Goal: Task Accomplishment & Management: Use online tool/utility

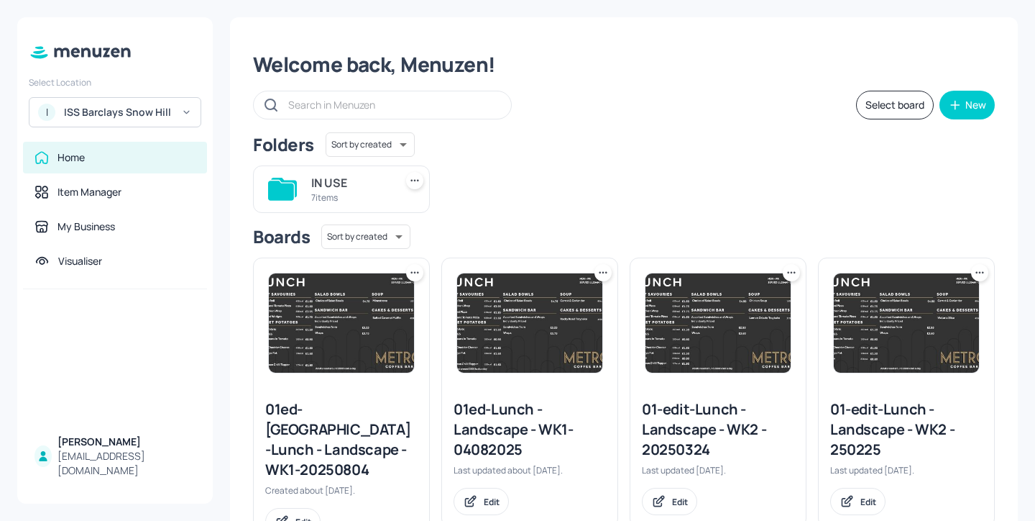
click at [343, 193] on div "7 items" at bounding box center [350, 197] width 78 height 12
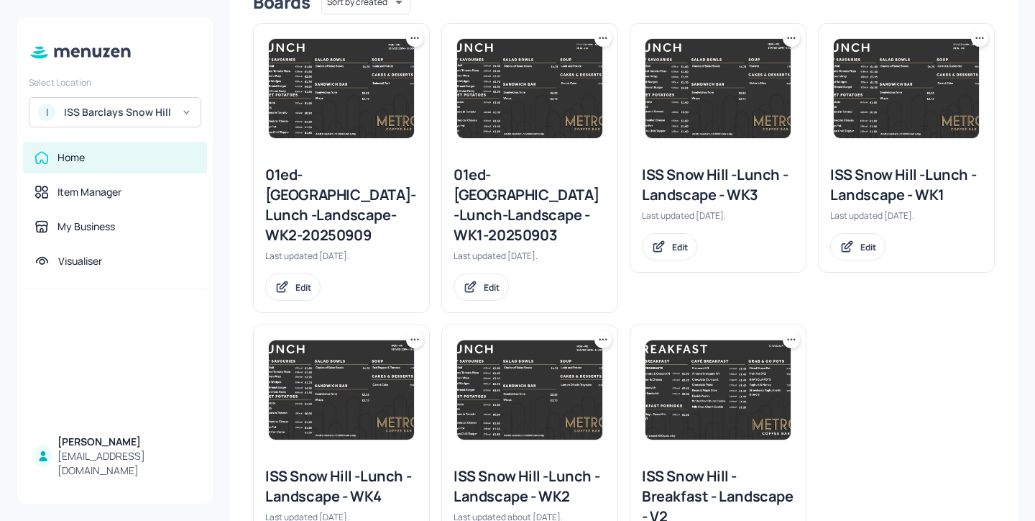
scroll to position [369, 0]
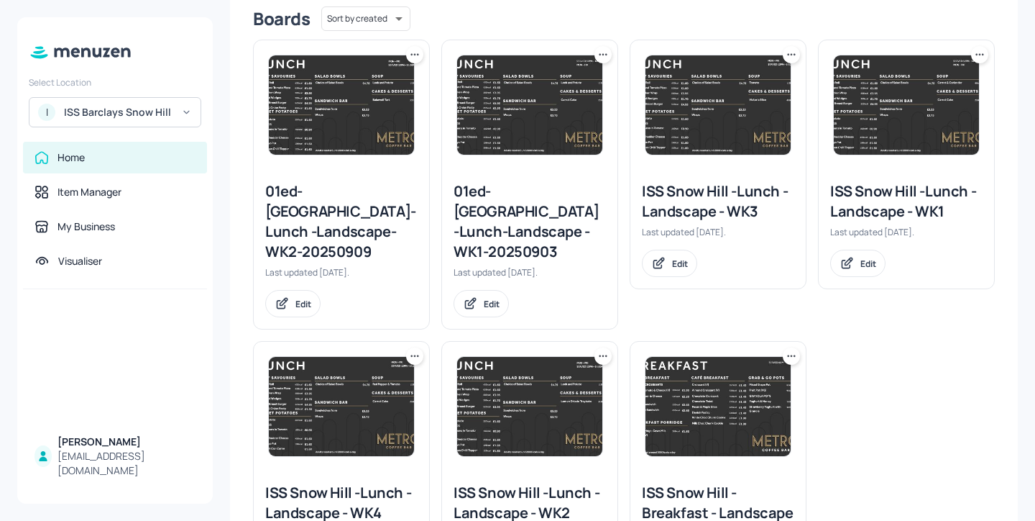
click at [978, 55] on icon at bounding box center [980, 54] width 14 height 14
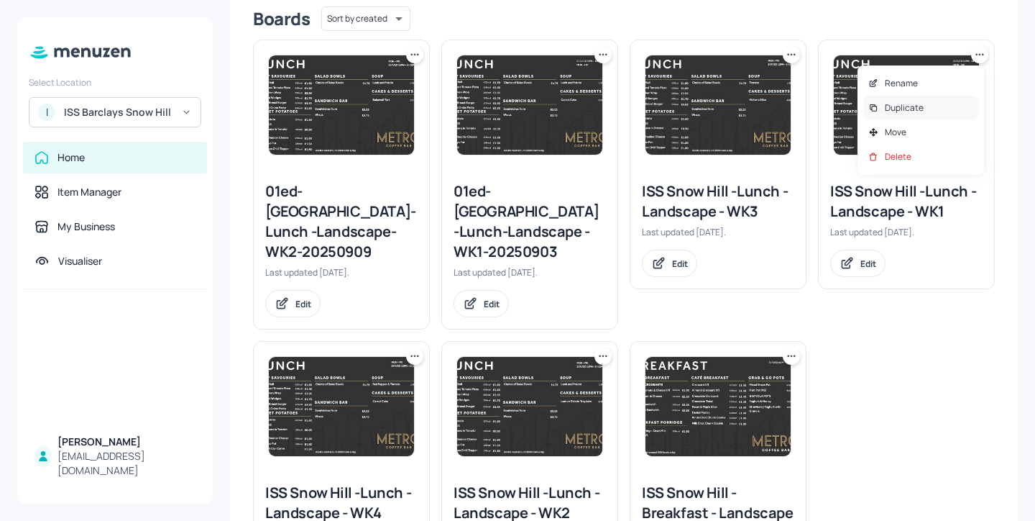
click at [954, 101] on div "Duplicate" at bounding box center [921, 108] width 115 height 24
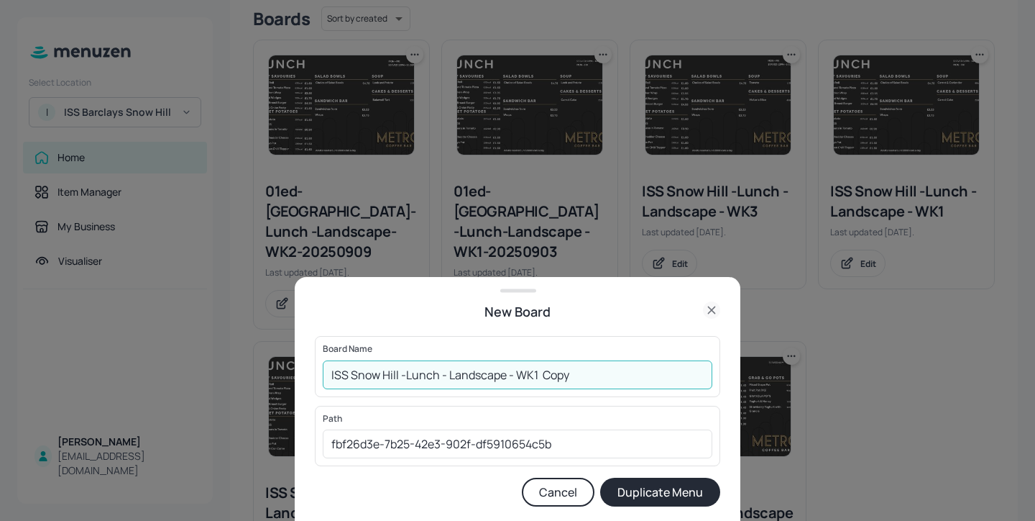
drag, startPoint x: 633, startPoint y: 375, endPoint x: 536, endPoint y: 375, distance: 97.8
click at [536, 375] on input "ISS Snow Hill -Lunch - Landscape - WK1 Copy" at bounding box center [518, 374] width 390 height 29
click at [329, 373] on input "ISS Snow Hill -Lunch - Landscape - WK1-20250929" at bounding box center [518, 374] width 390 height 29
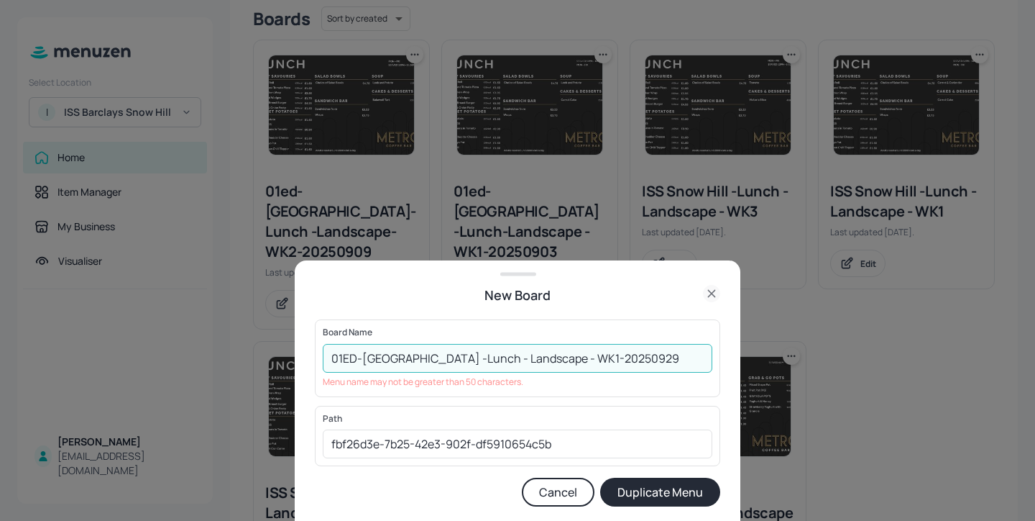
click at [430, 357] on input "01ED-ISS Snow Hill -Lunch - Landscape - WK1-20250929" at bounding box center [518, 358] width 390 height 29
click at [469, 360] on input "01ED-ISS Snow Hill-Lunch - Landscape - WK1-20250929" at bounding box center [518, 358] width 390 height 29
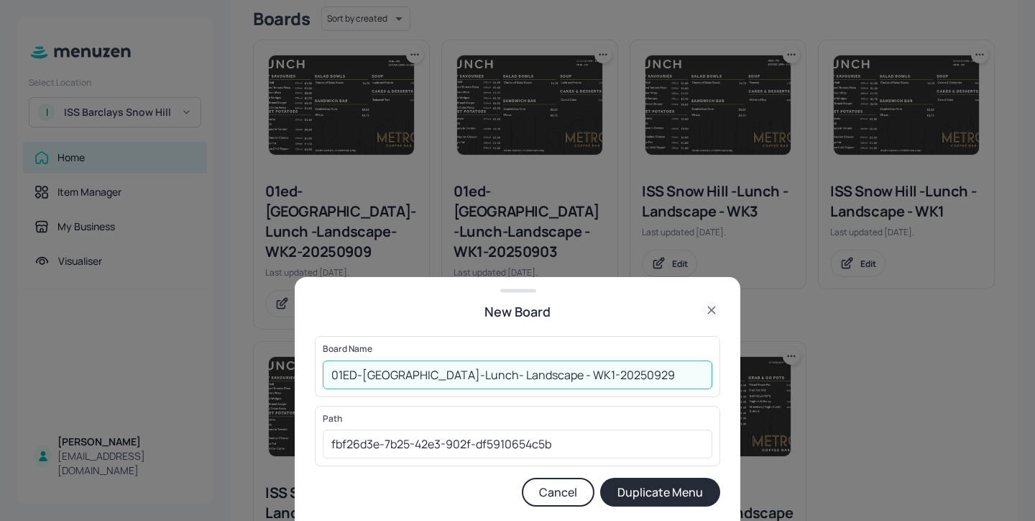
type input "01ED-ISS Snow Hill-Lunch- Landscape - WK1-20250929"
click at [651, 490] on button "Duplicate Menu" at bounding box center [660, 491] width 120 height 29
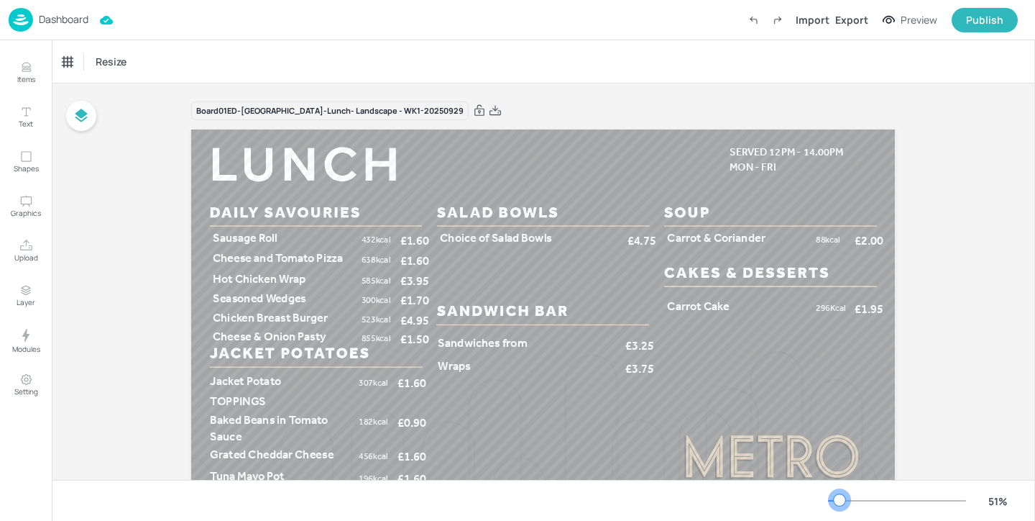
click at [840, 503] on div at bounding box center [840, 500] width 12 height 12
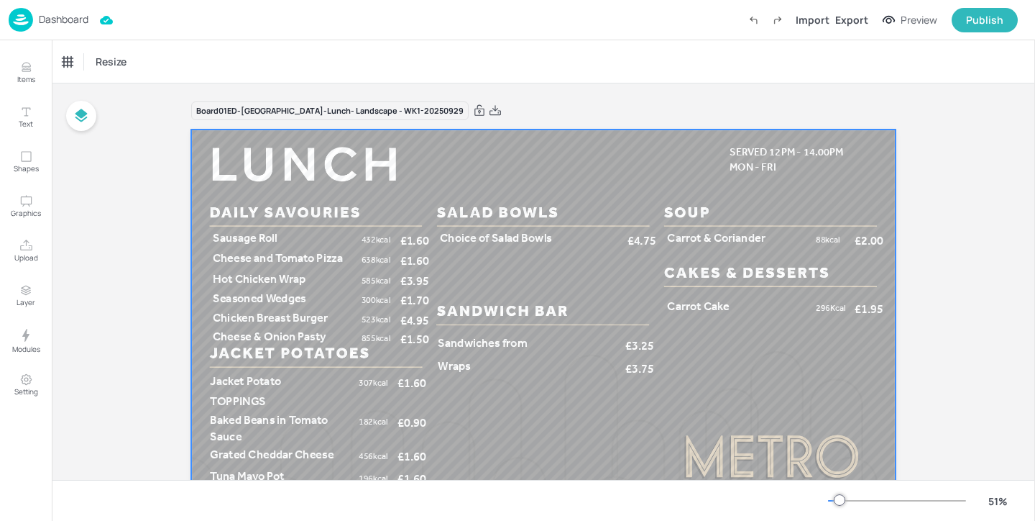
scroll to position [59, 0]
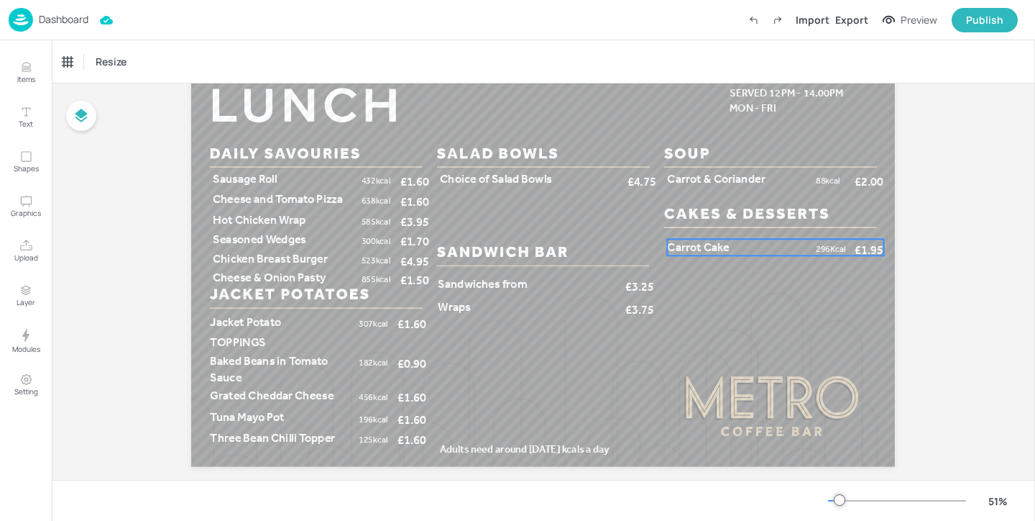
click at [744, 241] on p "Carrot Cake" at bounding box center [739, 247] width 143 height 17
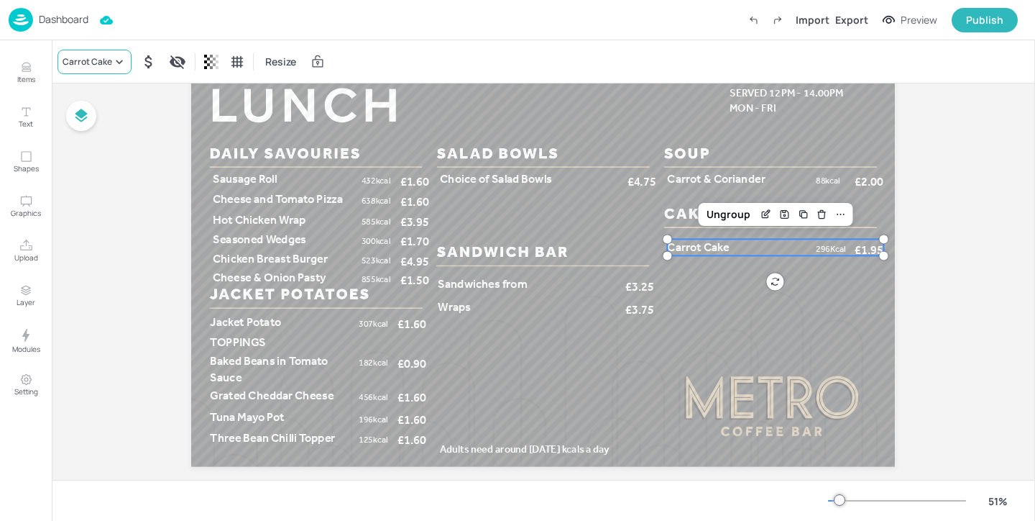
click at [116, 58] on icon at bounding box center [119, 62] width 14 height 14
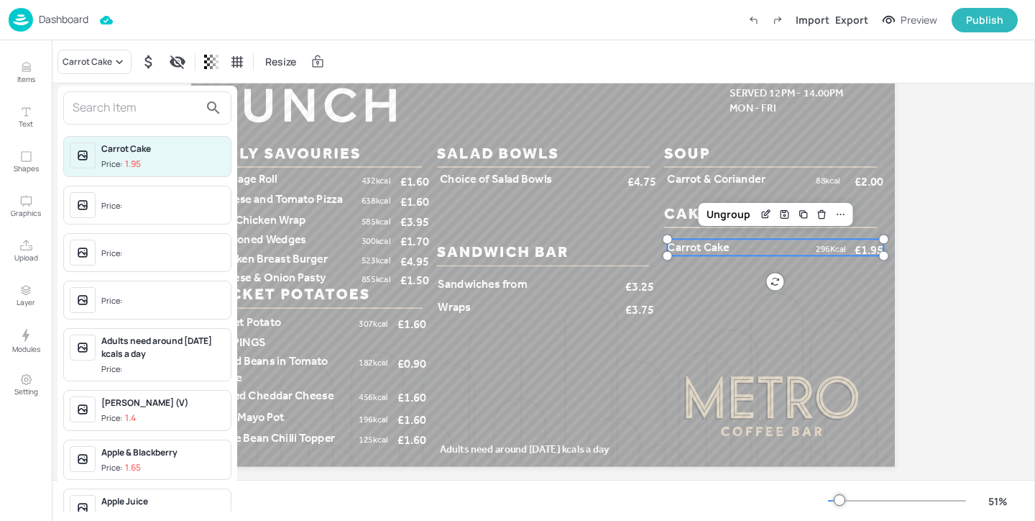
click at [122, 99] on input "text" at bounding box center [136, 107] width 127 height 23
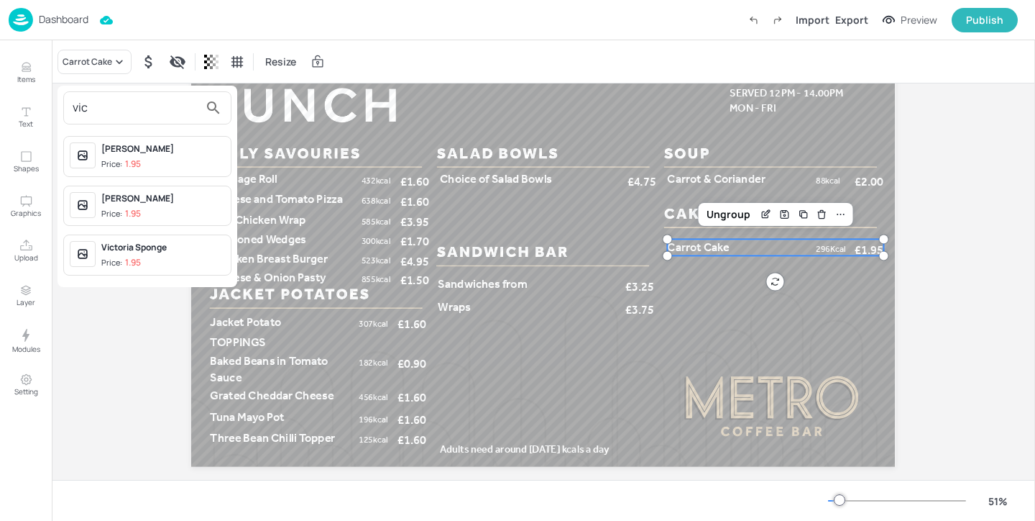
type input "vic"
click at [165, 206] on div "Victoria Slice Price: 1.95" at bounding box center [163, 206] width 124 height 28
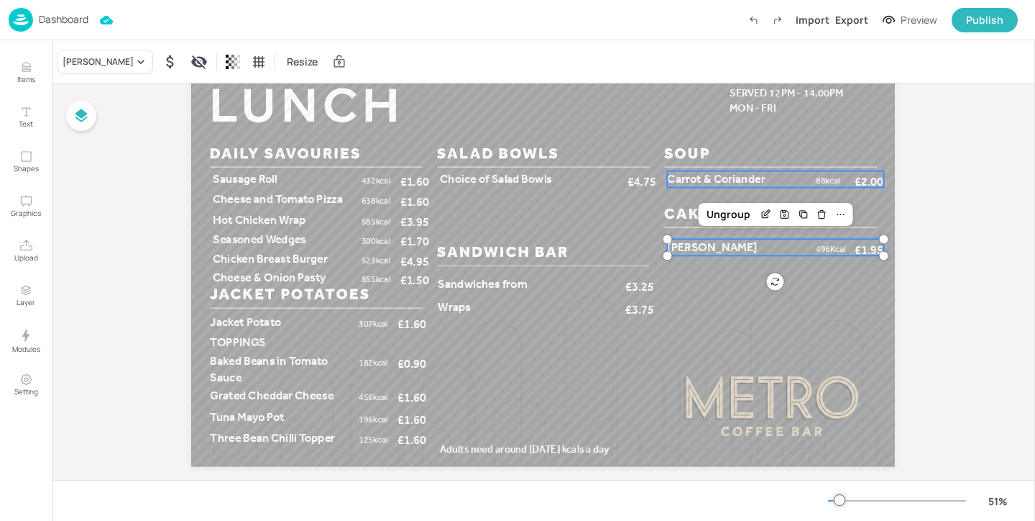
click at [705, 183] on span "Carrot & Coriander" at bounding box center [717, 179] width 98 height 14
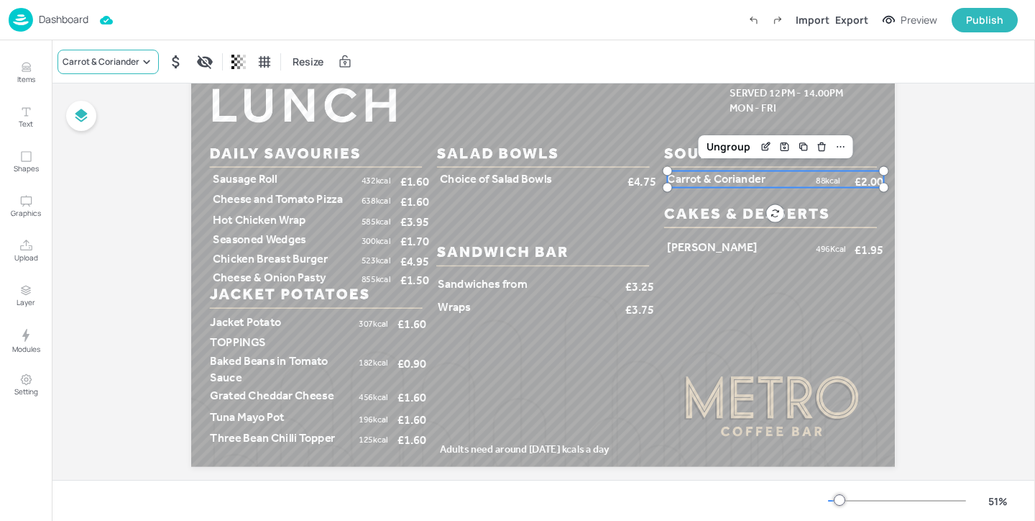
click at [137, 61] on div "Carrot & Coriander" at bounding box center [101, 61] width 77 height 13
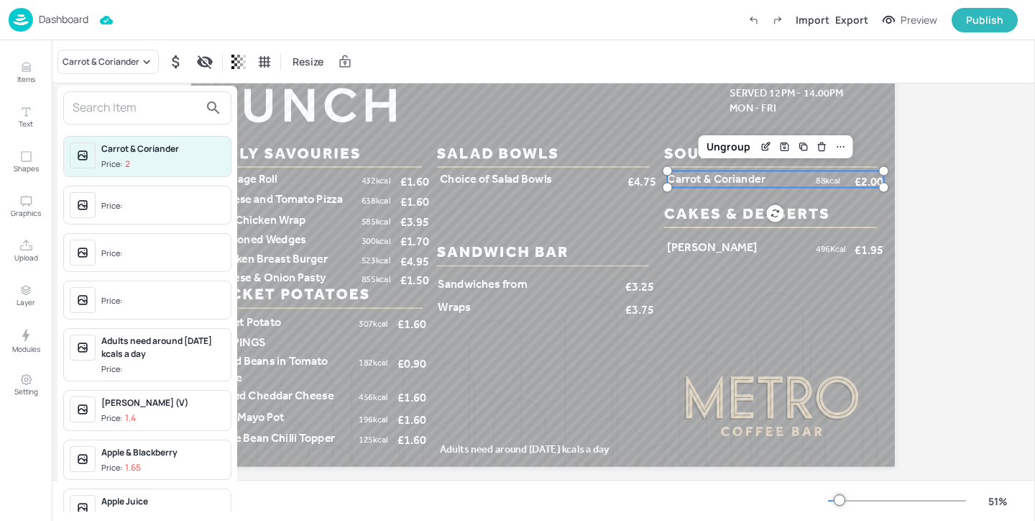
click at [143, 110] on input "text" at bounding box center [136, 107] width 127 height 23
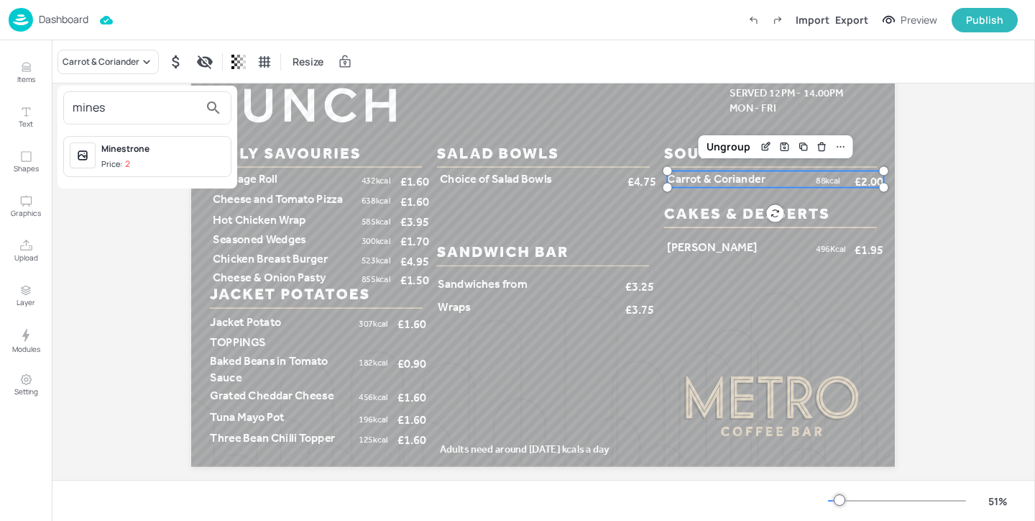
type input "mines"
click at [170, 143] on div "Minestrone" at bounding box center [163, 148] width 124 height 13
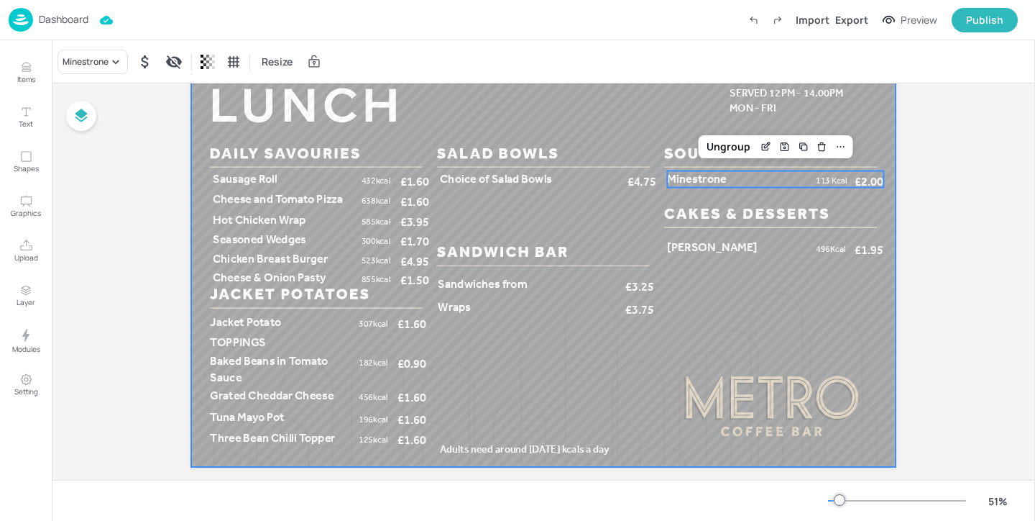
click at [685, 346] on div at bounding box center [543, 268] width 704 height 396
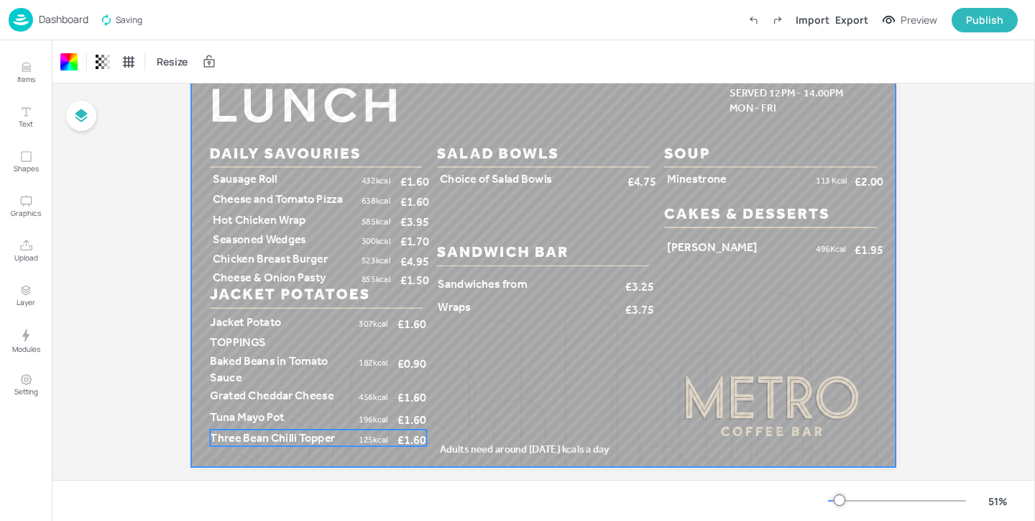
click at [349, 442] on p "Three Bean Chilli Topper" at bounding box center [282, 437] width 143 height 17
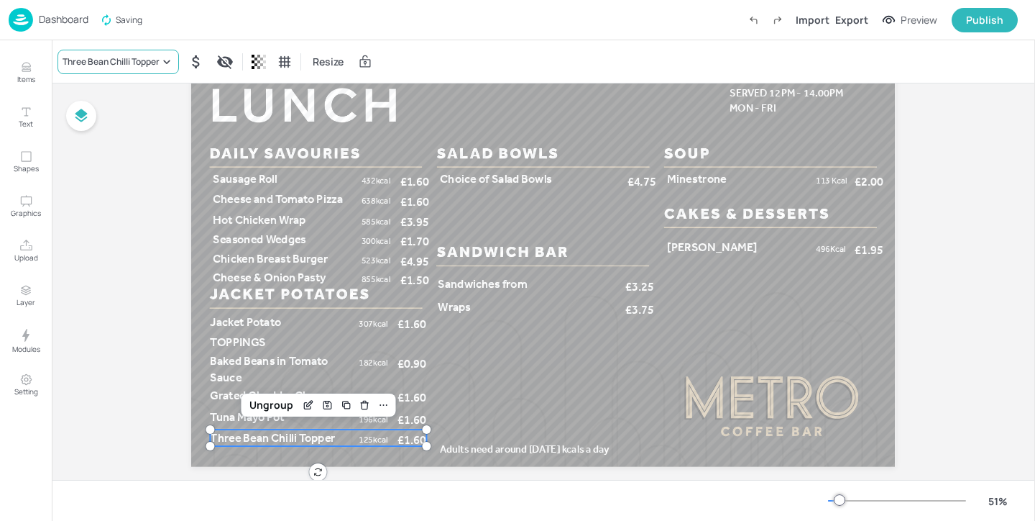
click at [119, 54] on div "Three Bean Chilli Topper" at bounding box center [119, 62] width 122 height 24
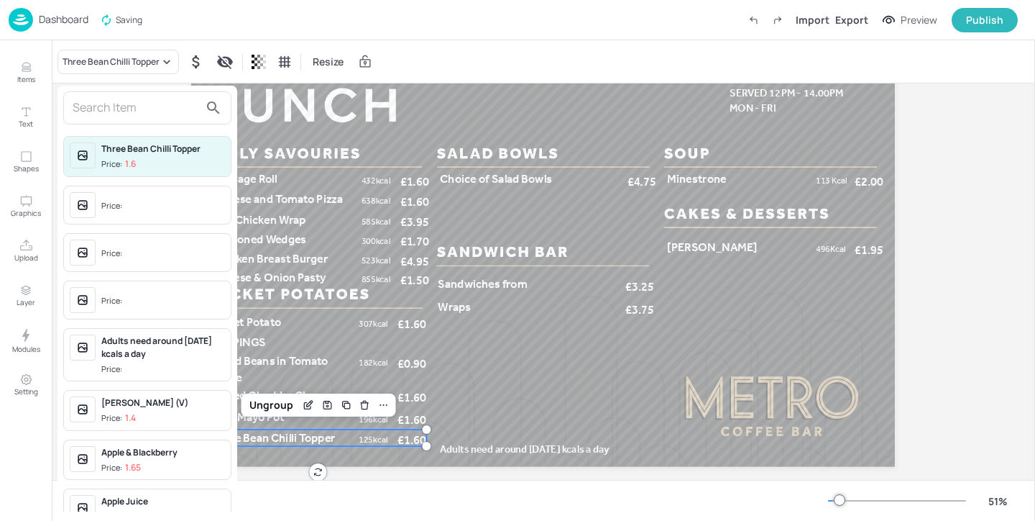
click at [125, 96] on input "text" at bounding box center [136, 107] width 127 height 23
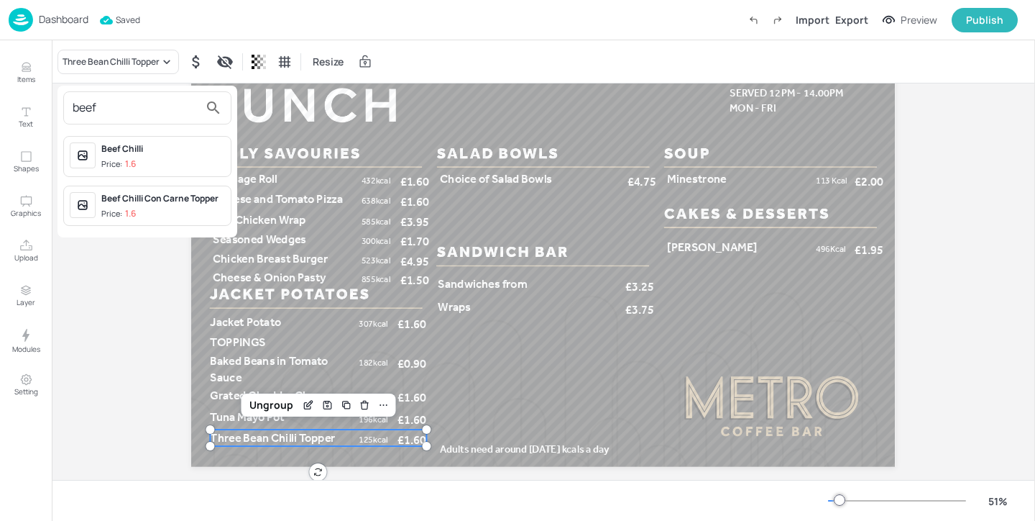
type input "beef"
click at [183, 161] on span "Price: 1.6" at bounding box center [163, 164] width 124 height 12
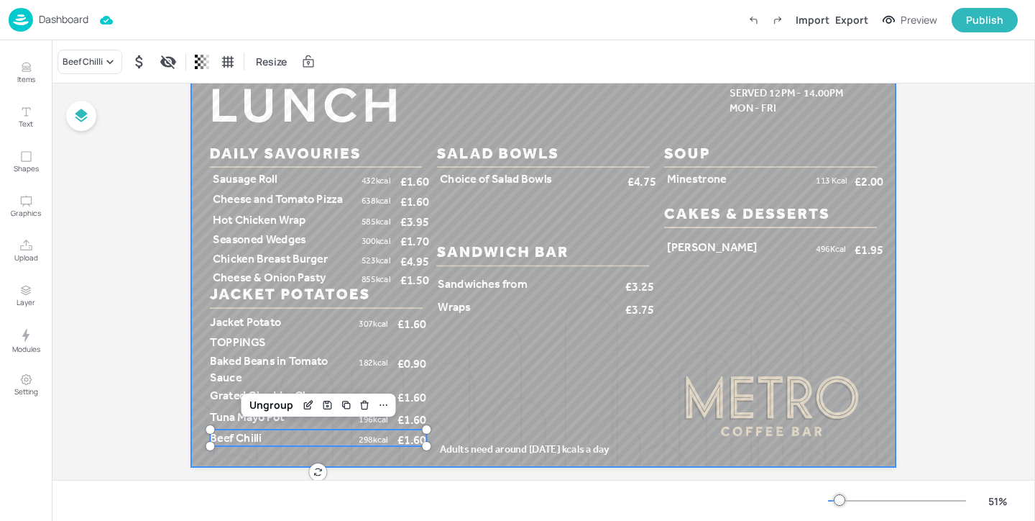
click at [496, 413] on div at bounding box center [543, 268] width 704 height 396
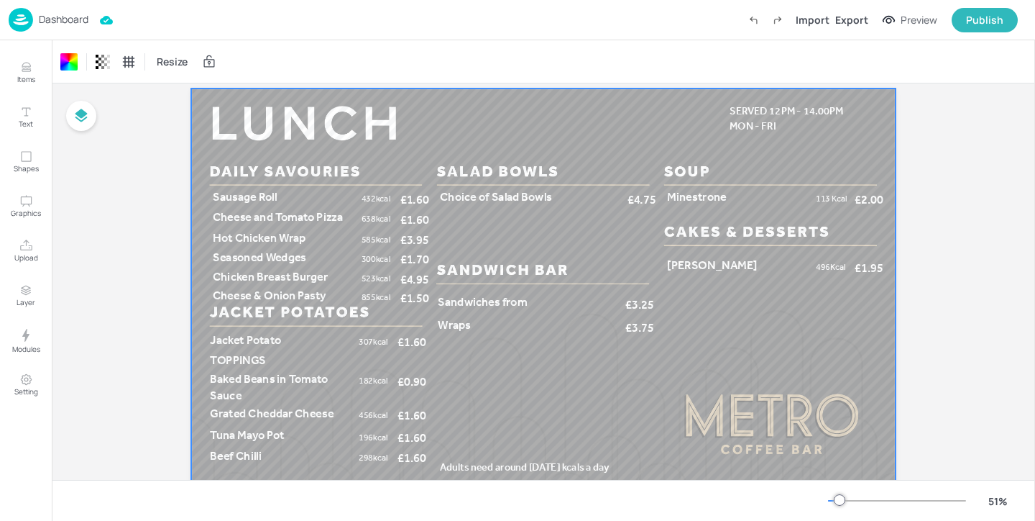
scroll to position [0, 0]
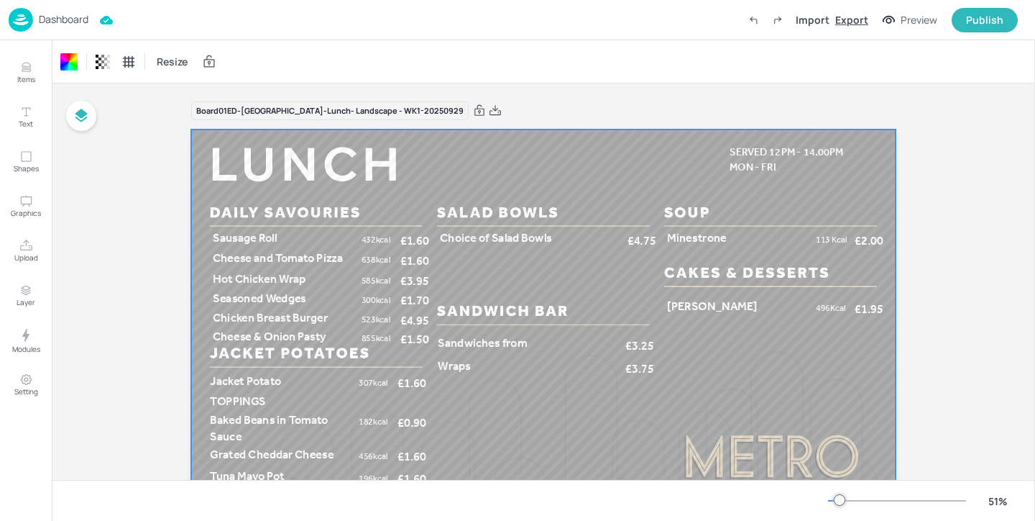
click at [847, 14] on div "Export" at bounding box center [852, 19] width 33 height 15
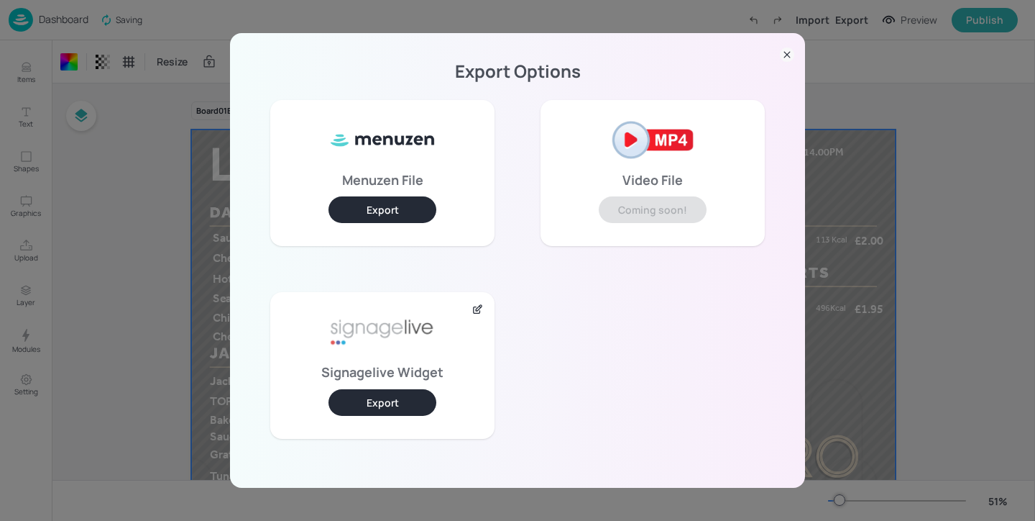
click at [400, 406] on button "Export" at bounding box center [383, 402] width 108 height 27
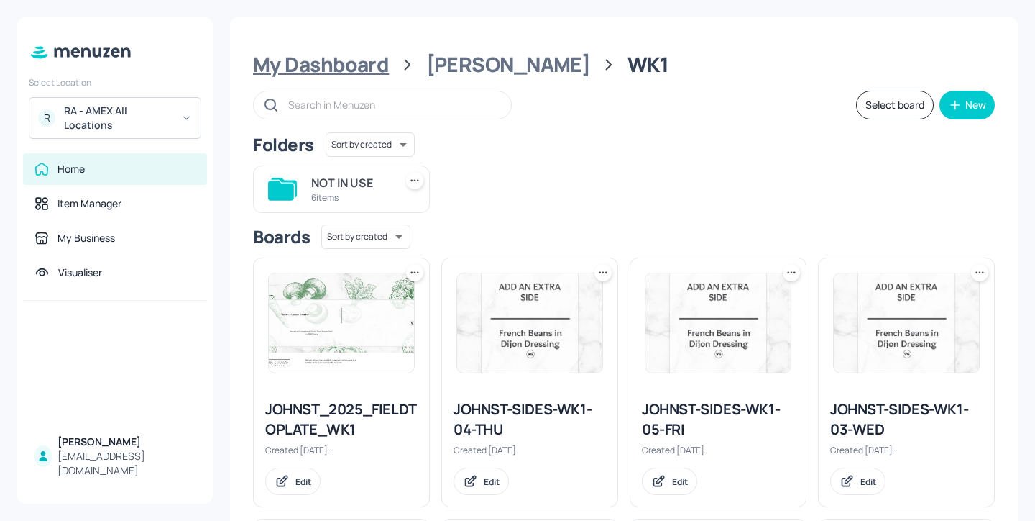
click at [370, 69] on div "My Dashboard" at bounding box center [321, 65] width 136 height 26
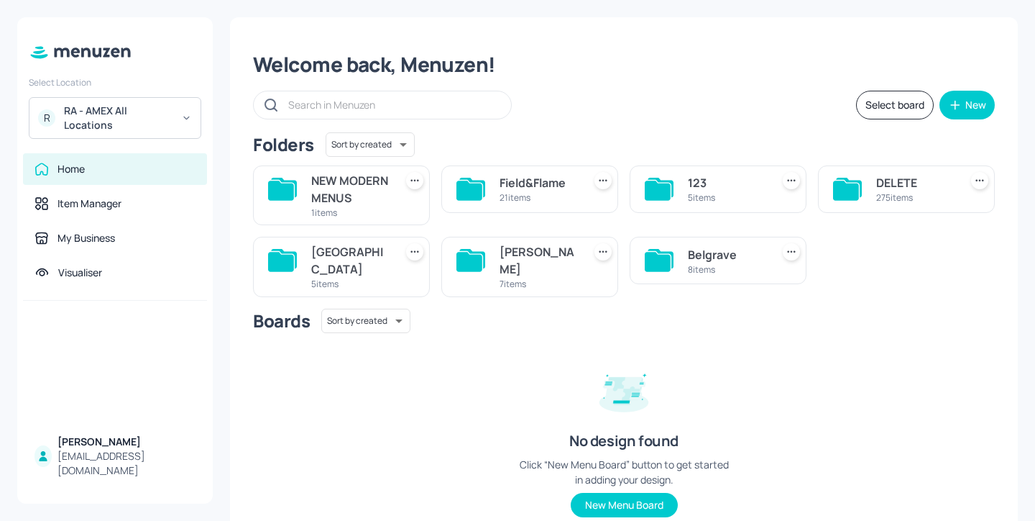
click at [720, 263] on div "Belgrave" at bounding box center [727, 254] width 78 height 17
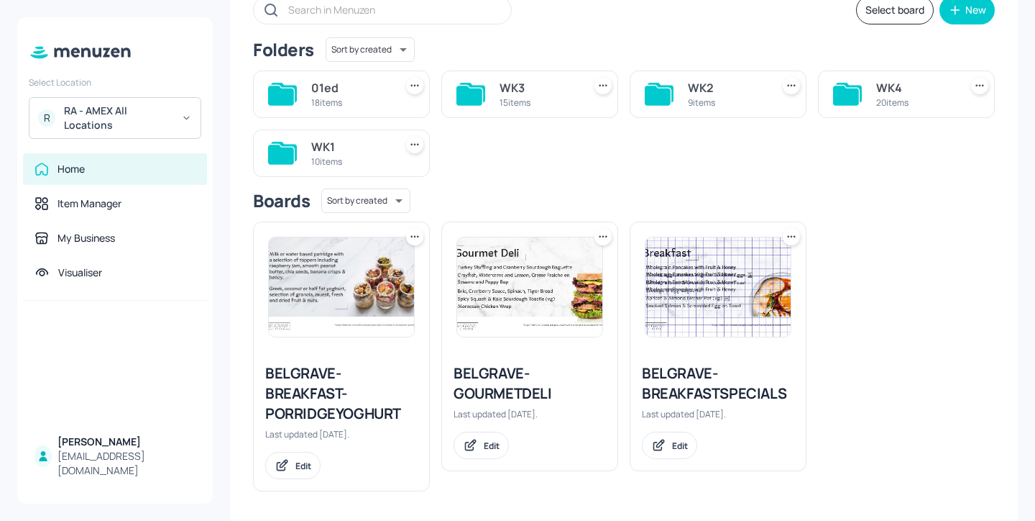
scroll to position [100, 0]
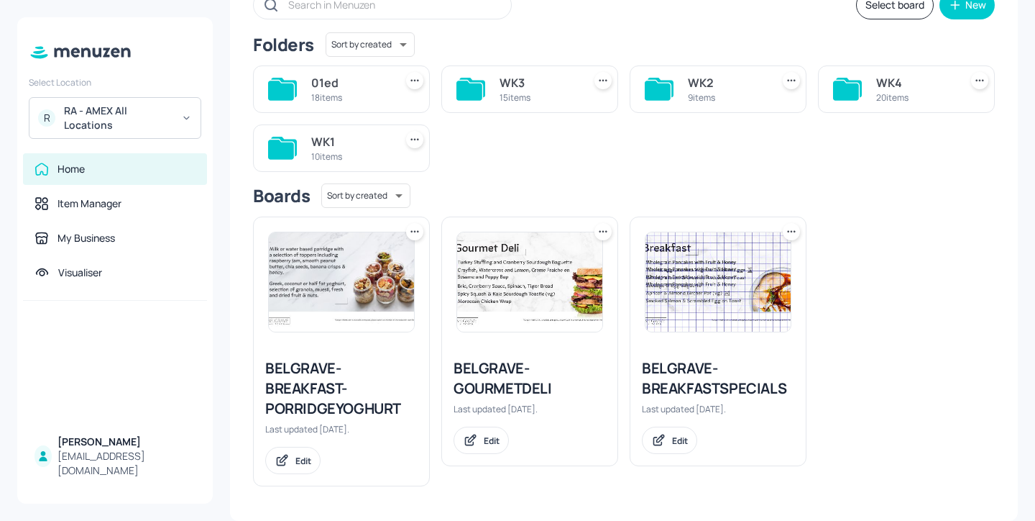
click at [680, 375] on div "BELGRAVE-BREAKFASTSPECIALS" at bounding box center [718, 378] width 152 height 40
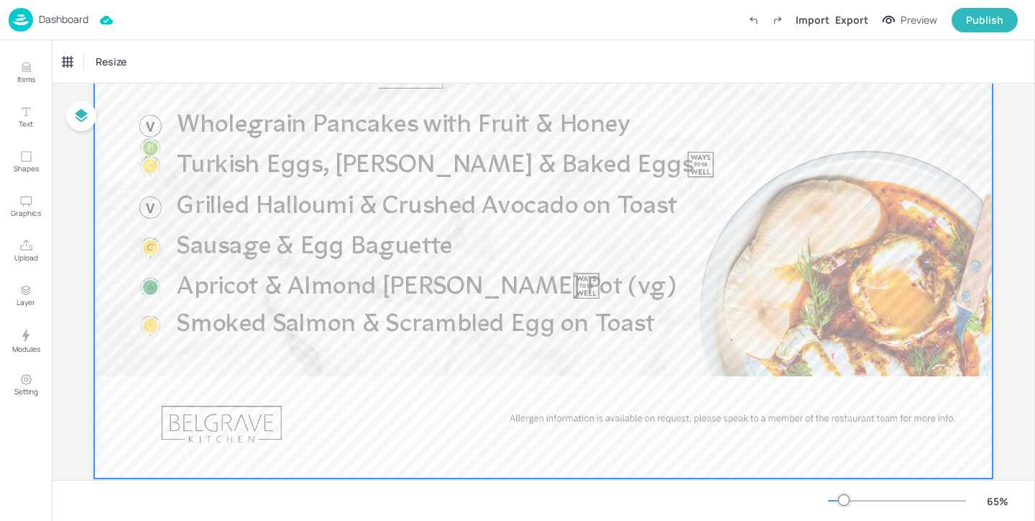
scroll to position [160, 0]
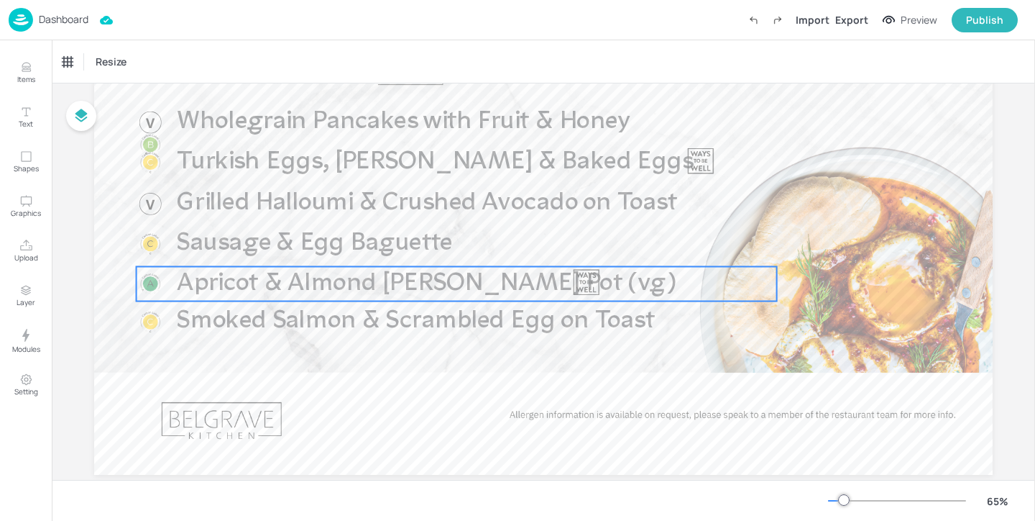
click at [347, 284] on span "Apricot & Almond Bircher Pot (vg)" at bounding box center [426, 283] width 499 height 24
click at [181, 57] on div "Apricot & Almond Bircher Pot (vg)" at bounding box center [122, 61] width 119 height 13
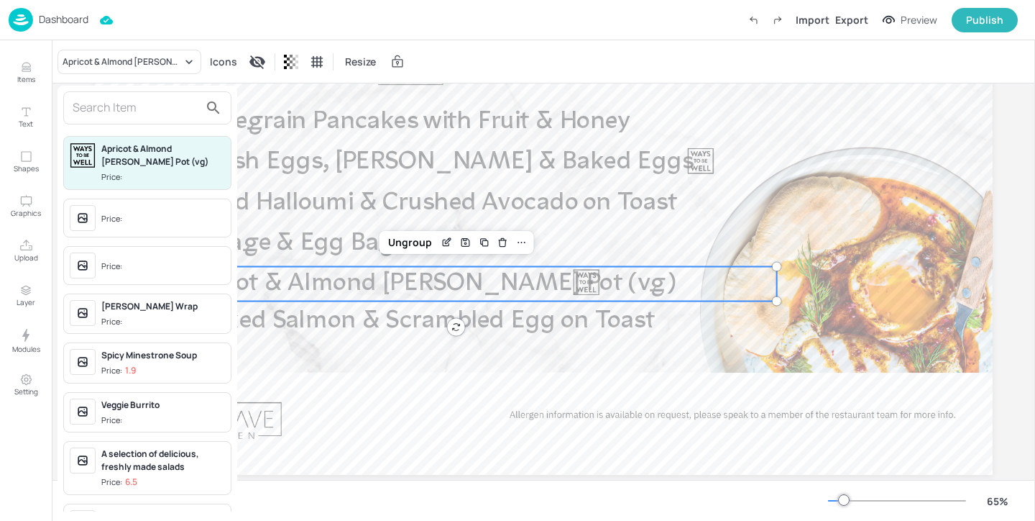
click at [170, 93] on div at bounding box center [147, 107] width 168 height 33
click at [168, 111] on input "text" at bounding box center [136, 107] width 127 height 23
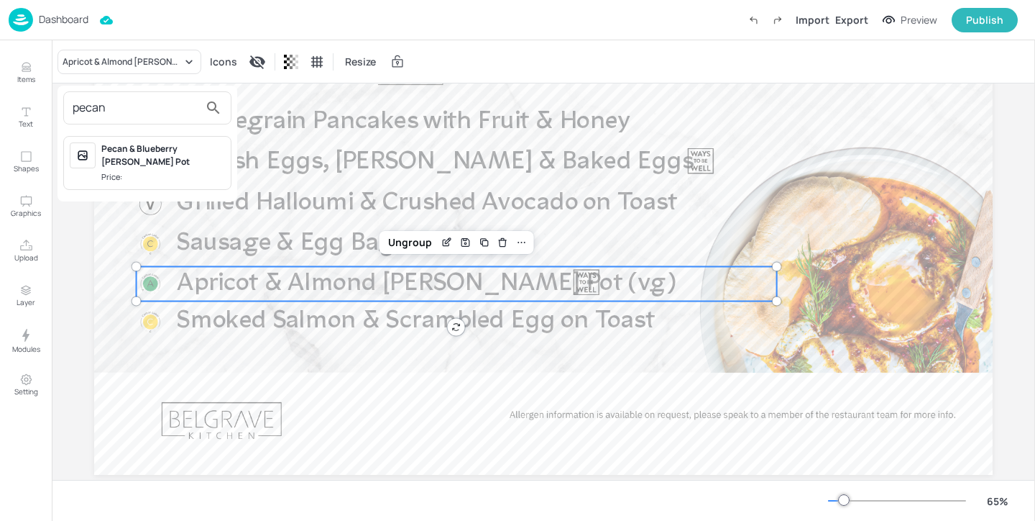
type input "pecan"
click at [189, 159] on div "Pecan & Blueberry Bircher Pot" at bounding box center [163, 155] width 124 height 26
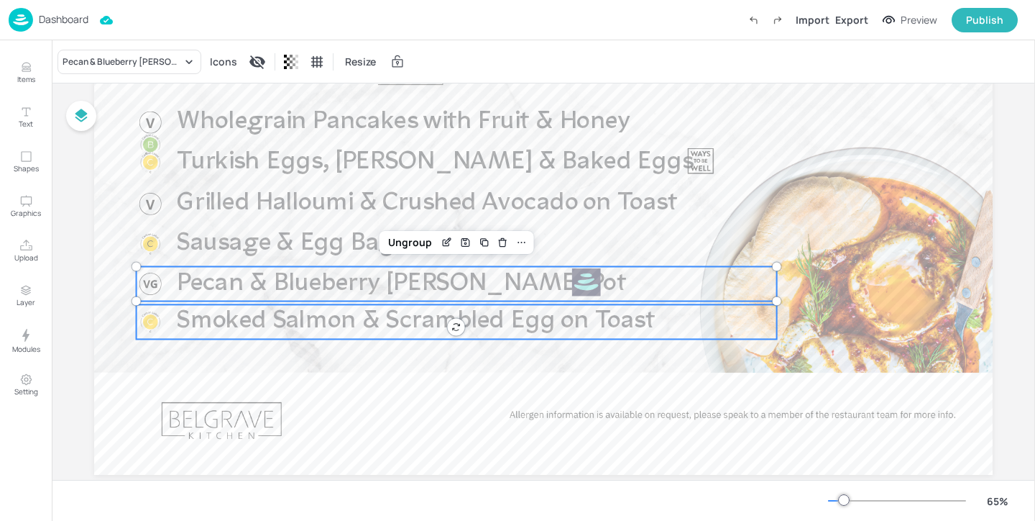
click at [259, 330] on span "Smoked Salmon & Scrambled Egg on Toast" at bounding box center [416, 321] width 478 height 24
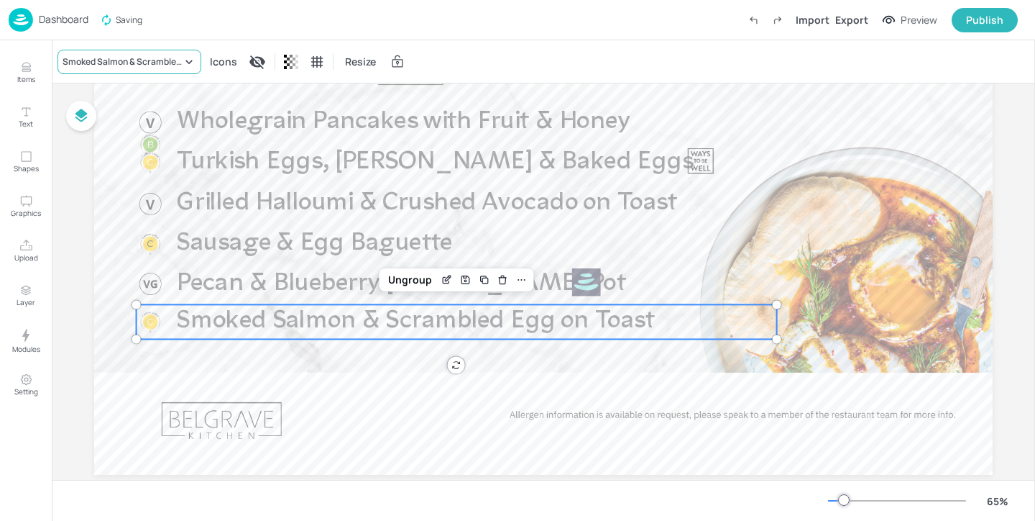
click at [99, 50] on div "Smoked Salmon & Scrambled Egg on Toast" at bounding box center [130, 62] width 144 height 24
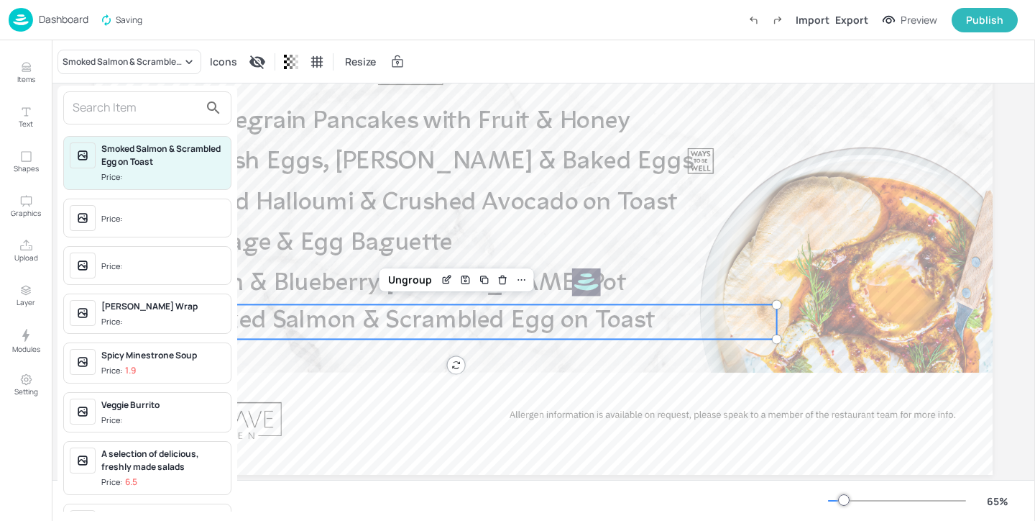
click at [146, 100] on input "text" at bounding box center [136, 107] width 127 height 23
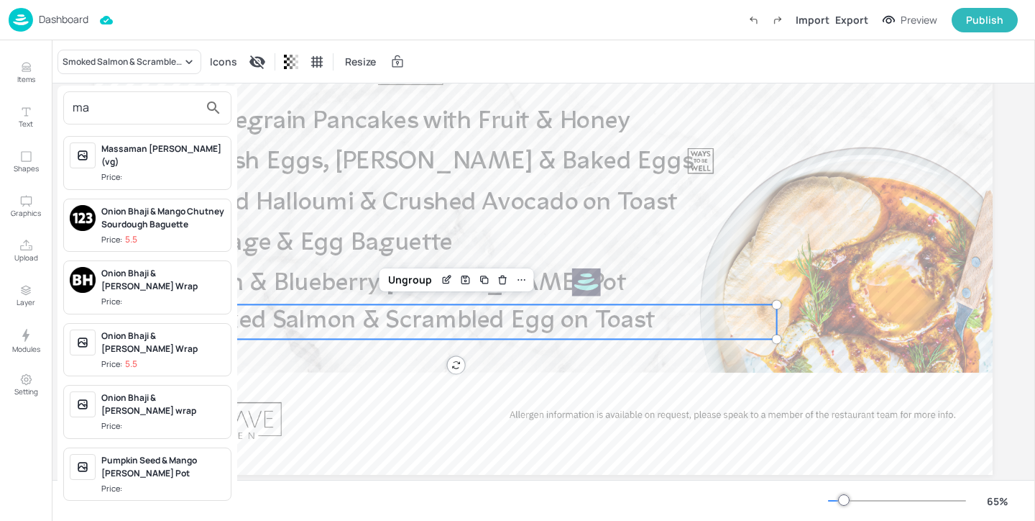
type input "m"
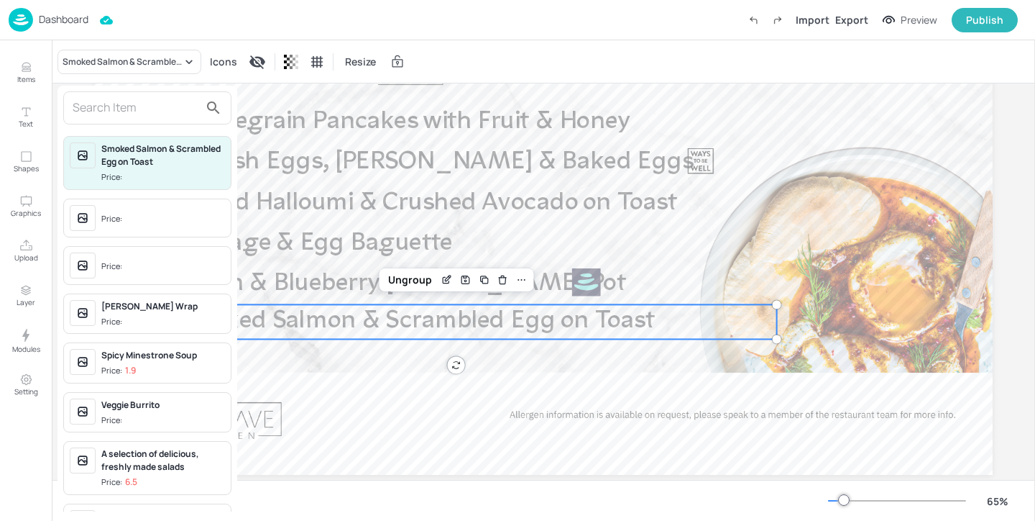
click at [333, 397] on div at bounding box center [517, 260] width 1035 height 521
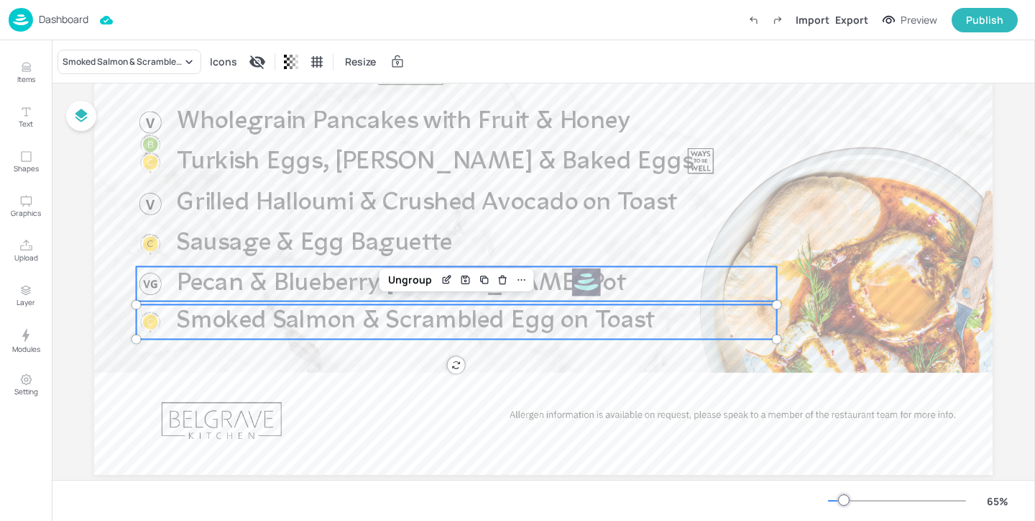
click at [322, 288] on span "Pecan & Blueberry Bircher Pot" at bounding box center [401, 283] width 449 height 24
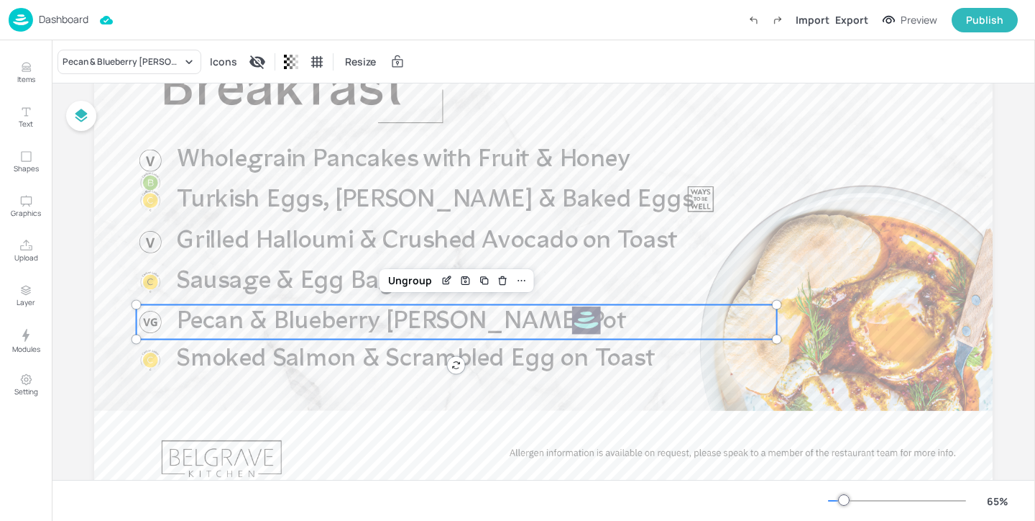
scroll to position [102, 0]
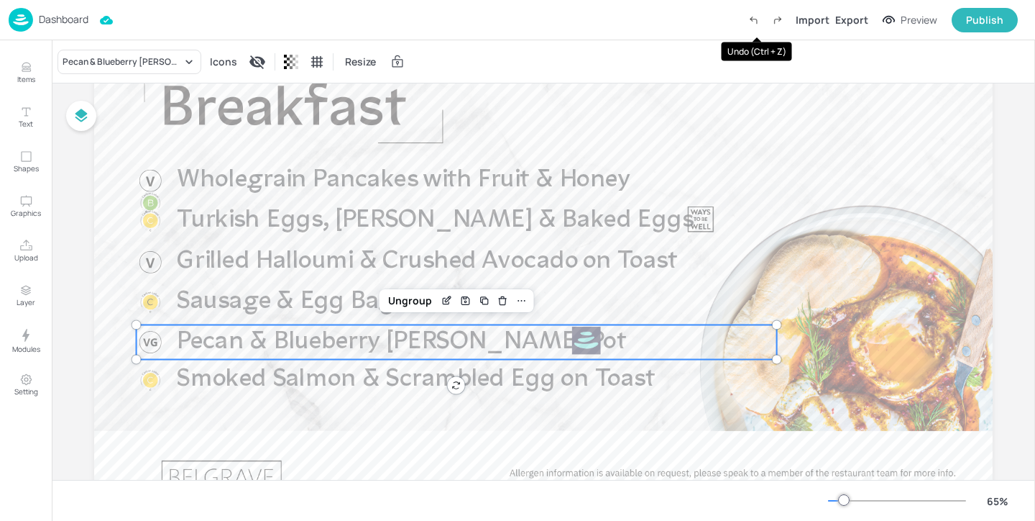
click at [760, 22] on icon "Undo (Ctrl + Z)" at bounding box center [753, 20] width 13 height 13
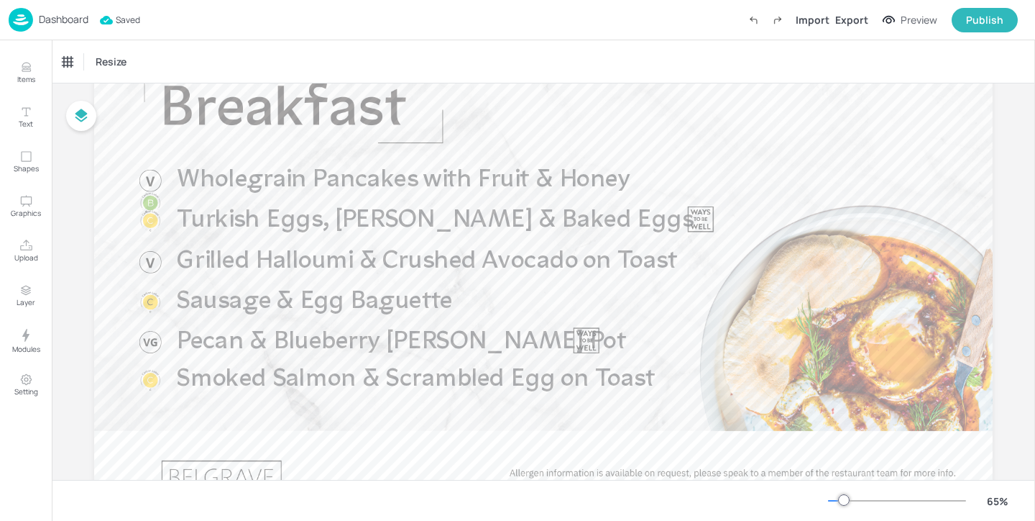
click at [61, 14] on p "Dashboard" at bounding box center [64, 19] width 50 height 10
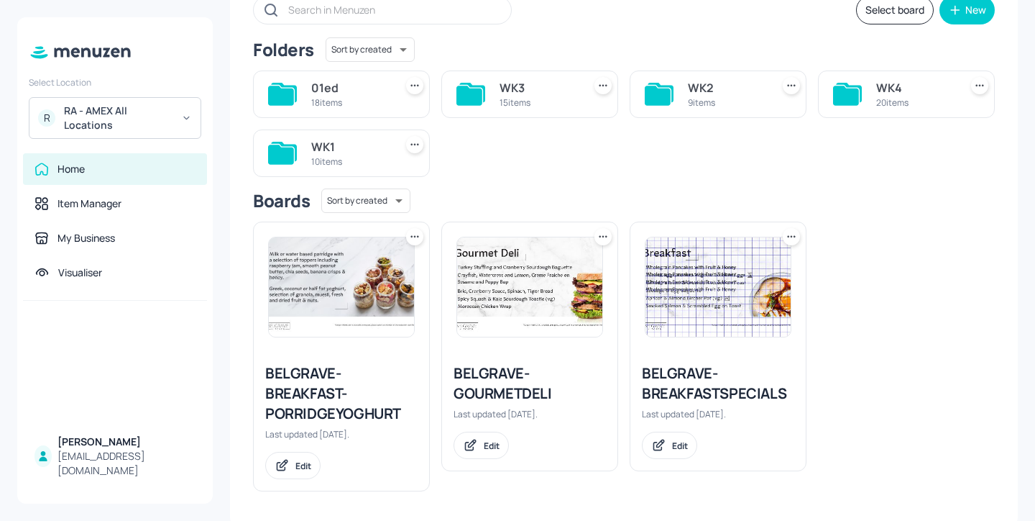
scroll to position [100, 0]
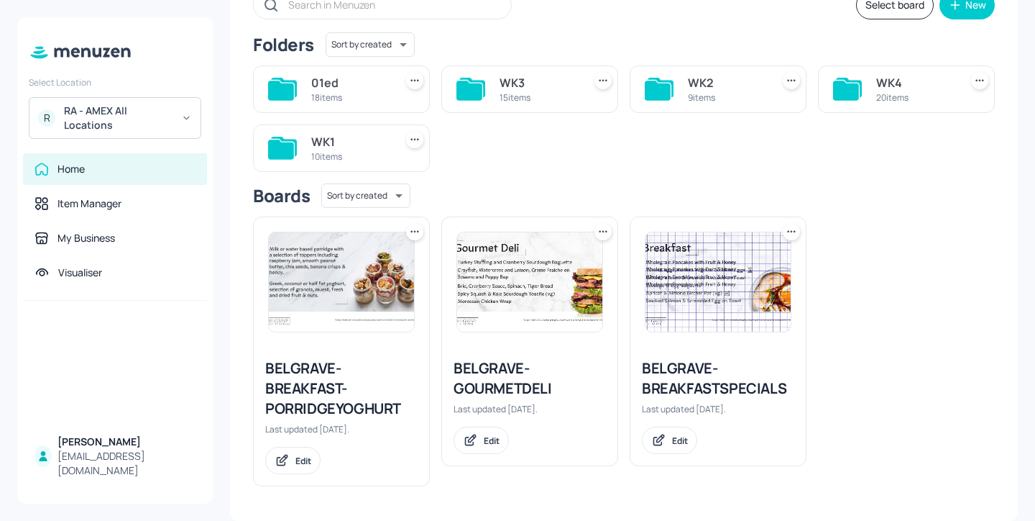
click at [335, 160] on div "10 items" at bounding box center [350, 156] width 78 height 12
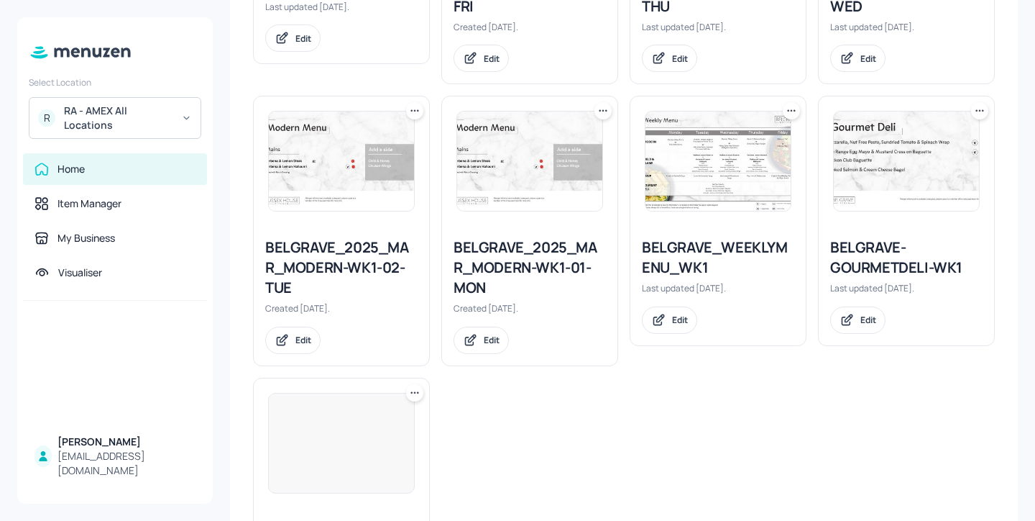
scroll to position [455, 0]
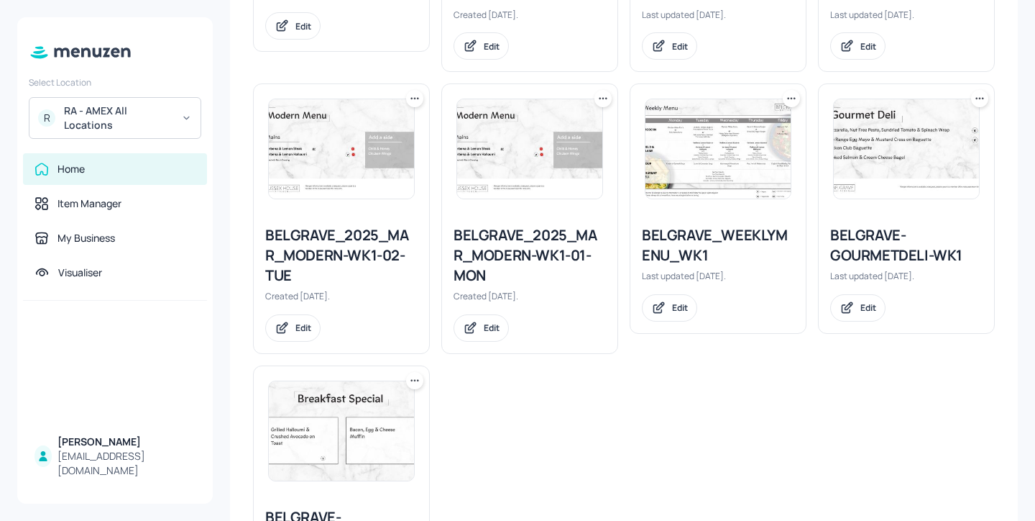
click at [498, 248] on div "BELGRAVE_2025_MAR_MODERN-WK1-01-MON" at bounding box center [530, 255] width 152 height 60
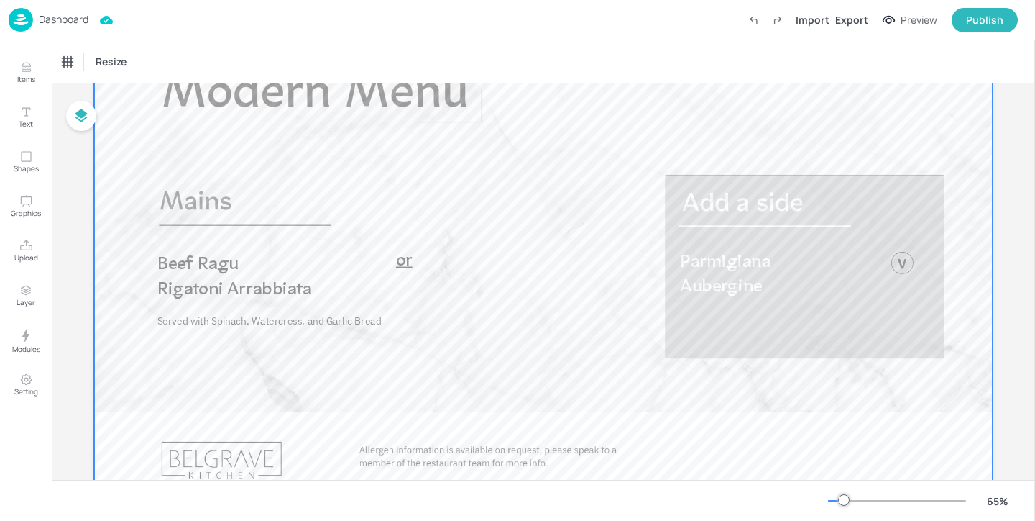
scroll to position [118, 0]
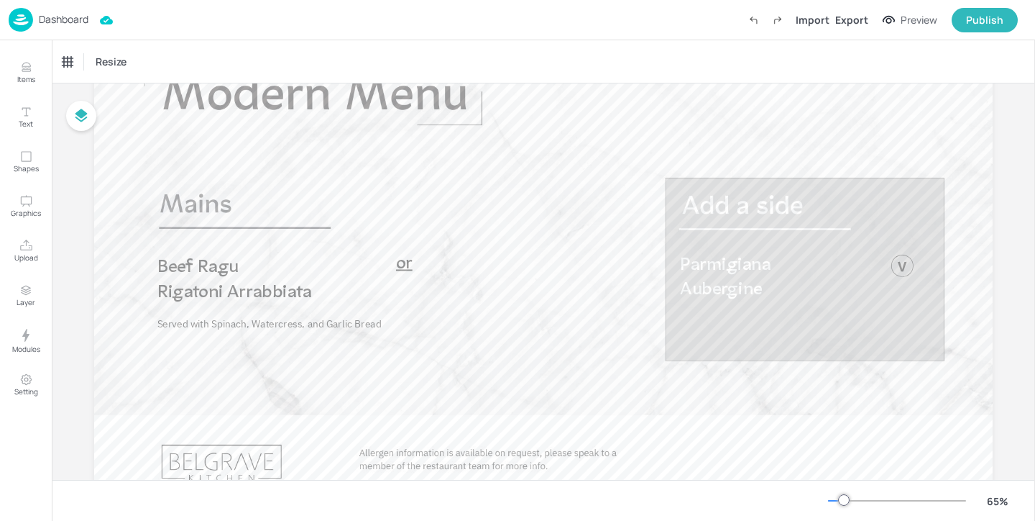
click at [61, 23] on p "Dashboard" at bounding box center [64, 19] width 50 height 10
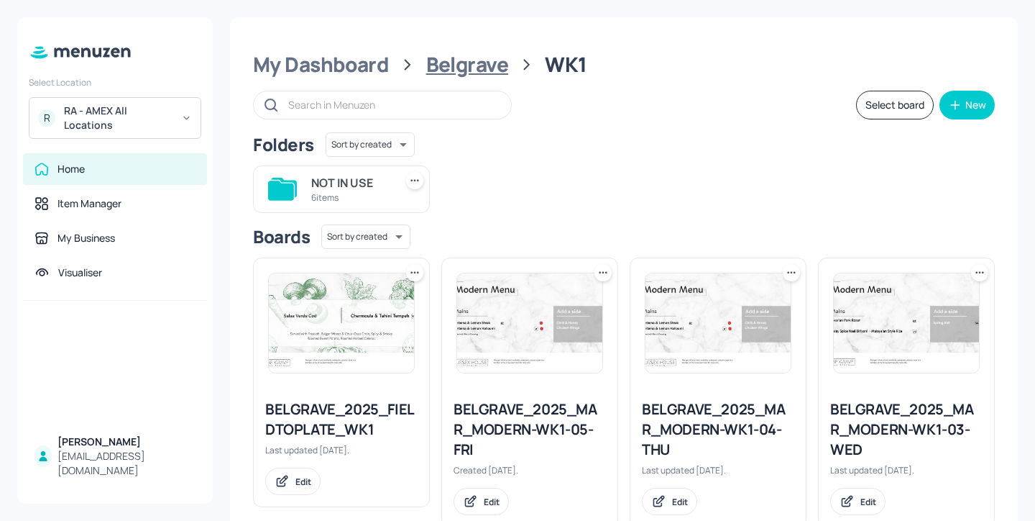
click at [469, 69] on div "Belgrave" at bounding box center [467, 65] width 83 height 26
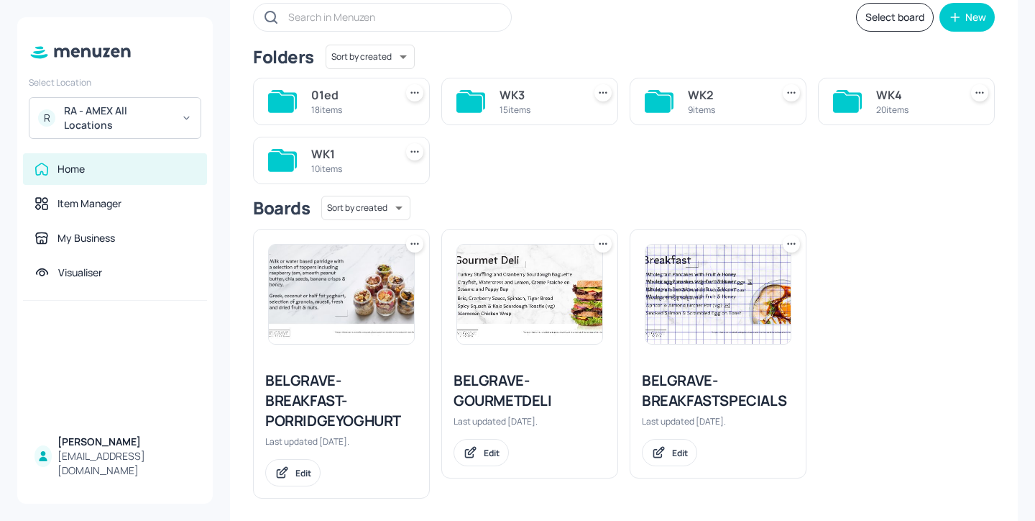
scroll to position [100, 0]
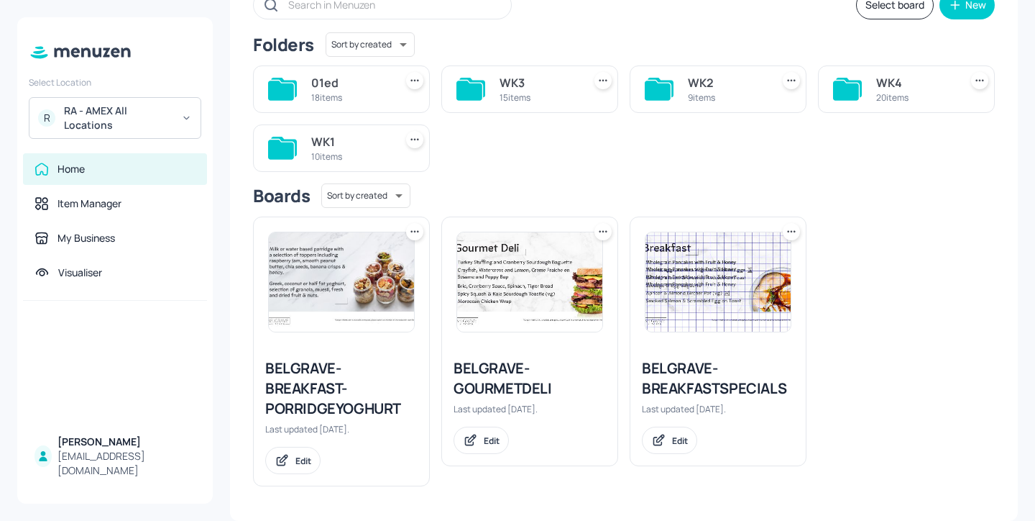
click at [681, 371] on div "BELGRAVE-BREAKFASTSPECIALS" at bounding box center [718, 378] width 152 height 40
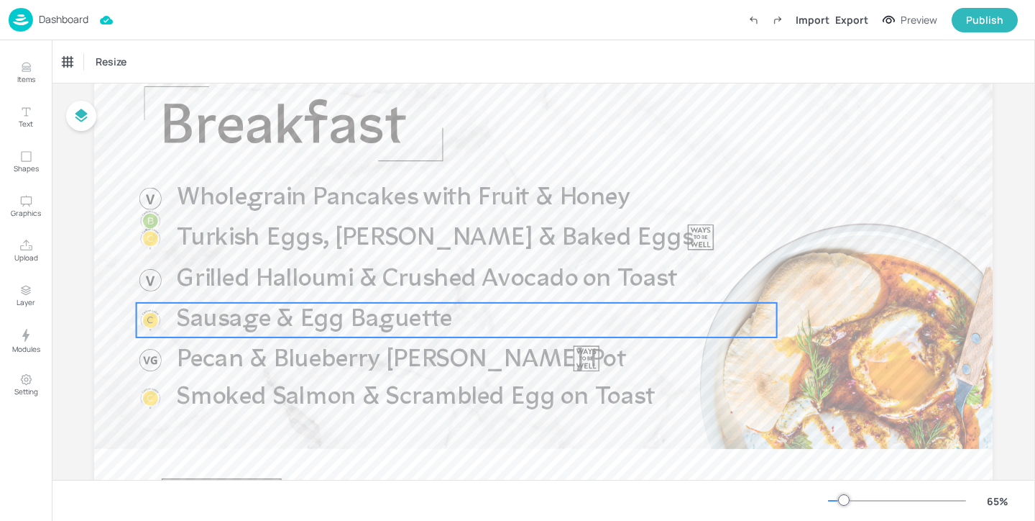
scroll to position [89, 0]
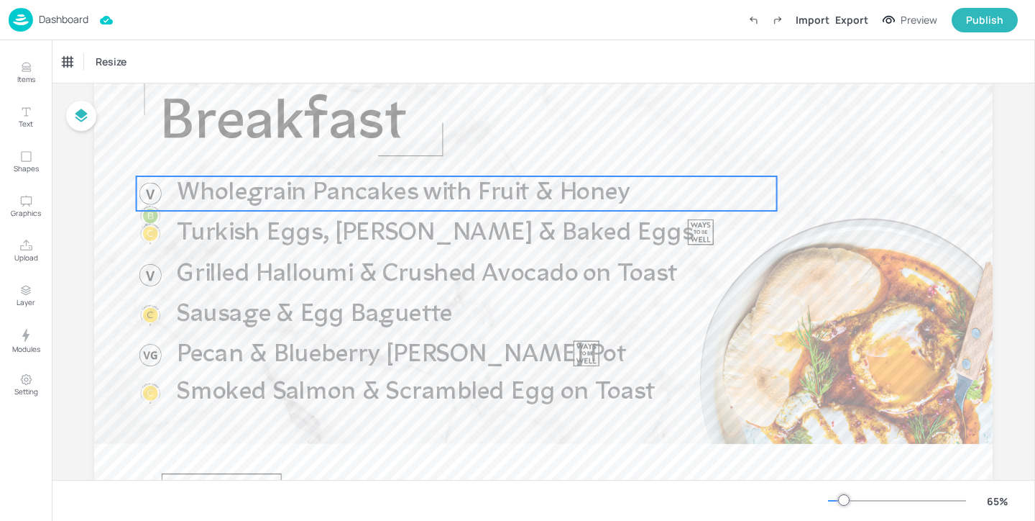
click at [730, 191] on p "Wholegrain Pancakes with Fruit & Honey" at bounding box center [477, 193] width 600 height 35
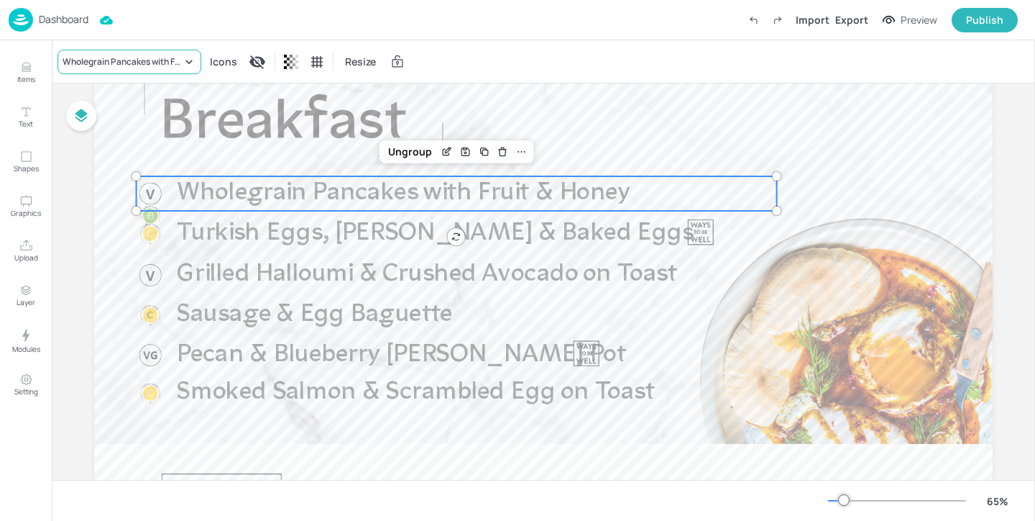
click at [124, 63] on div "Wholegrain Pancakes with Fruit & Honey" at bounding box center [122, 61] width 119 height 13
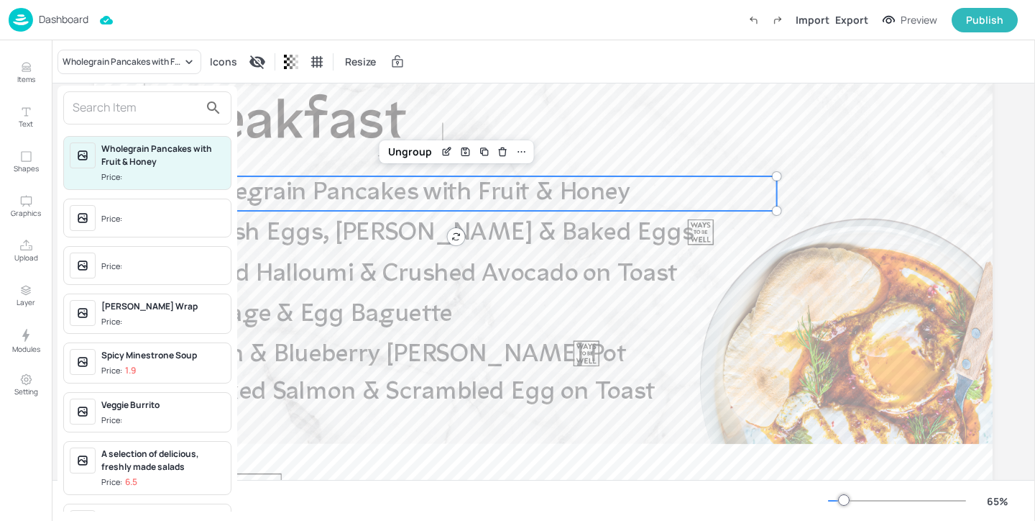
click at [148, 114] on input "text" at bounding box center [136, 107] width 127 height 23
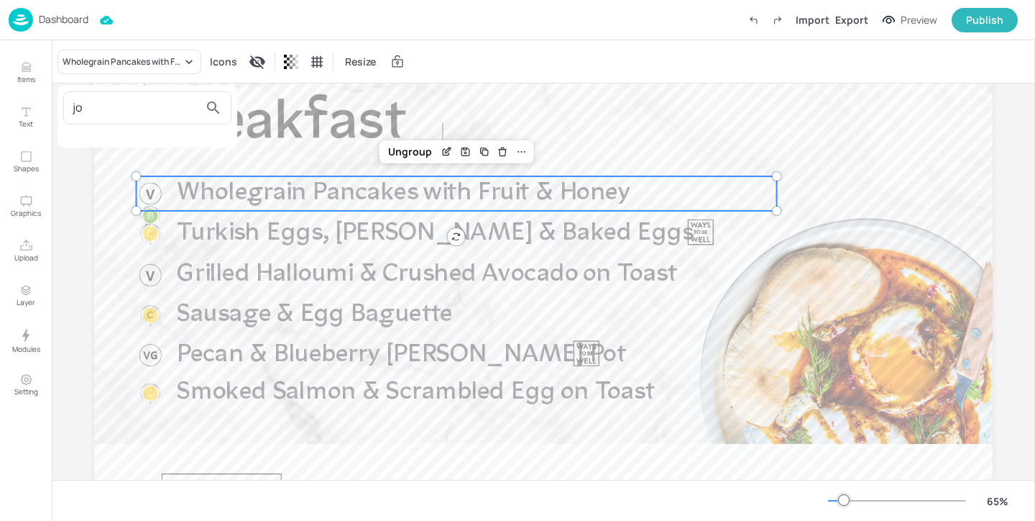
type input "j"
type input "p"
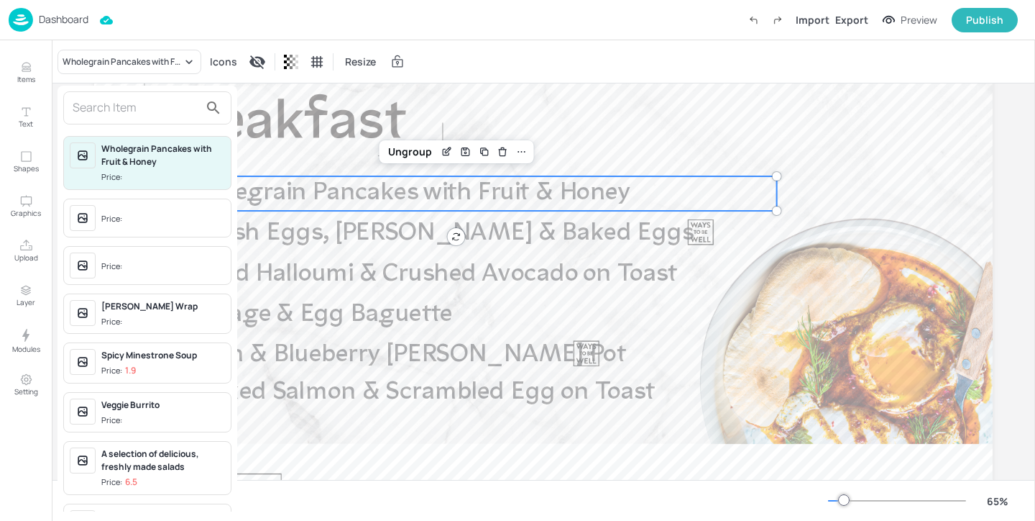
click at [590, 138] on div at bounding box center [517, 260] width 1035 height 521
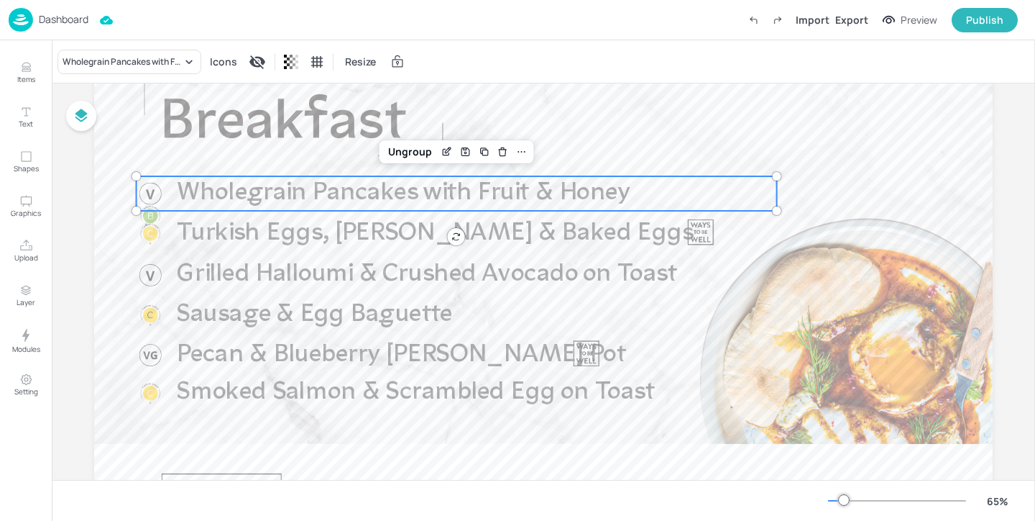
click at [57, 23] on p "Dashboard" at bounding box center [64, 19] width 50 height 10
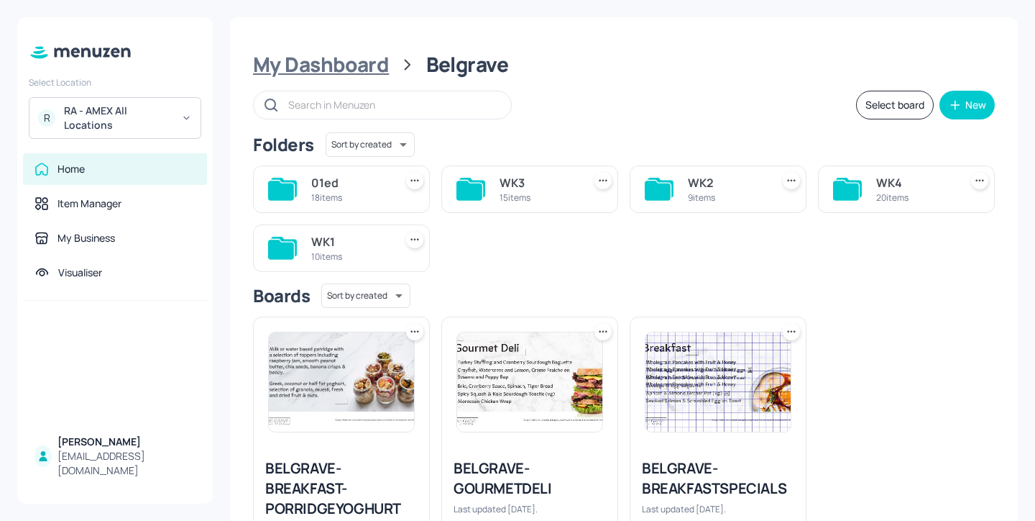
click at [303, 60] on div "My Dashboard" at bounding box center [321, 65] width 136 height 26
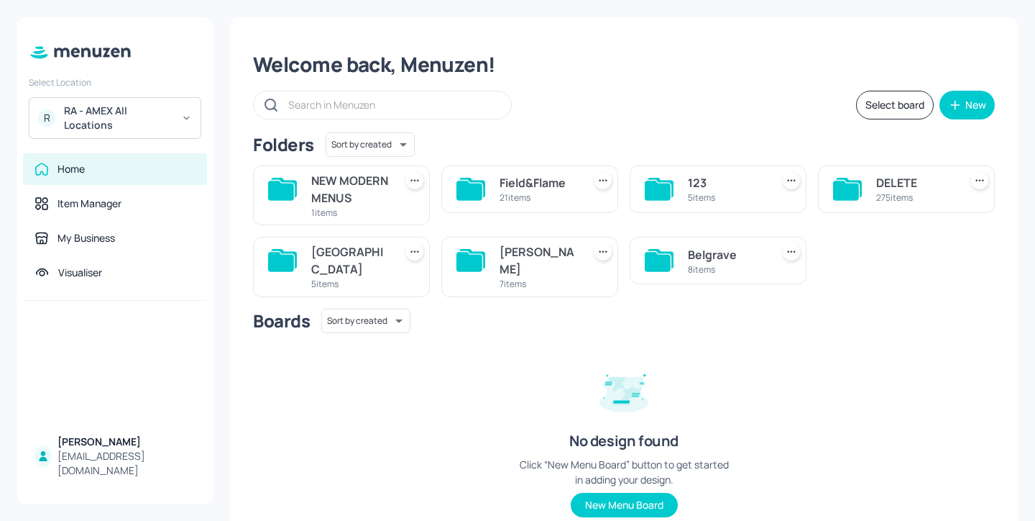
click at [744, 182] on div "123" at bounding box center [727, 182] width 78 height 17
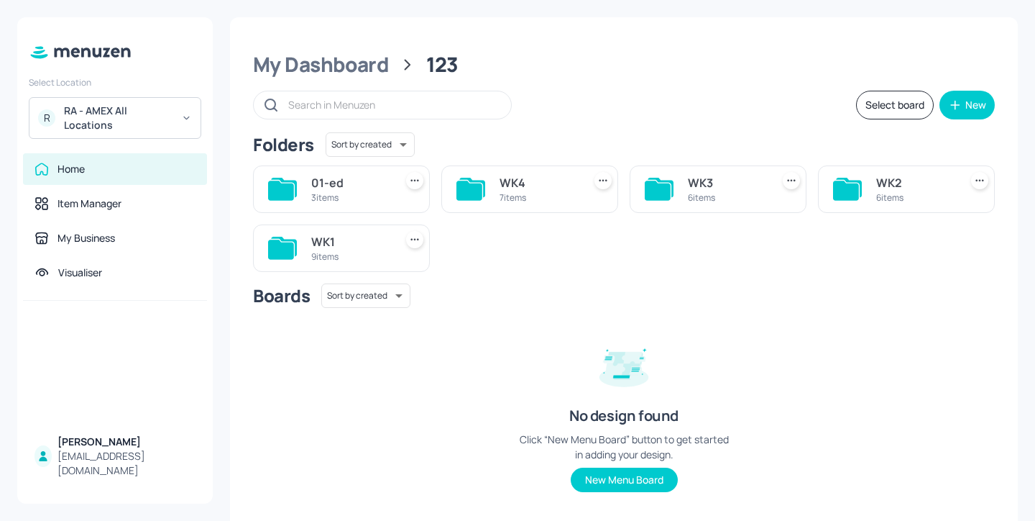
click at [342, 244] on div "WK1" at bounding box center [350, 241] width 78 height 17
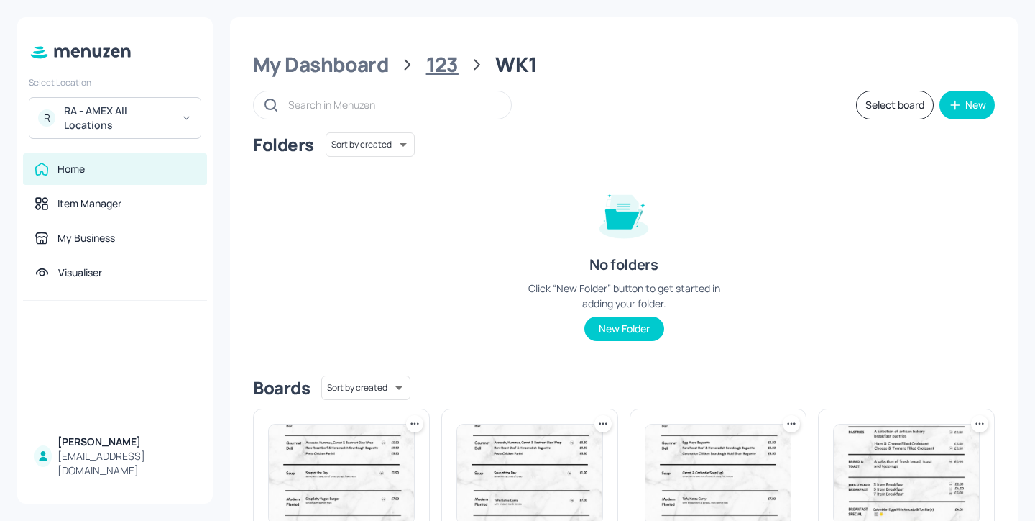
click at [443, 68] on div "123" at bounding box center [442, 65] width 32 height 26
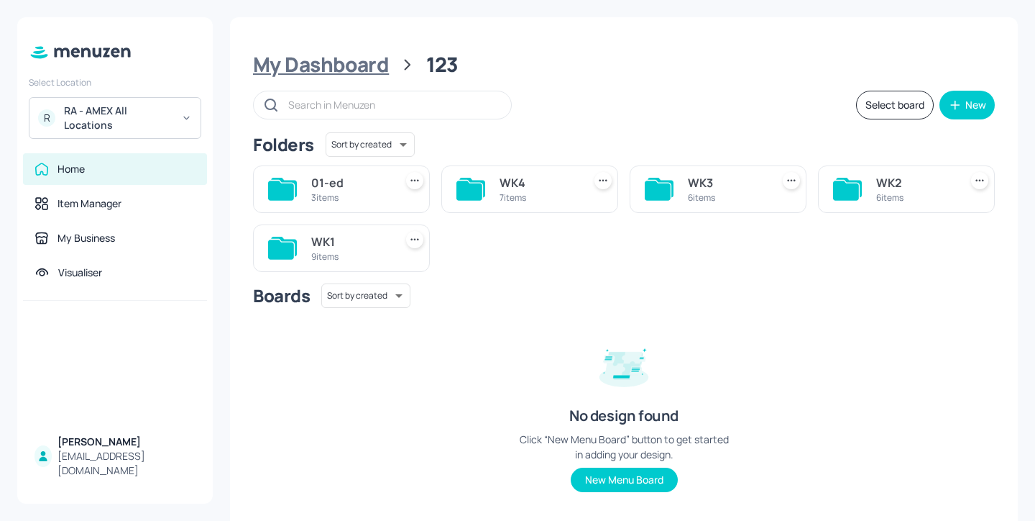
click at [344, 59] on div "My Dashboard" at bounding box center [321, 65] width 136 height 26
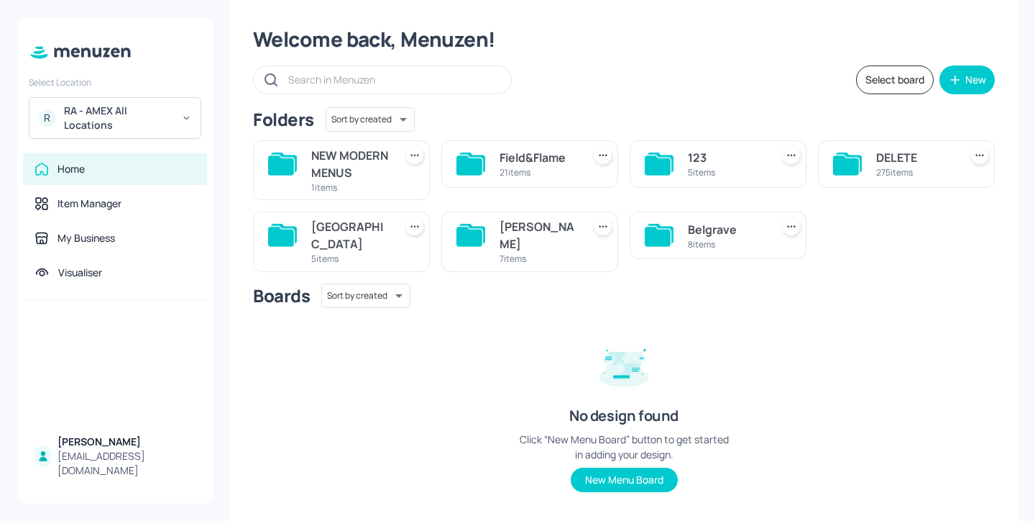
scroll to position [26, 0]
click at [703, 250] on div "8 items" at bounding box center [727, 243] width 78 height 12
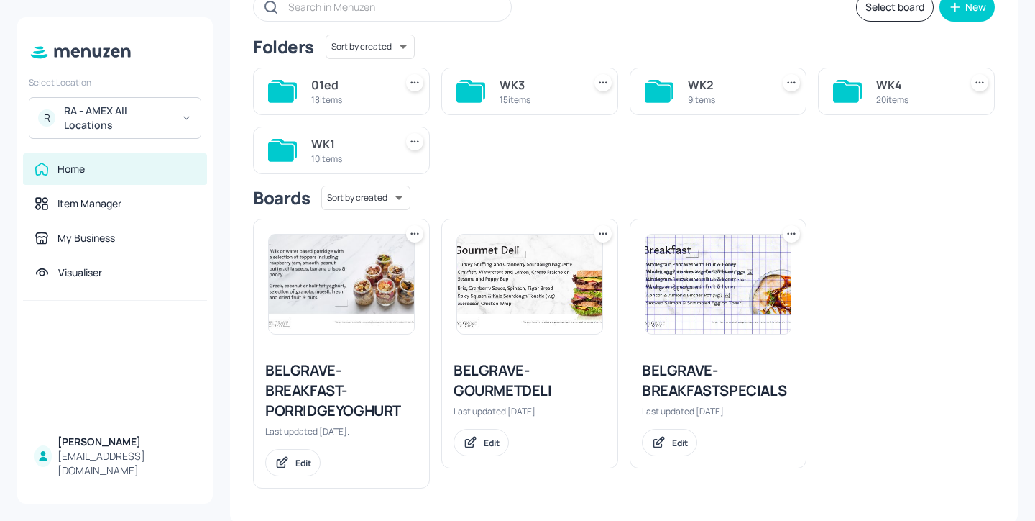
scroll to position [100, 0]
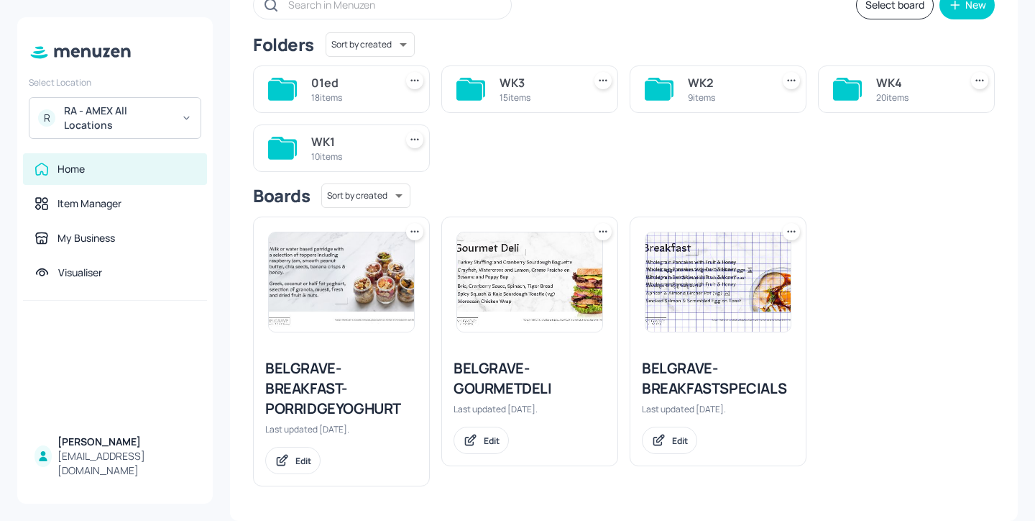
click at [342, 131] on div "WK1 10 items" at bounding box center [350, 148] width 78 height 35
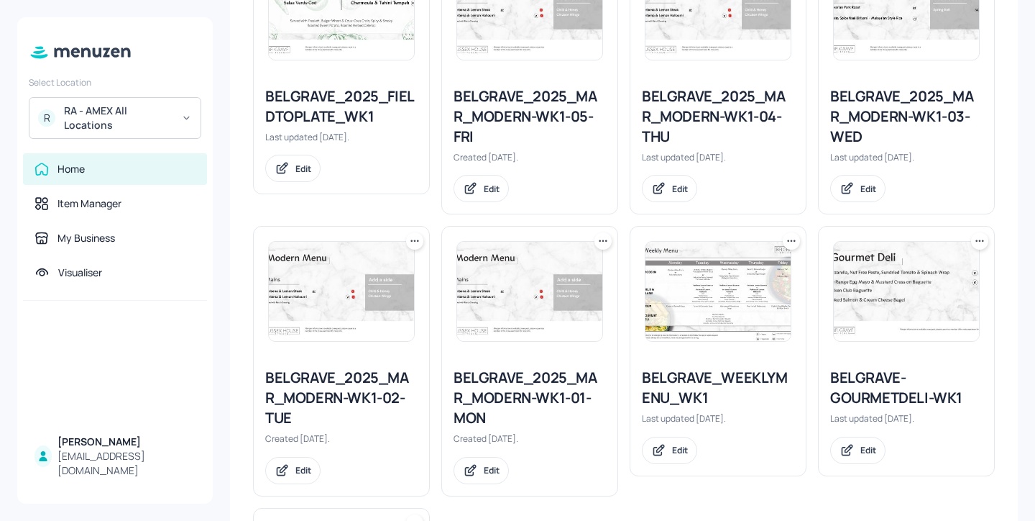
scroll to position [314, 0]
click at [726, 387] on div "BELGRAVE_WEEKLYMENU_WK1" at bounding box center [718, 386] width 152 height 40
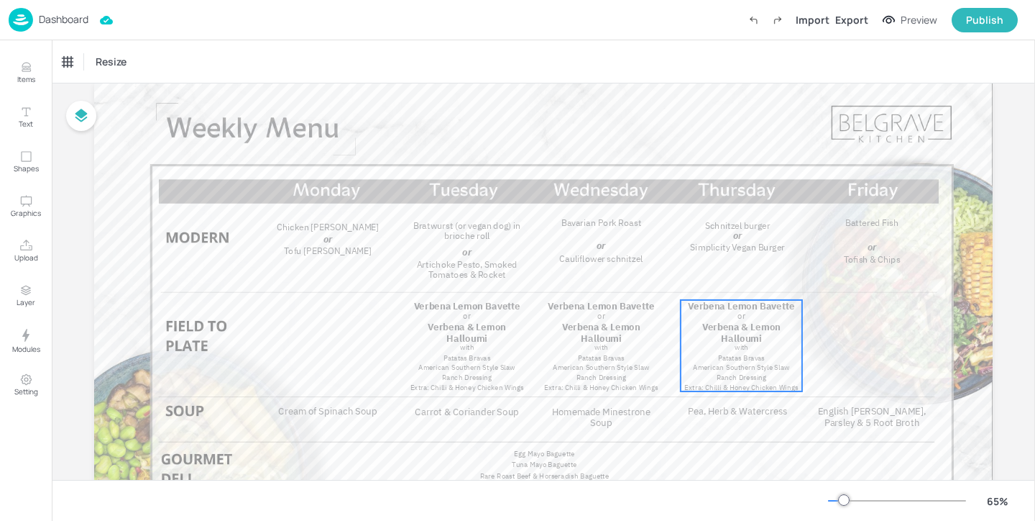
scroll to position [35, 0]
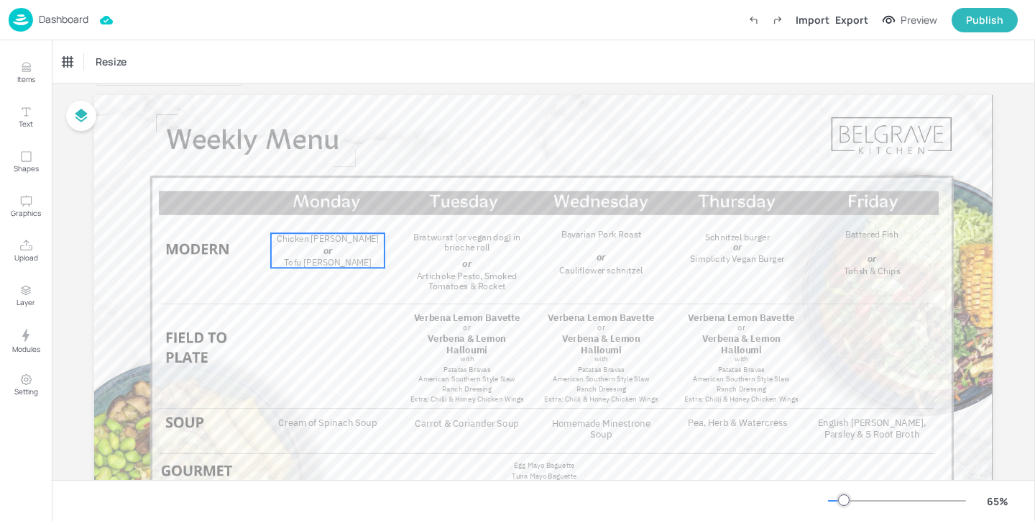
click at [352, 250] on p "or" at bounding box center [328, 251] width 104 height 14
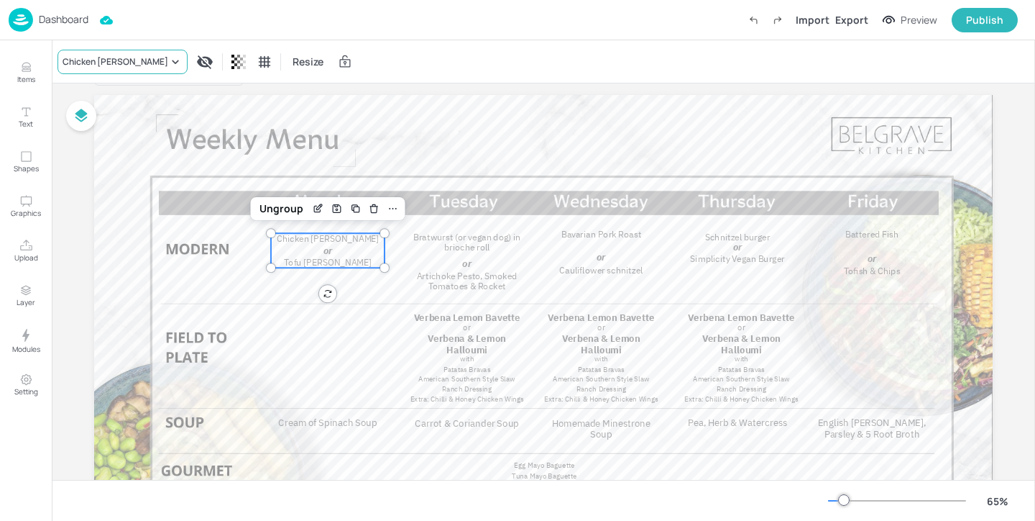
click at [147, 68] on div "Chicken Katsu Curry" at bounding box center [123, 62] width 130 height 24
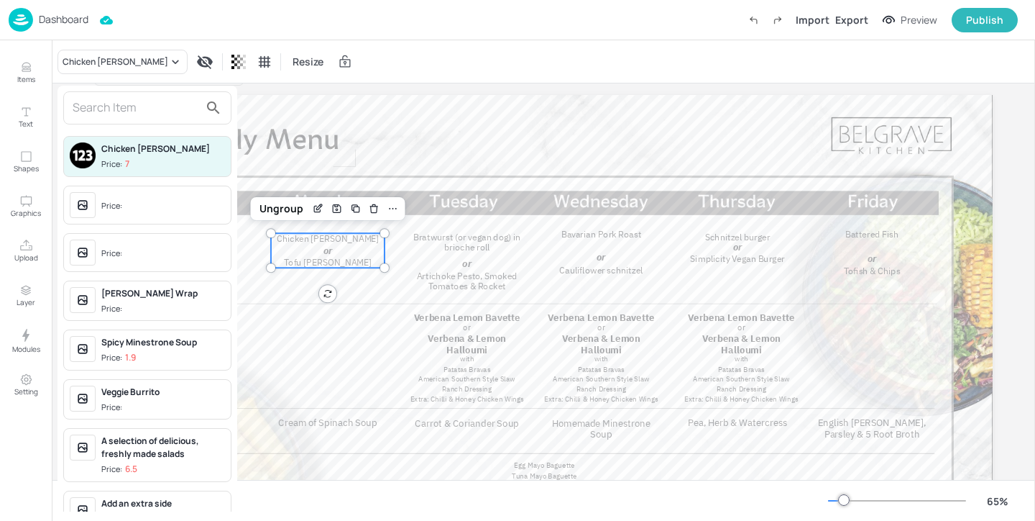
click at [275, 209] on div at bounding box center [517, 260] width 1035 height 521
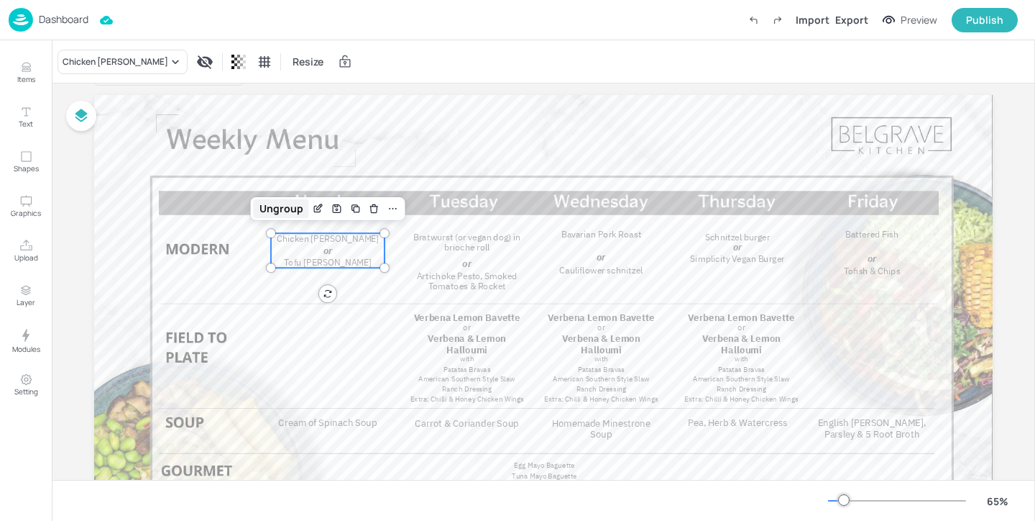
click at [278, 213] on div "Ungroup" at bounding box center [281, 208] width 55 height 19
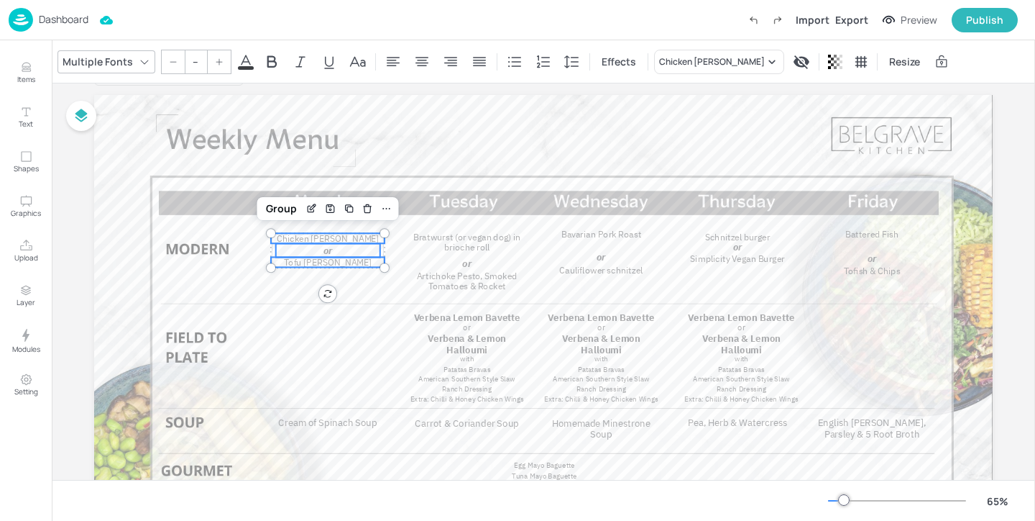
click at [356, 238] on span "Chicken Katsu Curry" at bounding box center [328, 239] width 103 height 12
type input "19"
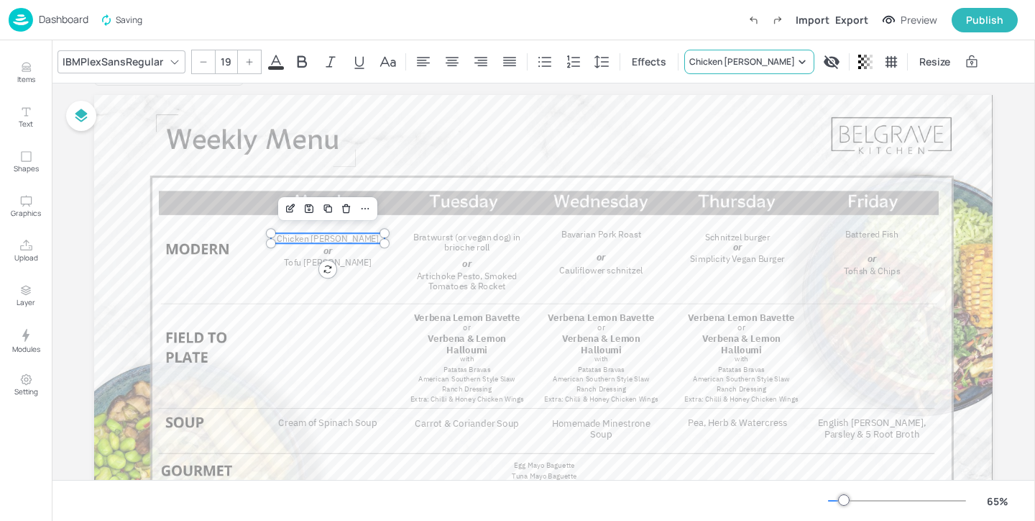
click at [723, 55] on div "Chicken Katsu Curry" at bounding box center [743, 61] width 106 height 13
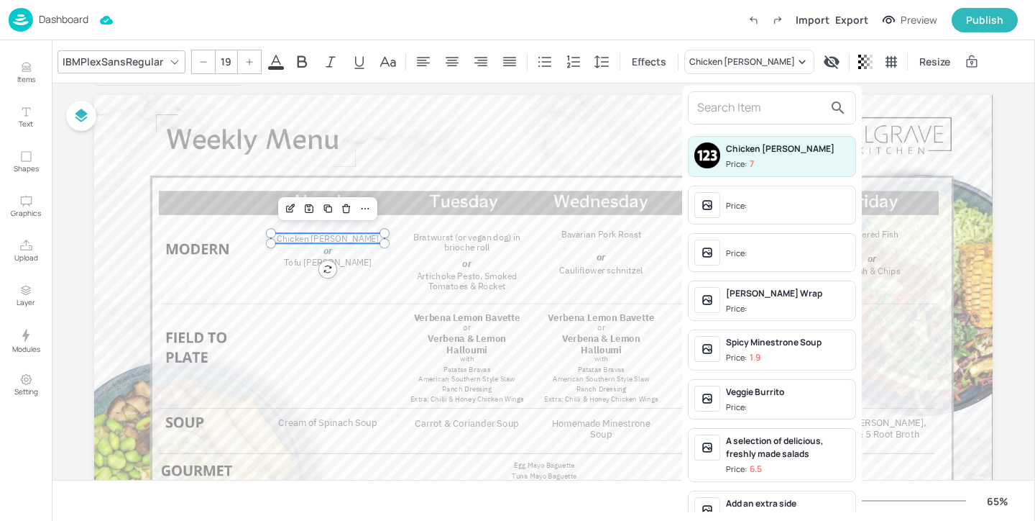
click at [736, 110] on input "text" at bounding box center [760, 107] width 127 height 23
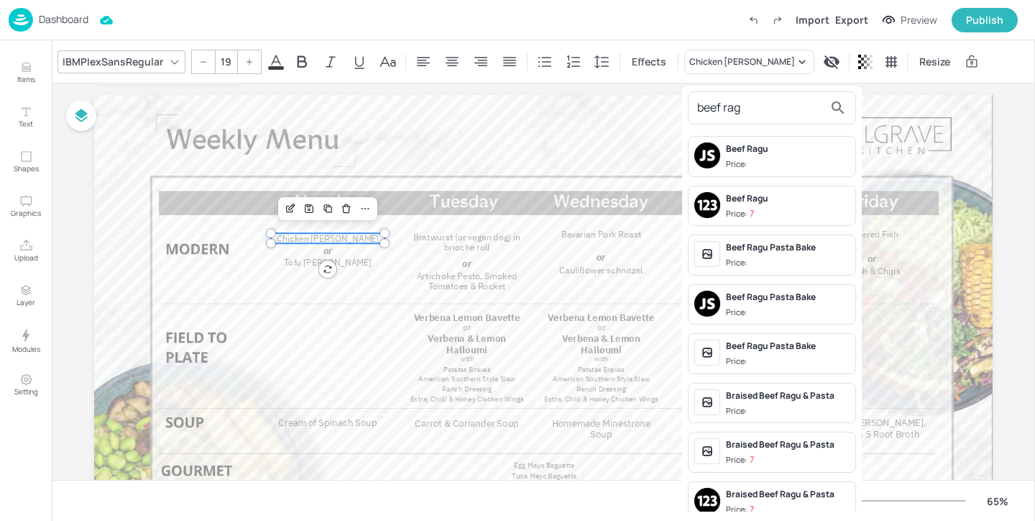
type input "beef rag"
click at [813, 160] on span "Price:" at bounding box center [788, 164] width 124 height 12
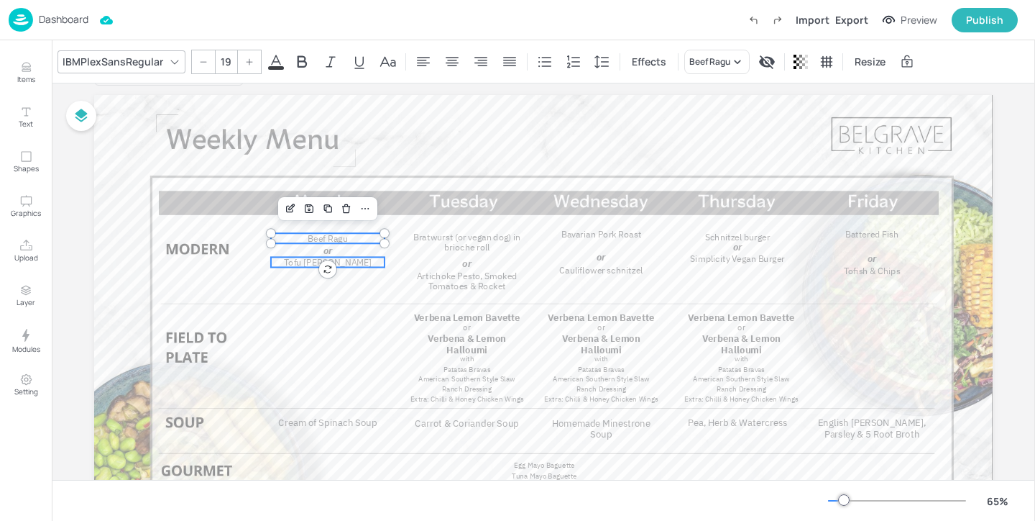
click at [361, 267] on p "Tofu Katsu Curry" at bounding box center [328, 262] width 114 height 11
type input "19"
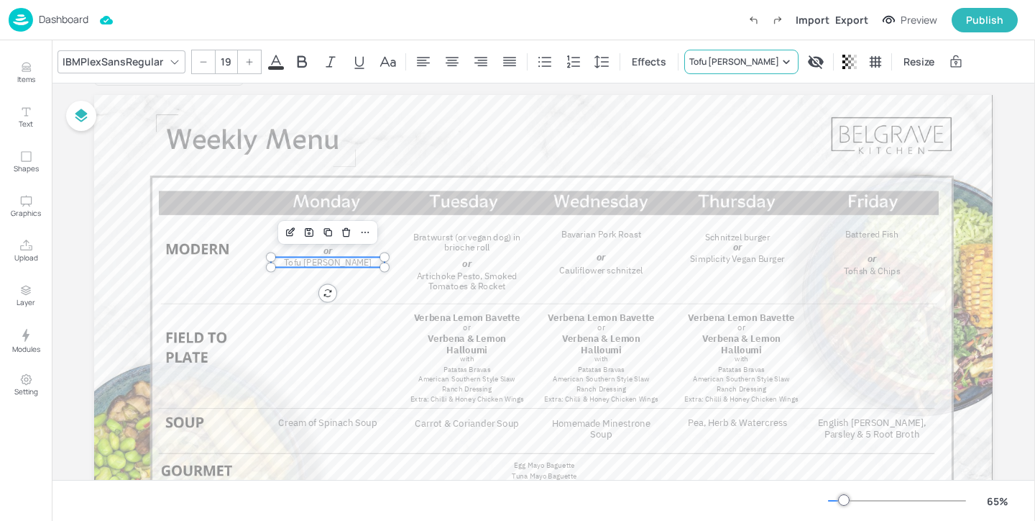
click at [725, 65] on div "Tofu Katsu Curry" at bounding box center [735, 61] width 90 height 13
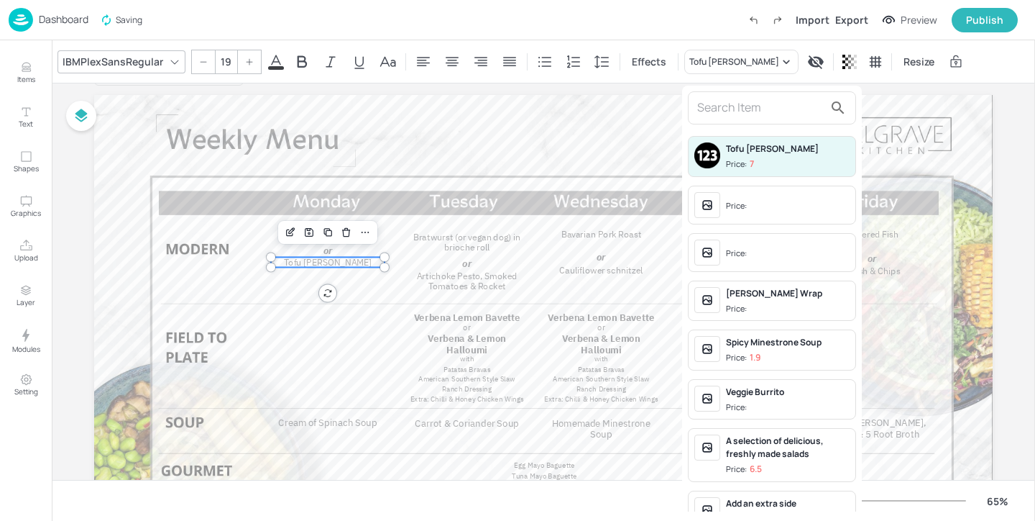
click at [723, 114] on input "text" at bounding box center [760, 107] width 127 height 23
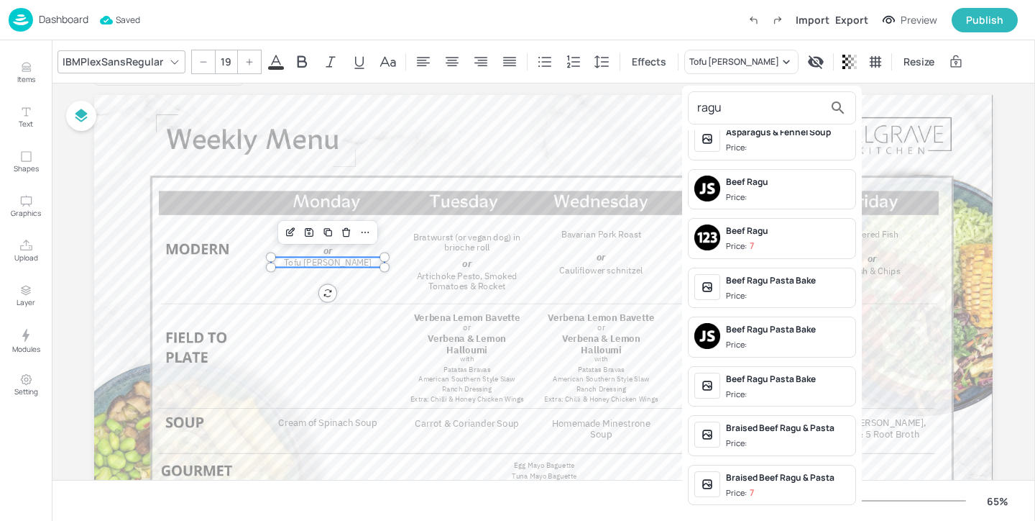
scroll to position [0, 0]
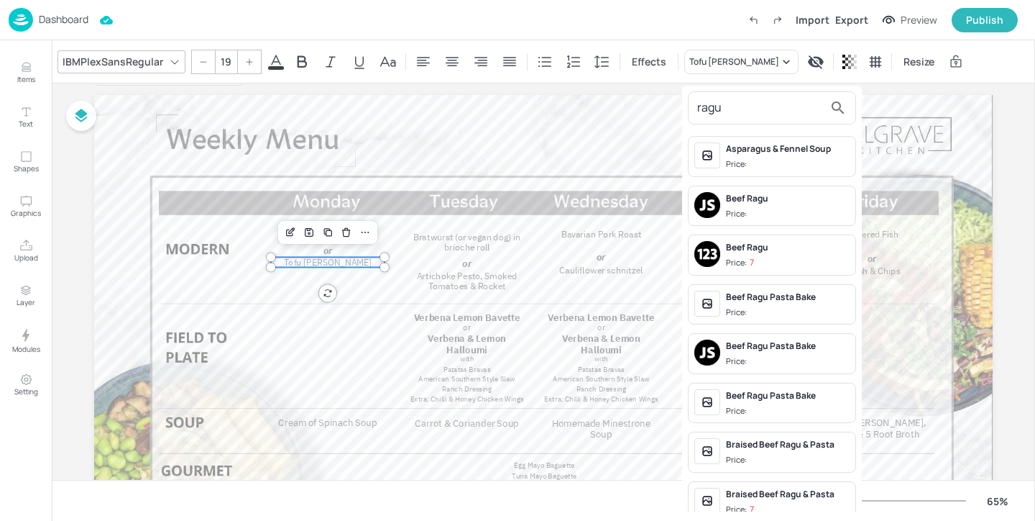
drag, startPoint x: 726, startPoint y: 107, endPoint x: 663, endPoint y: 107, distance: 62.6
click at [663, 107] on div "ragu Asparagus & Fennel Soup Price: Beef Ragu Price: Beef Ragu Price: 7 Beef Ra…" at bounding box center [517, 263] width 1035 height 515
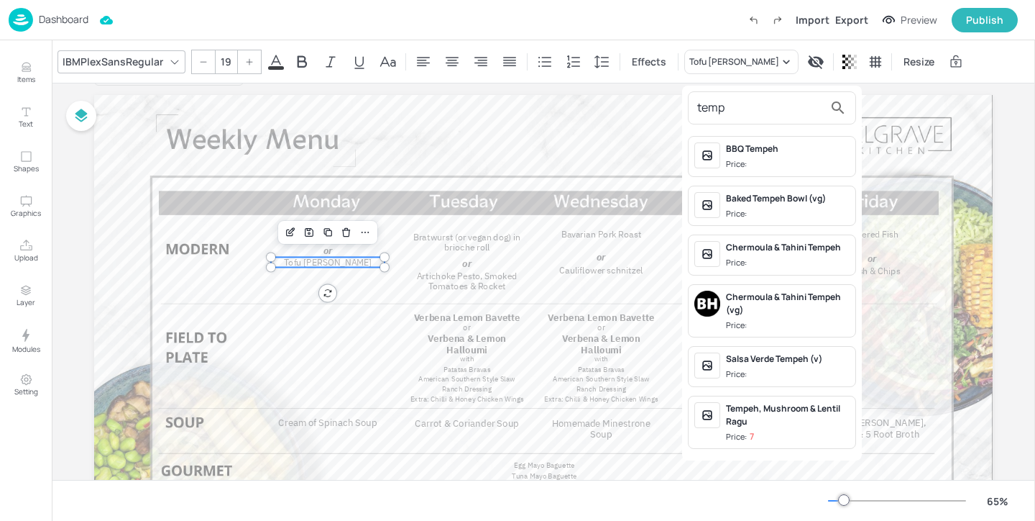
type input "temp"
click at [778, 416] on div "Tempeh, Mushroom & Lentil Ragu" at bounding box center [788, 415] width 124 height 26
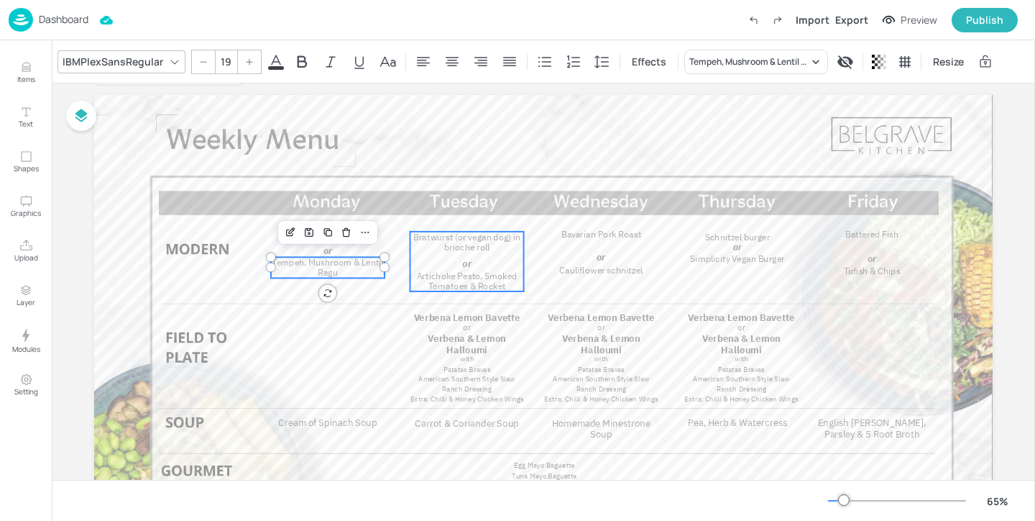
click at [454, 243] on span "Bratwurst (or vegan dog) in brioche roll" at bounding box center [466, 242] width 107 height 22
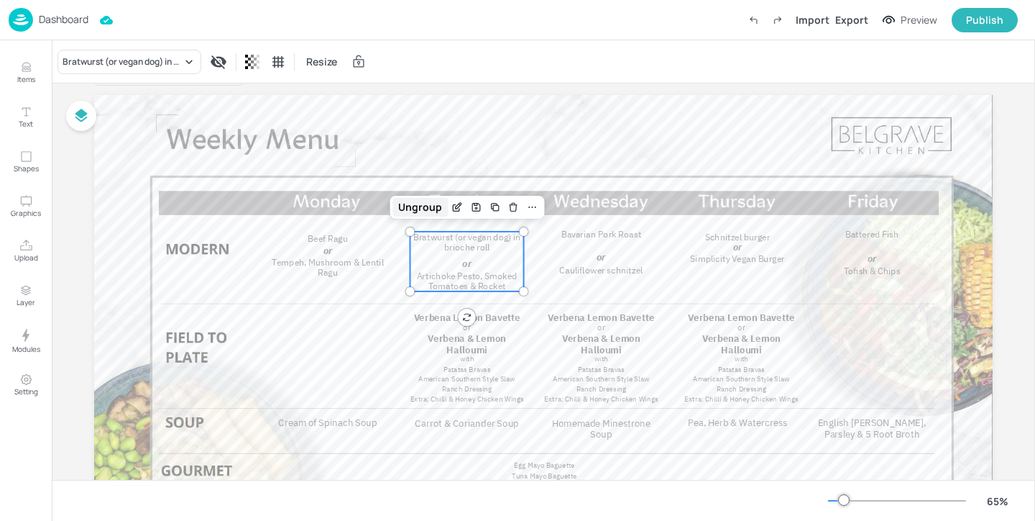
click at [429, 207] on div "Ungroup" at bounding box center [420, 207] width 55 height 19
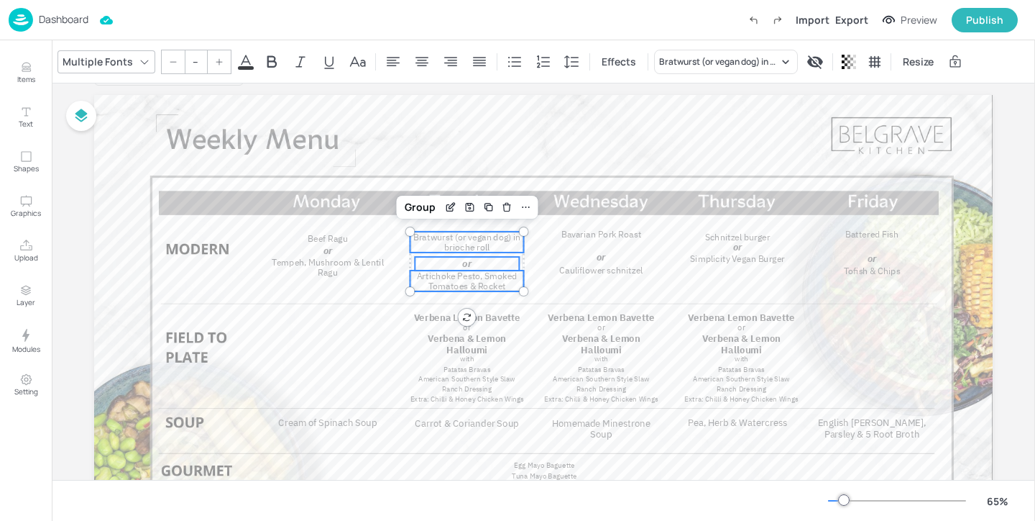
click at [466, 247] on span "Bratwurst (or vegan dog) in brioche roll" at bounding box center [466, 242] width 107 height 22
click at [465, 241] on span "Bratwurst (or vegan dog) in brioche roll" at bounding box center [466, 240] width 107 height 22
type input "19"
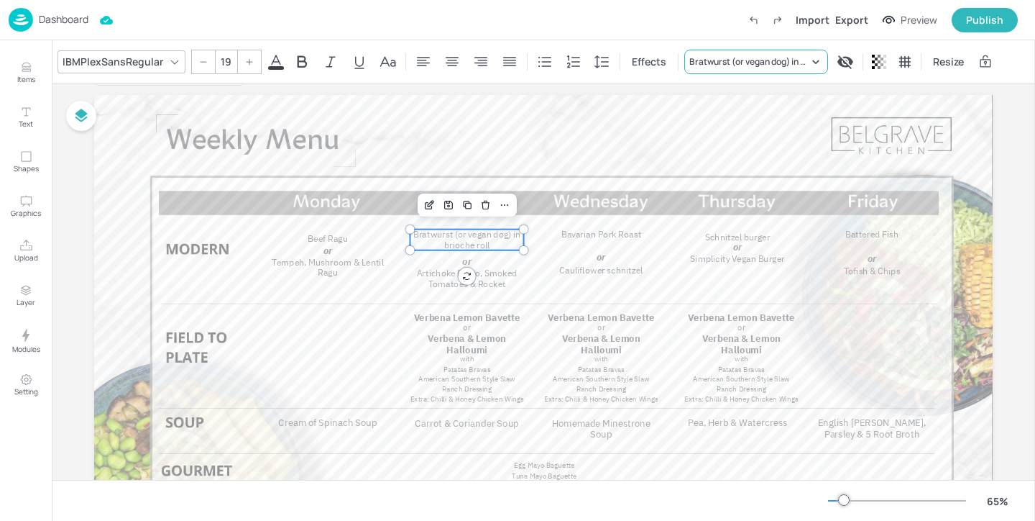
click at [764, 66] on div "Bratwurst (or vegan dog) in brioche roll" at bounding box center [749, 61] width 119 height 13
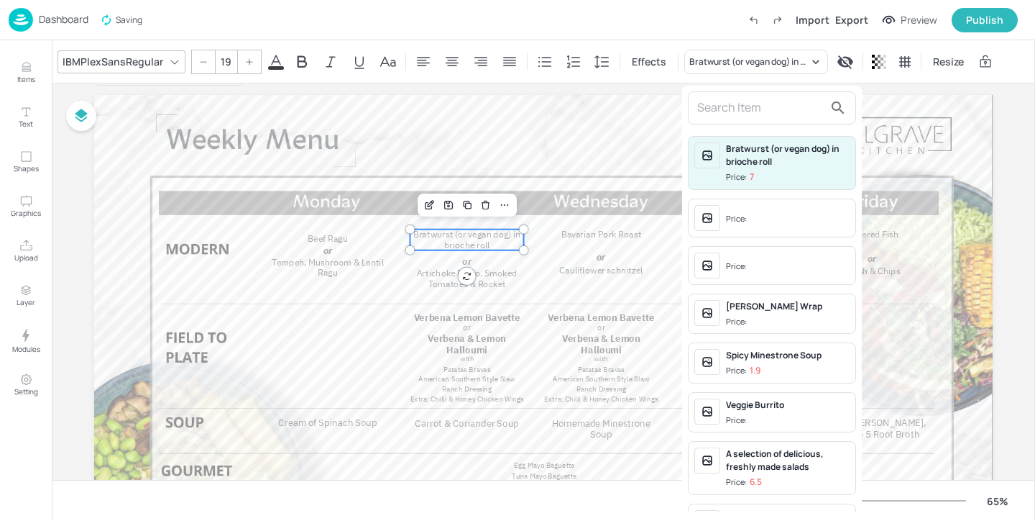
click at [752, 106] on input "text" at bounding box center [760, 107] width 127 height 23
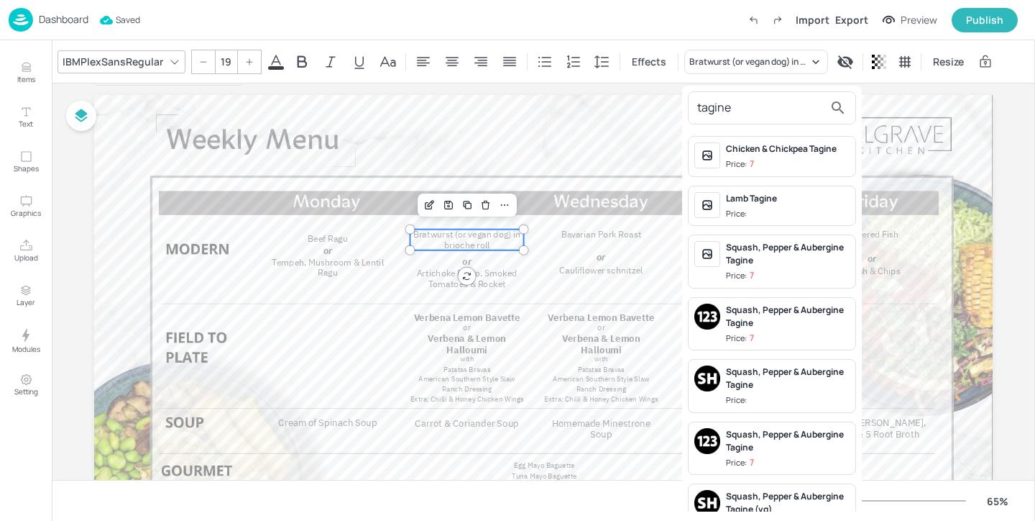
type input "tagine"
click at [787, 150] on div "Chicken & Chickpea Tagine" at bounding box center [788, 148] width 124 height 13
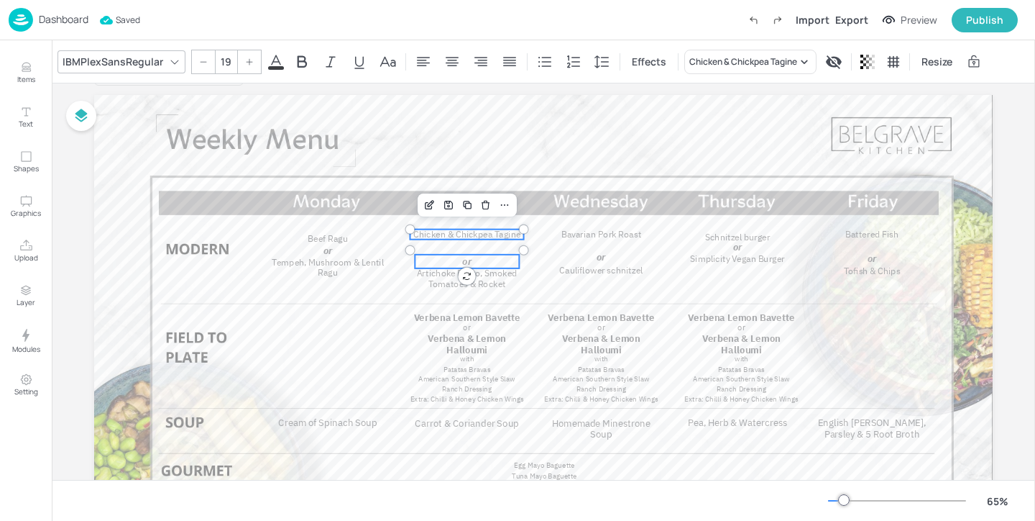
click at [500, 262] on p "or" at bounding box center [467, 262] width 104 height 14
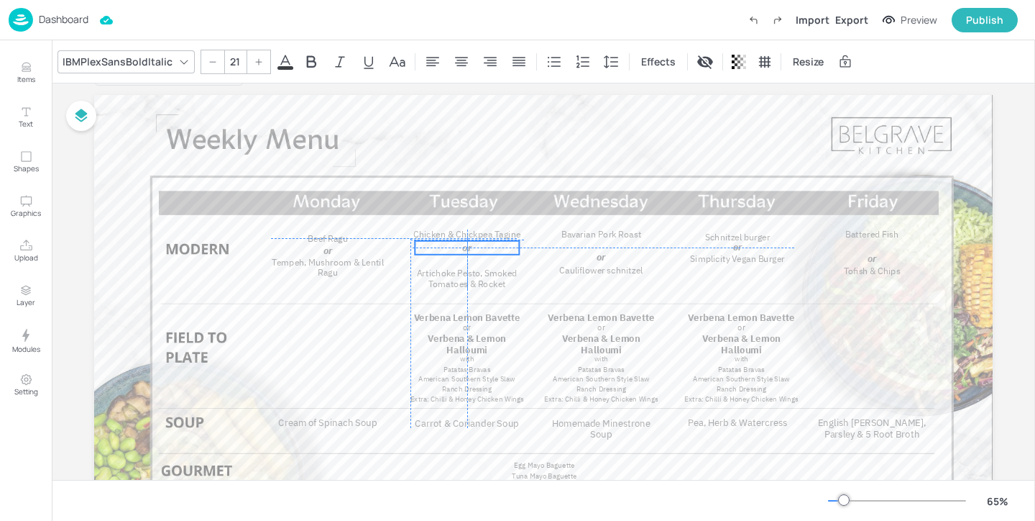
drag, startPoint x: 500, startPoint y: 260, endPoint x: 498, endPoint y: 244, distance: 16.7
click at [498, 244] on p "or" at bounding box center [467, 248] width 104 height 14
type input "19"
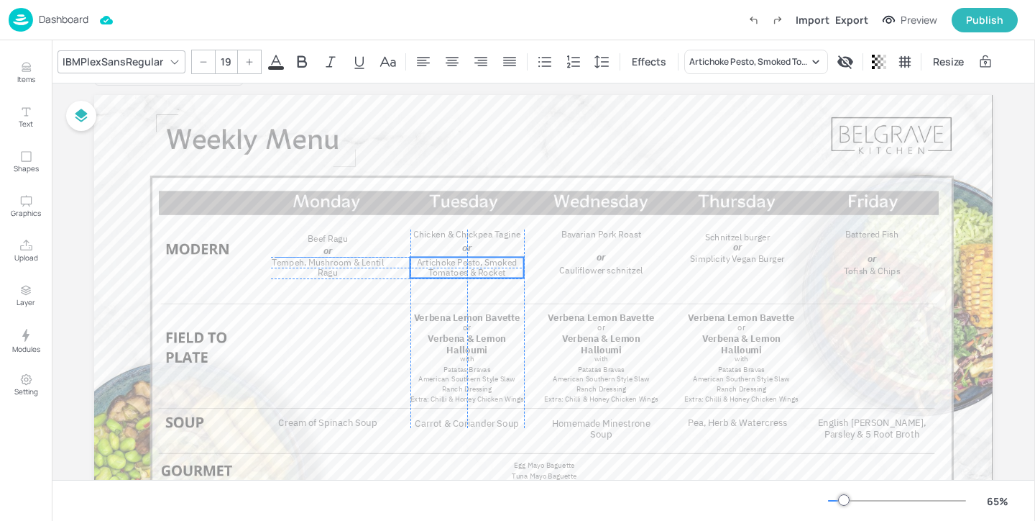
drag, startPoint x: 497, startPoint y: 278, endPoint x: 495, endPoint y: 265, distance: 13.1
click at [495, 265] on span "Artichoke Pesto, Smoked Tomatoes & Rocket" at bounding box center [467, 268] width 101 height 22
click at [733, 54] on div "Artichoke Pesto, Smoked Tomatoes & Rocket" at bounding box center [757, 62] width 144 height 24
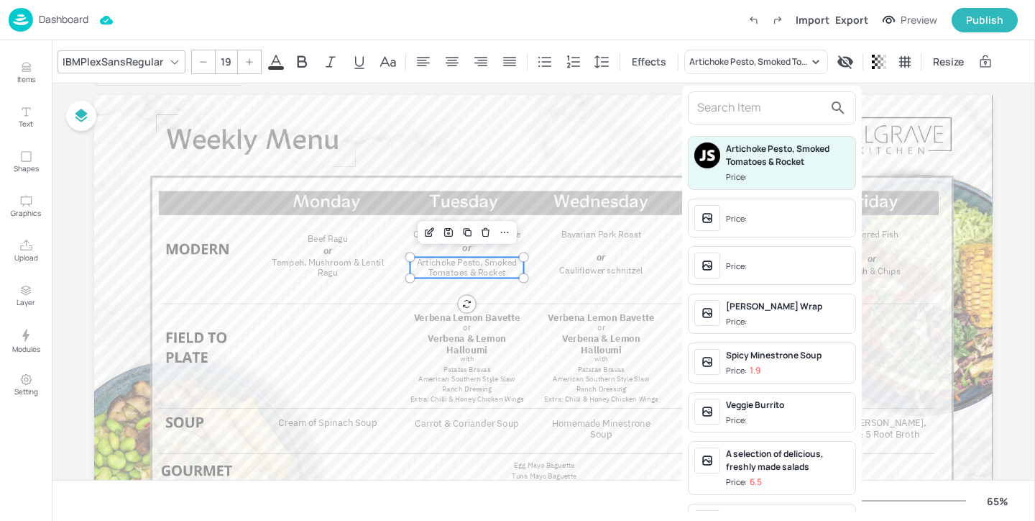
click at [756, 111] on input "text" at bounding box center [760, 107] width 127 height 23
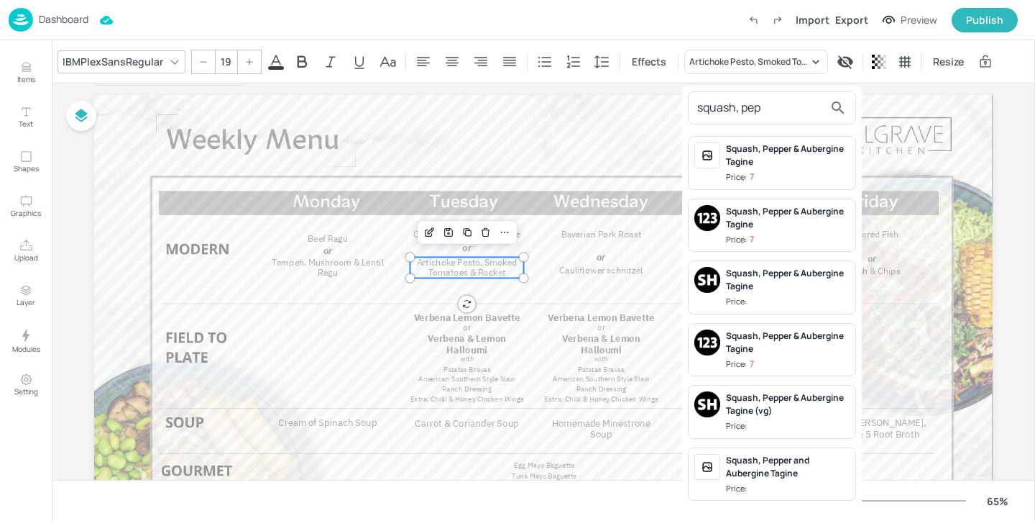
type input "squash, pep"
click at [797, 163] on div "Squash, Pepper & Aubergine Tagine" at bounding box center [788, 155] width 124 height 26
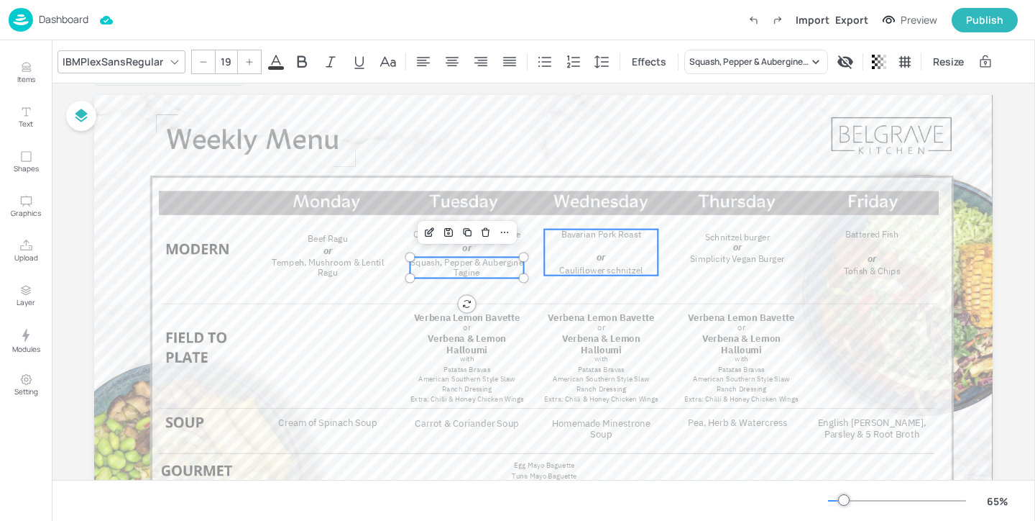
click at [586, 250] on p "or" at bounding box center [601, 257] width 104 height 14
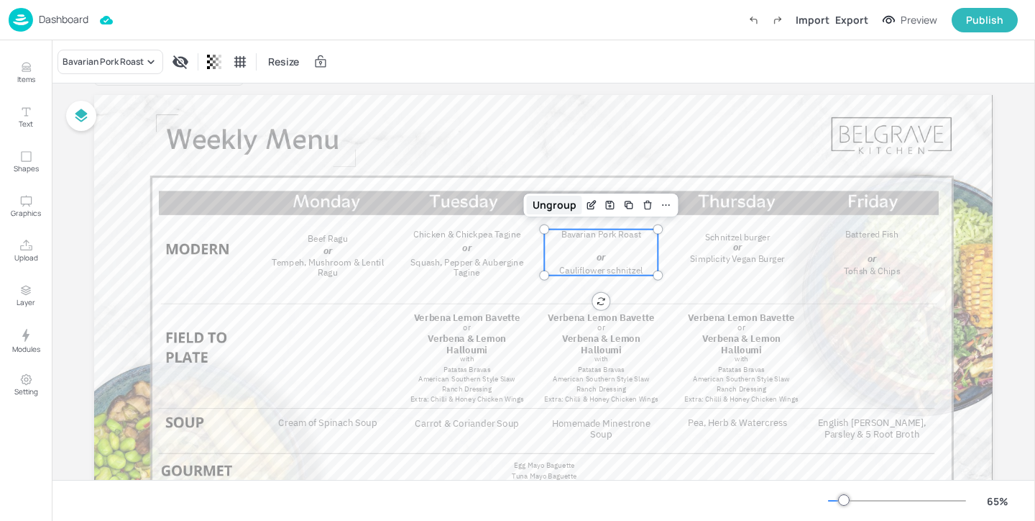
click at [565, 204] on div "Ungroup" at bounding box center [554, 205] width 55 height 19
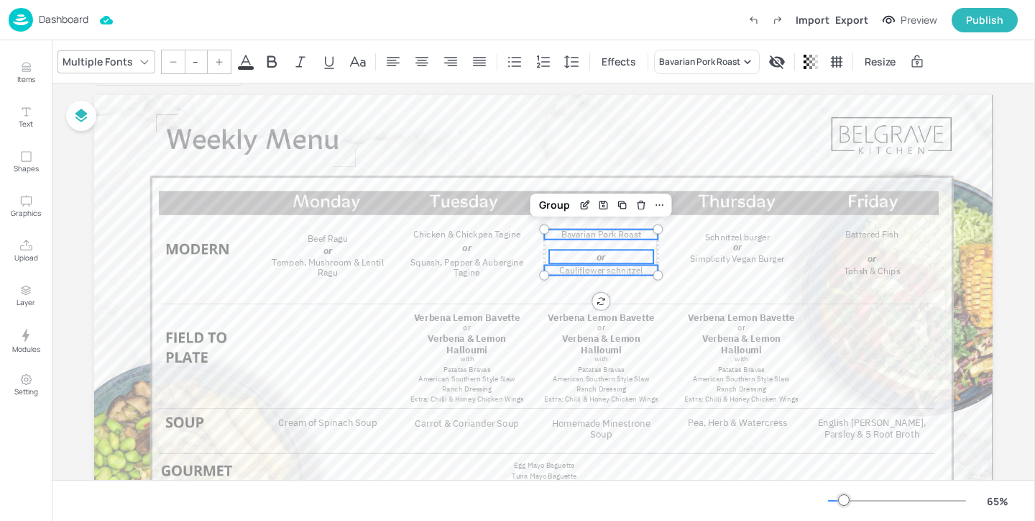
click at [621, 237] on span "Bavarian Pork Roast" at bounding box center [602, 235] width 80 height 12
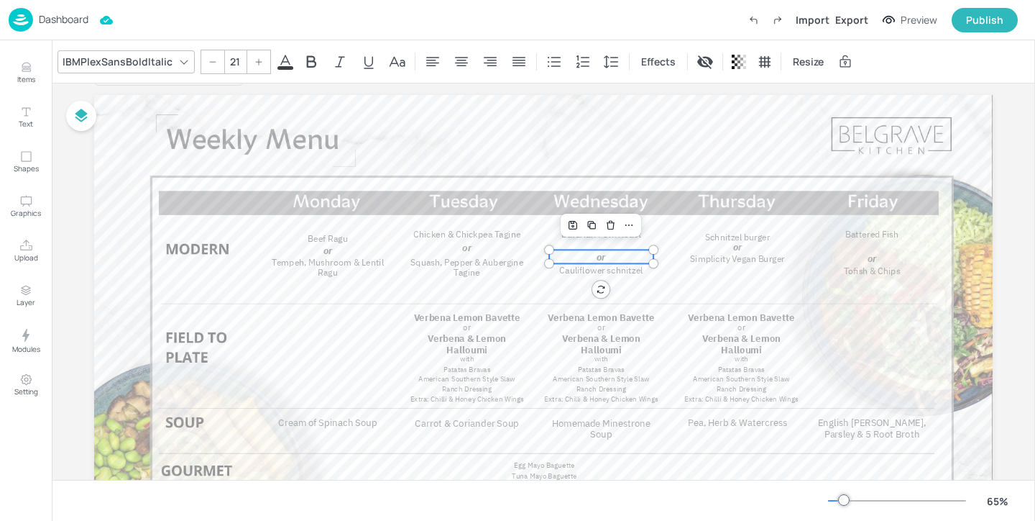
click at [621, 259] on p "or" at bounding box center [601, 257] width 104 height 14
click at [649, 234] on p "Bavarian Pork Roast" at bounding box center [601, 234] width 114 height 11
type input "19"
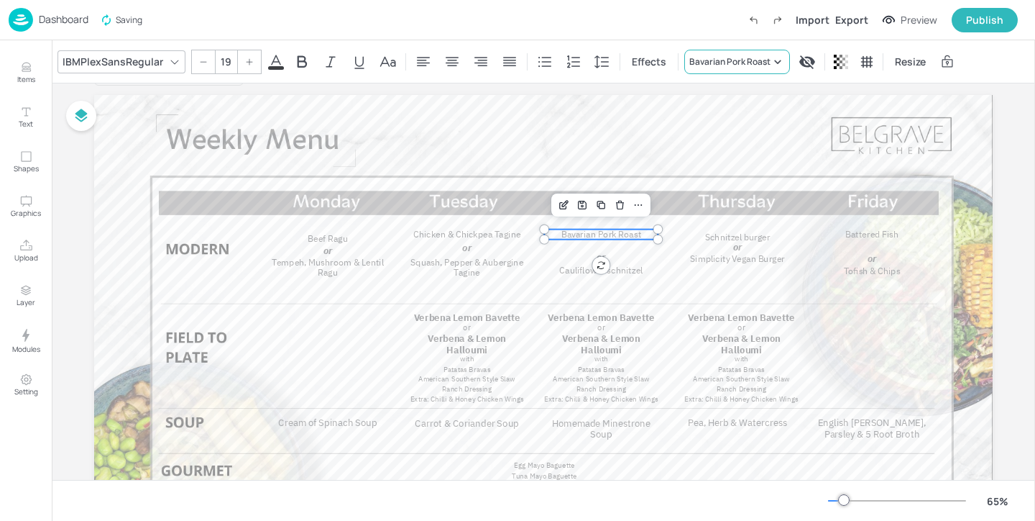
click at [754, 67] on div "Bavarian Pork Roast" at bounding box center [730, 61] width 81 height 13
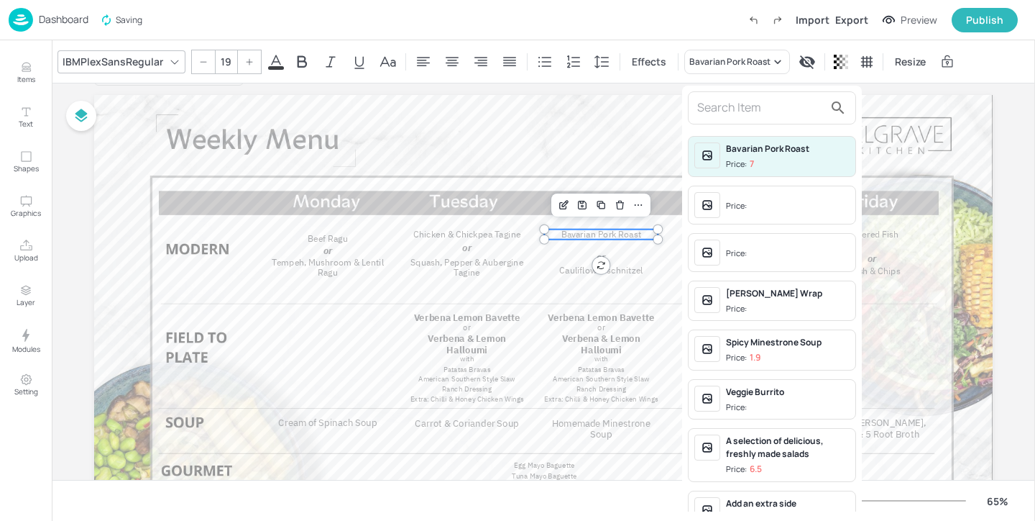
click at [744, 102] on input "text" at bounding box center [760, 107] width 127 height 23
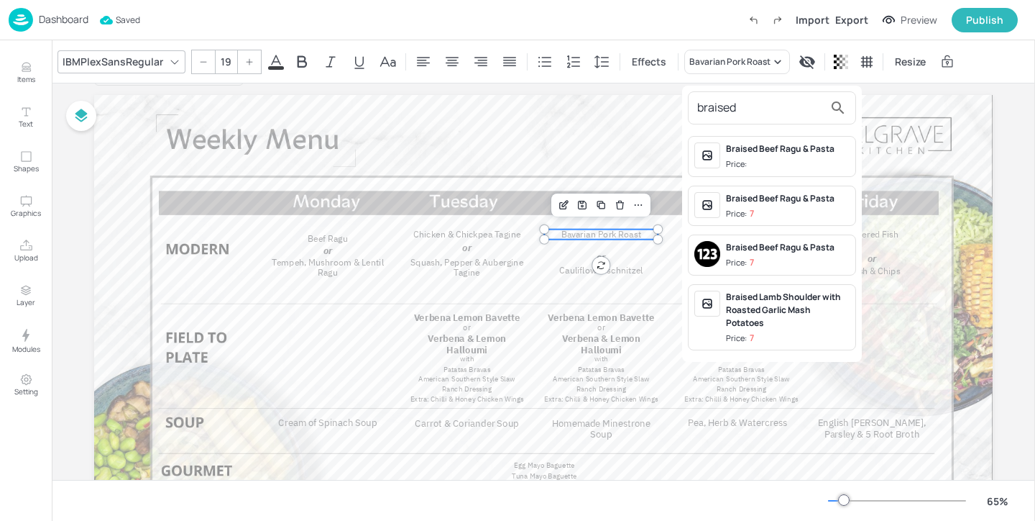
type input "braised"
click at [784, 328] on div "Braised Lamb Shoulder with Roasted Garlic Mash Potatoes" at bounding box center [788, 310] width 124 height 39
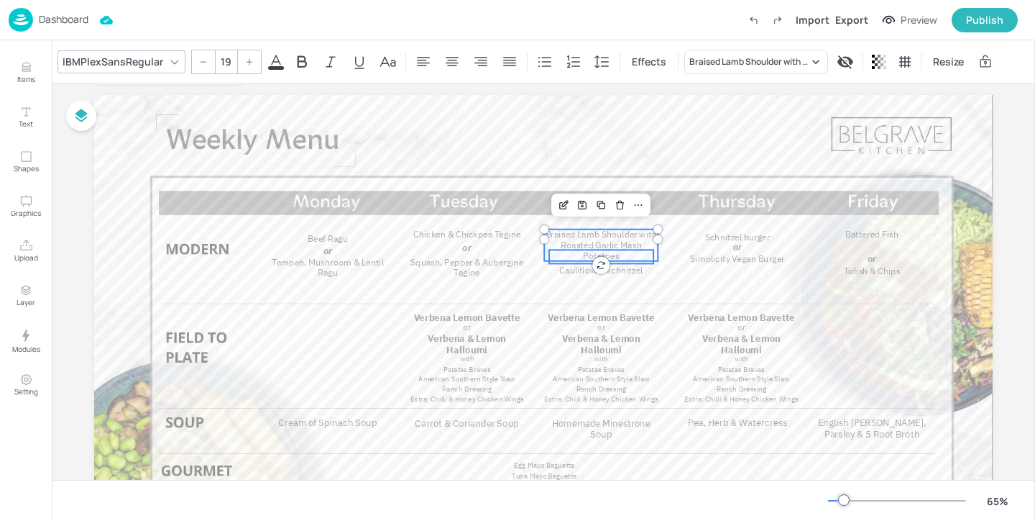
click at [632, 262] on p "or" at bounding box center [601, 257] width 104 height 14
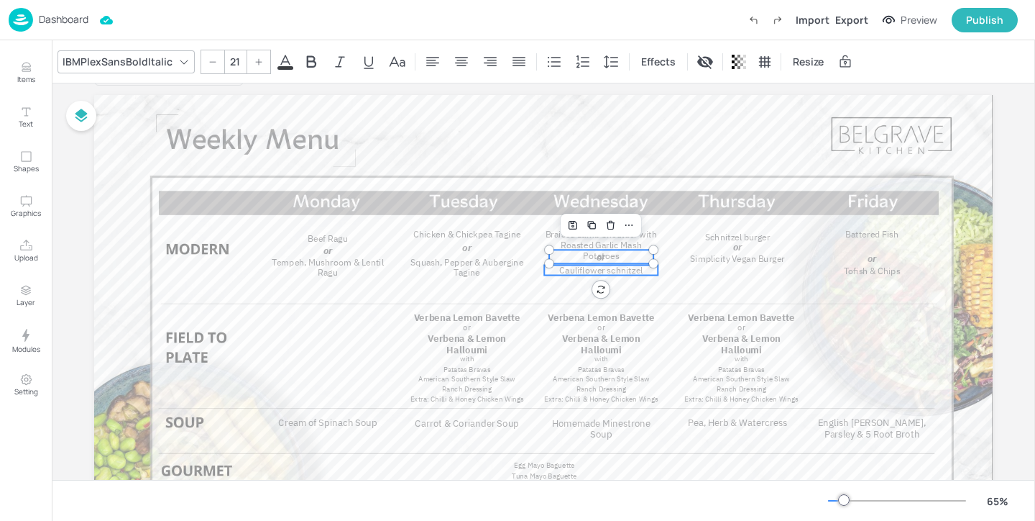
click at [631, 270] on span "Cauliflower schnitzel" at bounding box center [600, 271] width 83 height 12
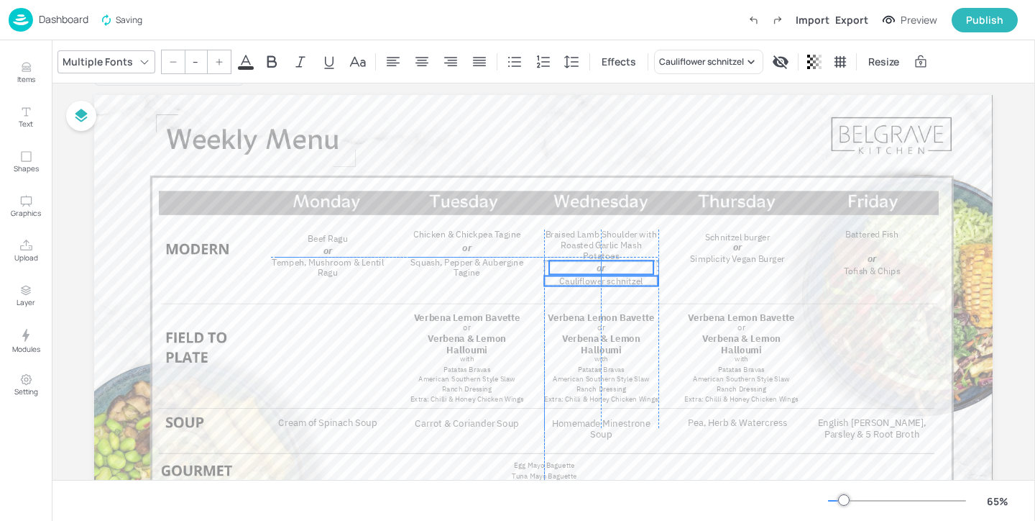
drag, startPoint x: 631, startPoint y: 270, endPoint x: 630, endPoint y: 282, distance: 11.5
click at [630, 282] on span "Cauliflower schnitzel" at bounding box center [600, 281] width 83 height 12
click at [633, 267] on p "or" at bounding box center [601, 267] width 104 height 14
click at [634, 267] on p "or" at bounding box center [601, 267] width 104 height 14
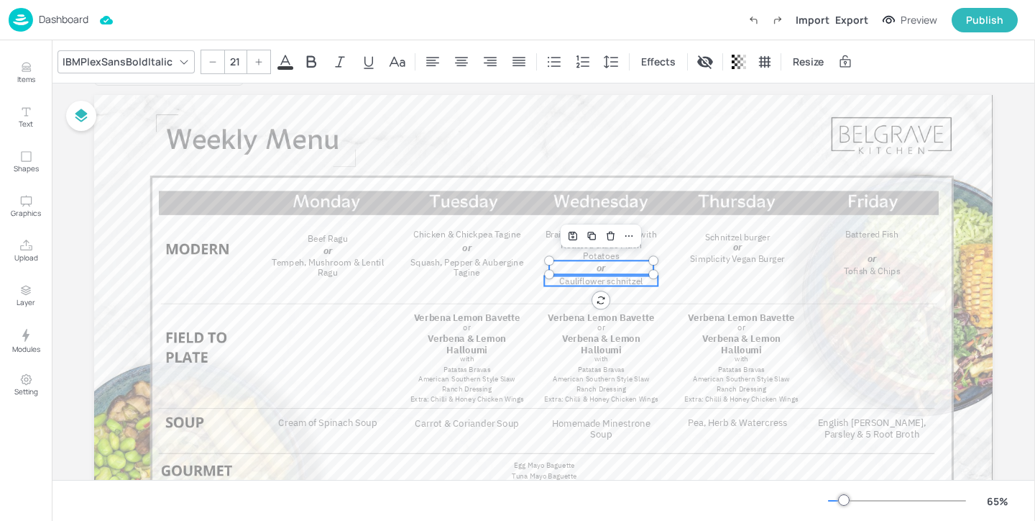
click at [633, 278] on span "Cauliflower schnitzel" at bounding box center [600, 281] width 83 height 12
type input "19"
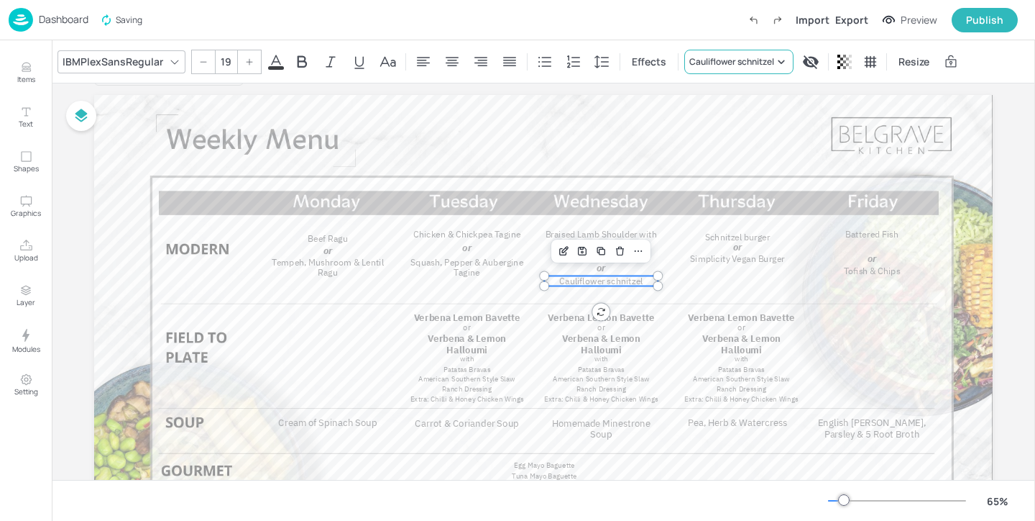
click at [726, 58] on div "Cauliflower schnitzel" at bounding box center [732, 61] width 85 height 13
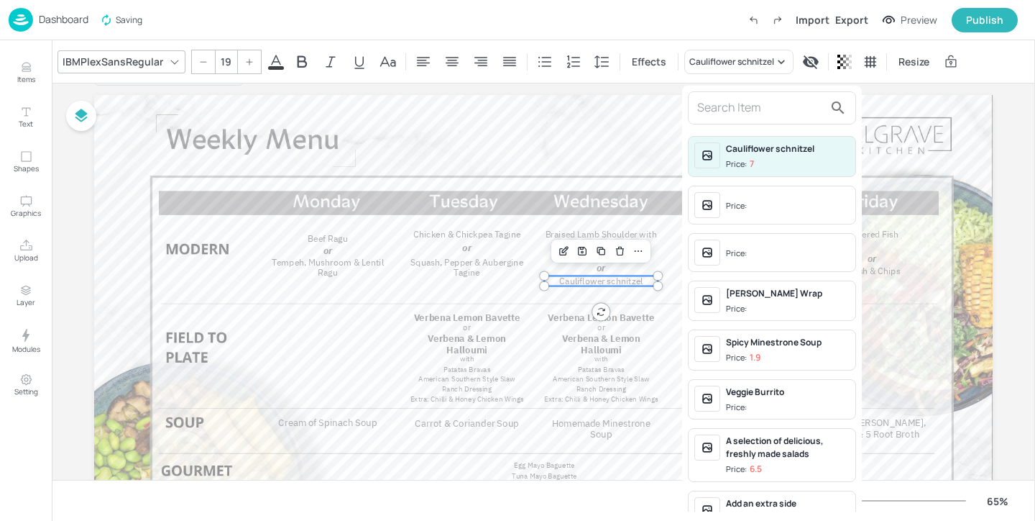
click at [733, 102] on input "text" at bounding box center [760, 107] width 127 height 23
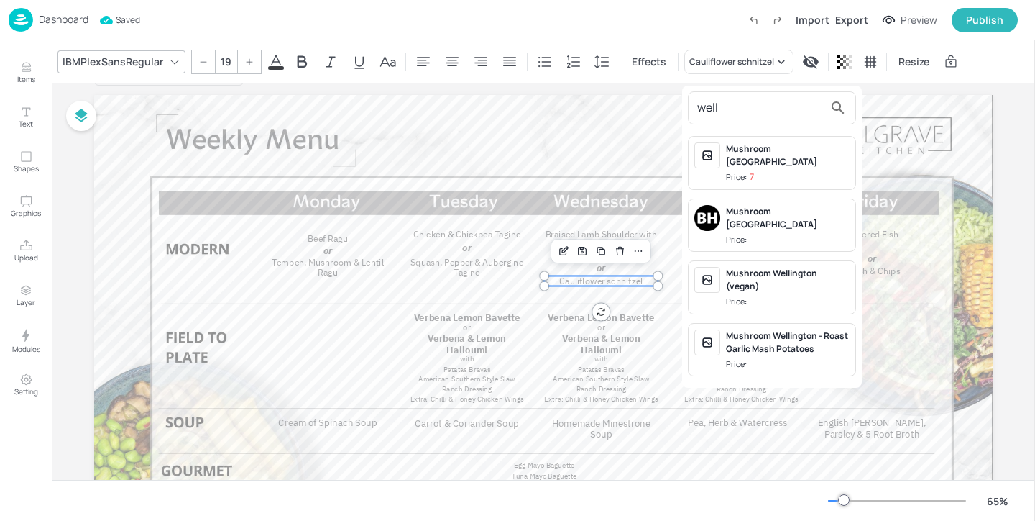
type input "well"
click at [797, 205] on div "Mushroom Wellington" at bounding box center [788, 218] width 124 height 26
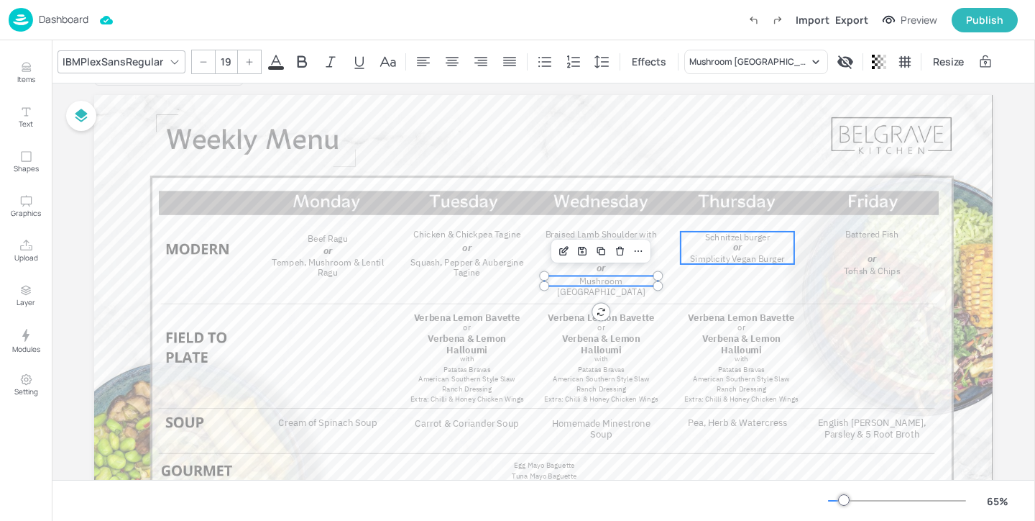
click at [757, 250] on p "or" at bounding box center [738, 246] width 104 height 14
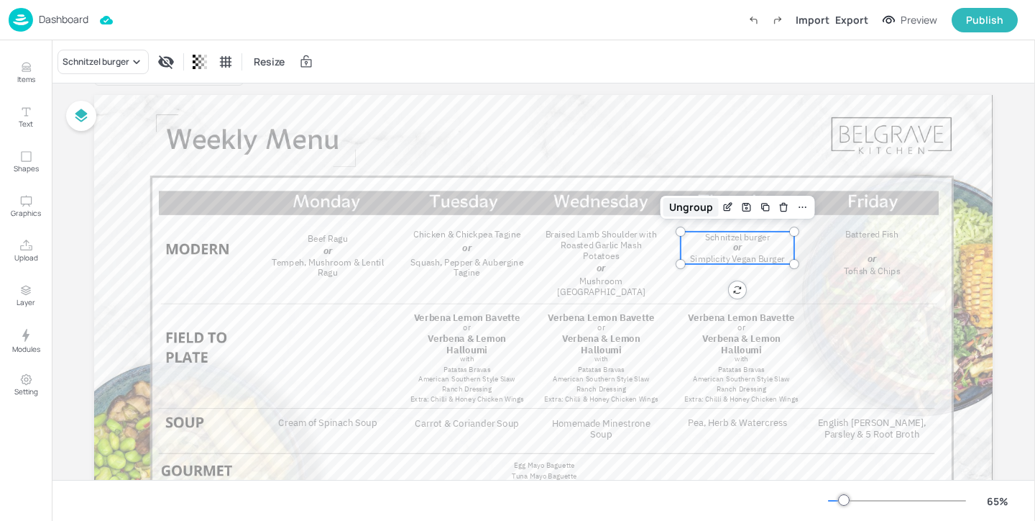
click at [692, 206] on div "Ungroup" at bounding box center [691, 207] width 55 height 19
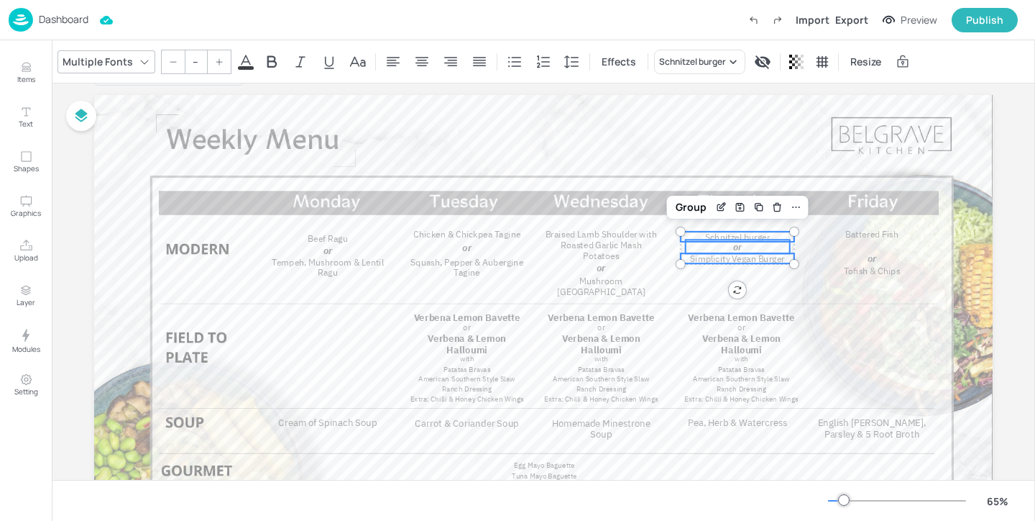
click at [757, 235] on span "Schnitzel burger" at bounding box center [737, 237] width 65 height 12
type input "19"
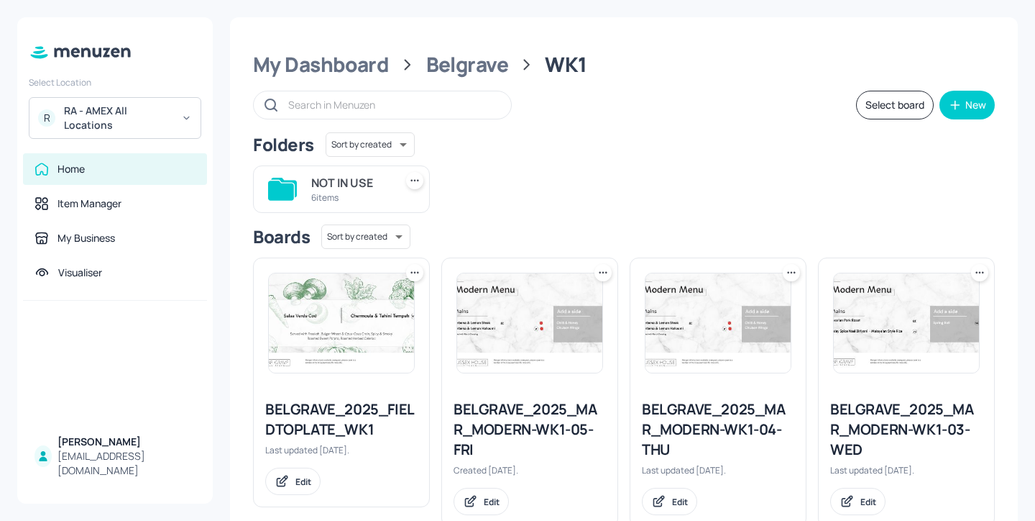
click at [139, 132] on div "R RA - AMEX All Locations" at bounding box center [115, 118] width 173 height 42
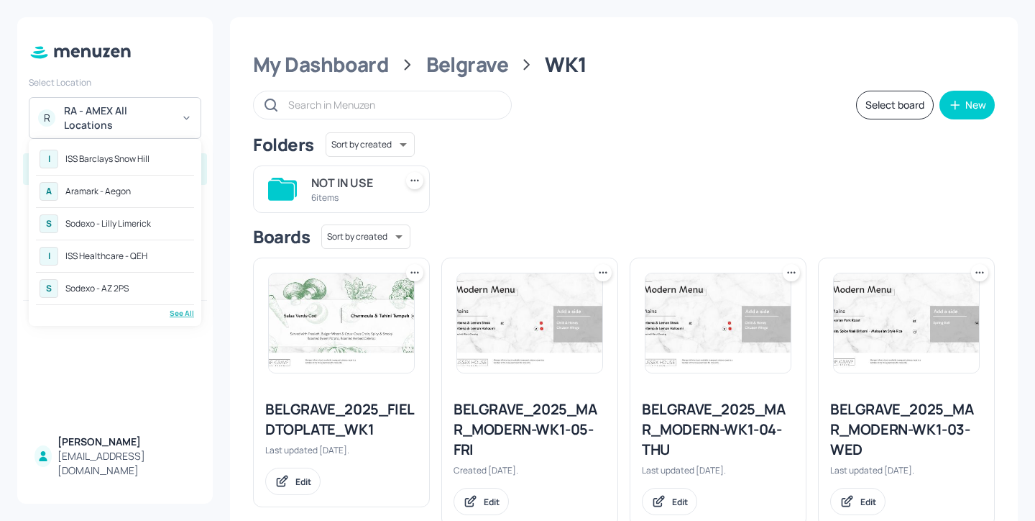
click at [153, 244] on div "I ISS Healthcare - QEH" at bounding box center [115, 256] width 158 height 26
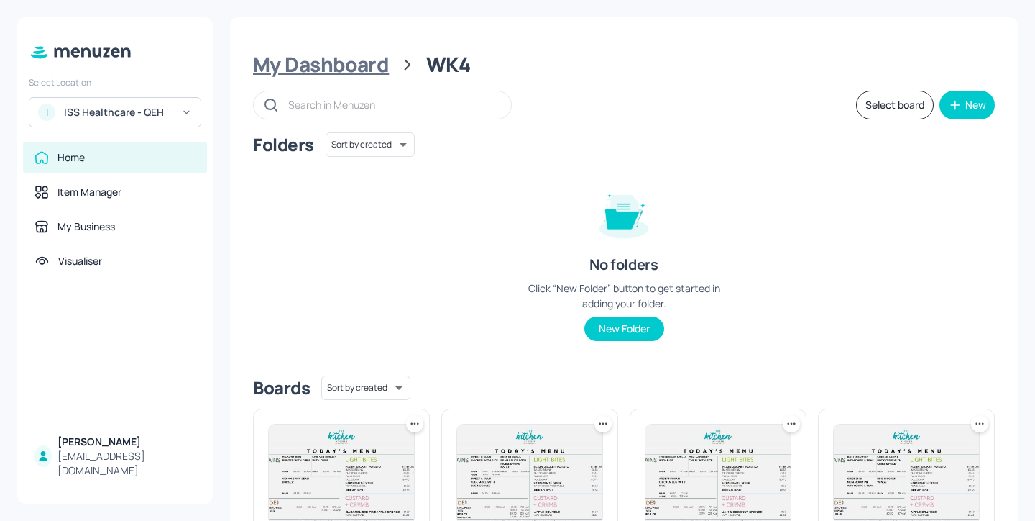
click at [377, 60] on div "My Dashboard" at bounding box center [321, 65] width 136 height 26
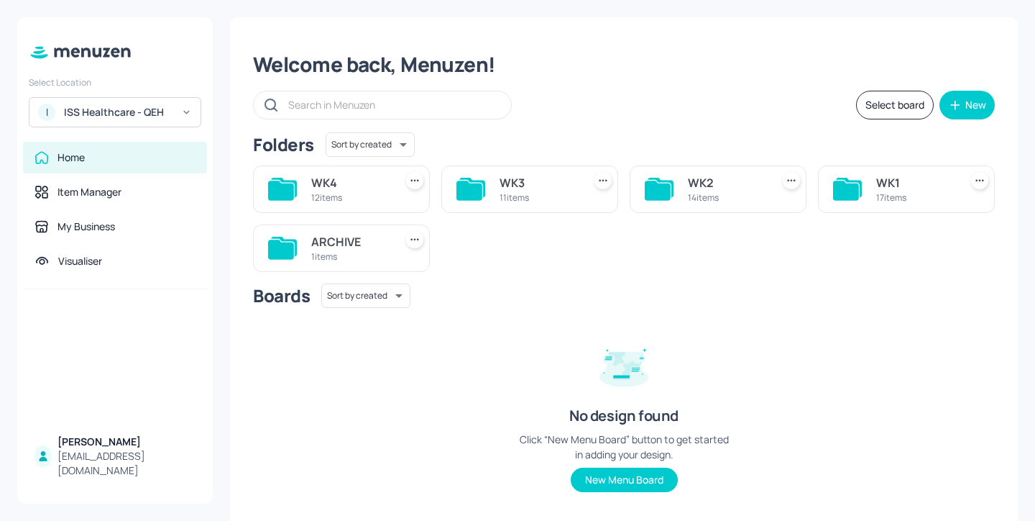
click at [898, 200] on div "17 items" at bounding box center [916, 197] width 78 height 12
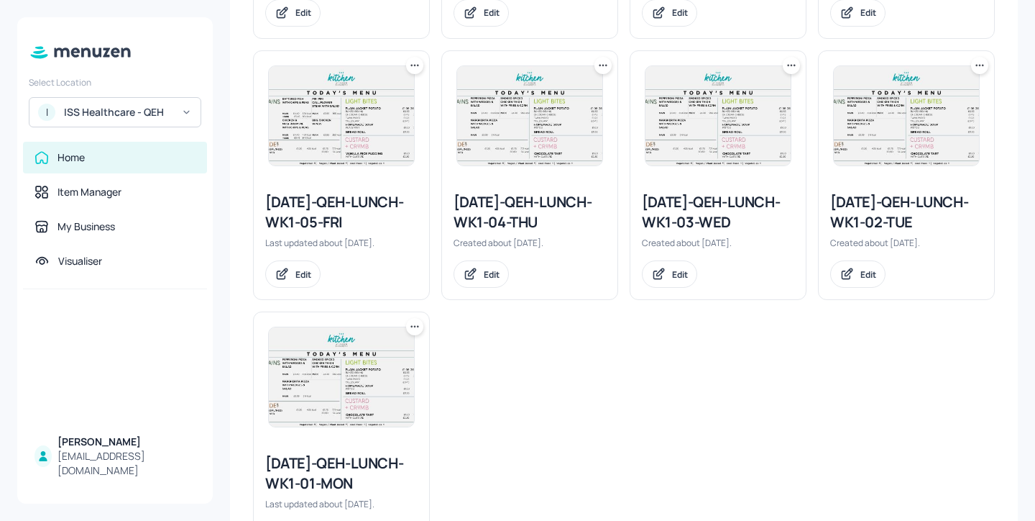
scroll to position [1278, 0]
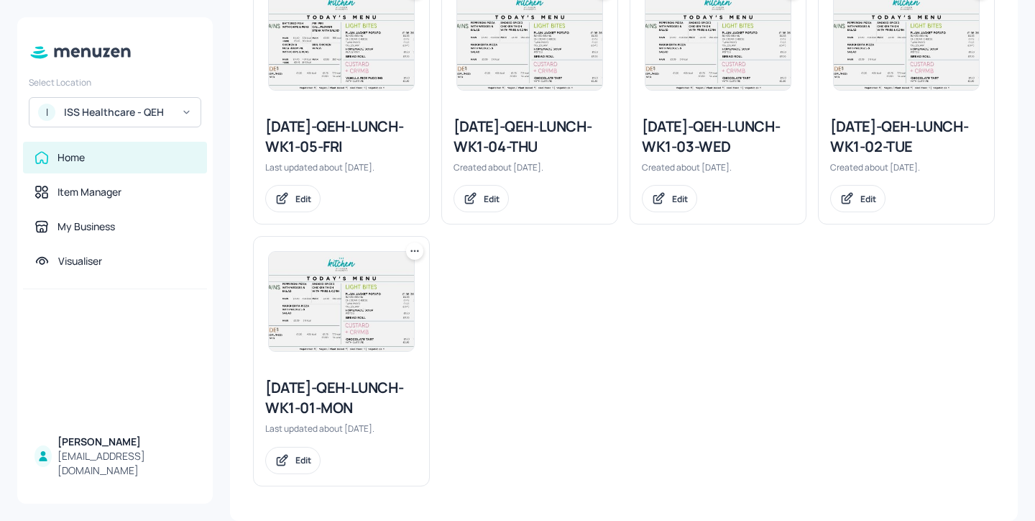
click at [413, 253] on icon at bounding box center [415, 251] width 14 height 14
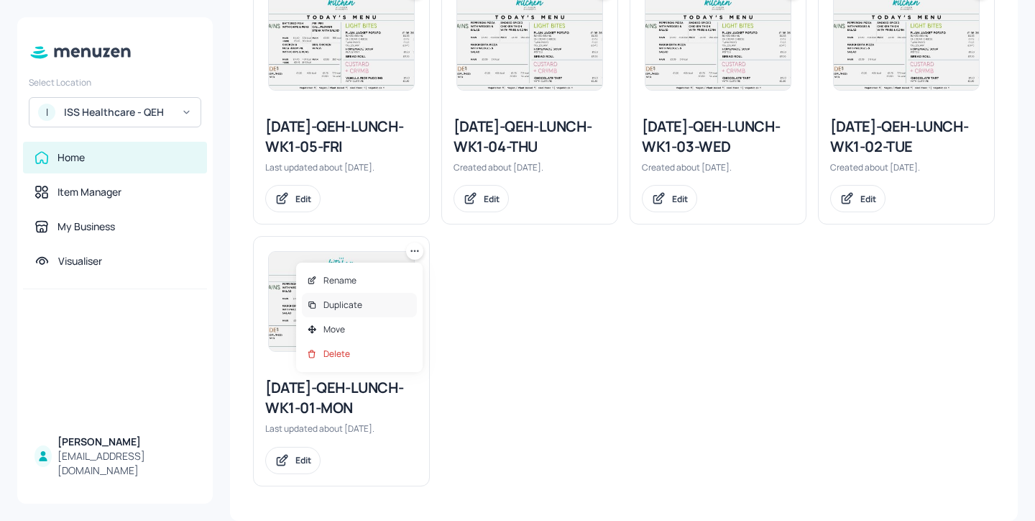
click at [401, 303] on div "Duplicate" at bounding box center [359, 305] width 115 height 24
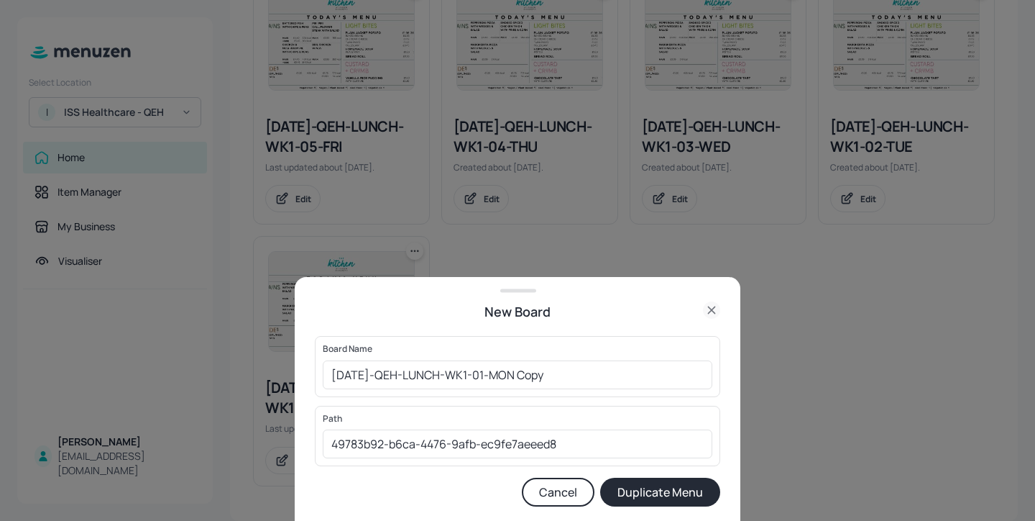
click at [319, 376] on div "Board Name 2025-JUL-QEH-LUNCH-WK1-01-MON Copy ​" at bounding box center [518, 366] width 406 height 60
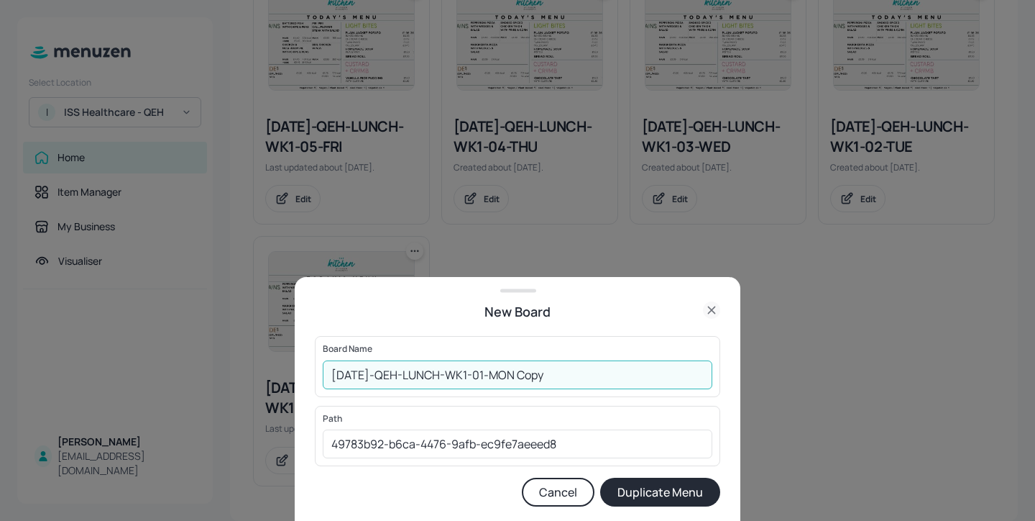
click at [334, 376] on input "2025-JUL-QEH-LUNCH-WK1-01-MON Copy" at bounding box center [518, 374] width 390 height 29
drag, startPoint x: 646, startPoint y: 369, endPoint x: 559, endPoint y: 373, distance: 87.1
click at [559, 373] on input "01ed-2025-JUL-QEH-LUNCH-WK1-01-MON Copy" at bounding box center [518, 374] width 390 height 29
type input "01ed-2025-[DATE]-QEH-LUNCH-WK1-01-MON-20250929"
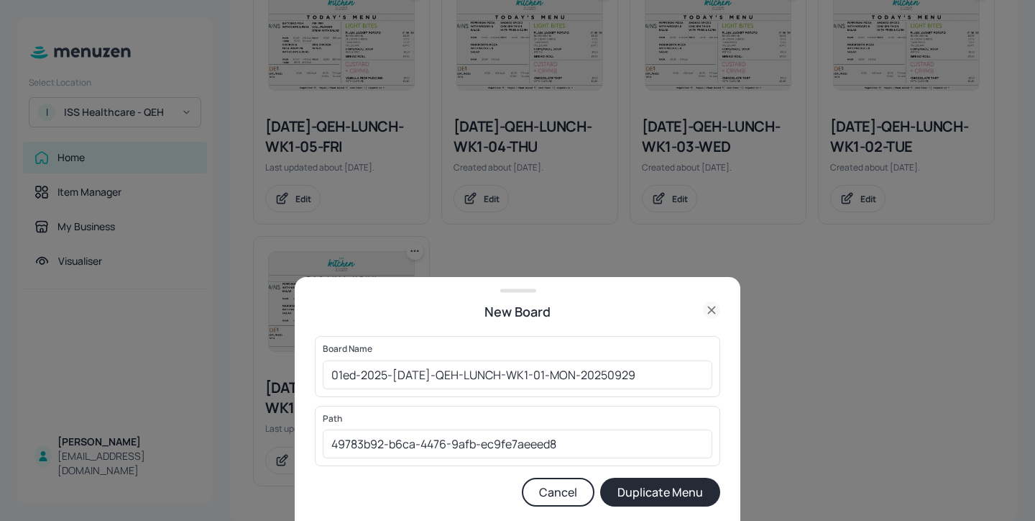
click at [661, 479] on button "Duplicate Menu" at bounding box center [660, 491] width 120 height 29
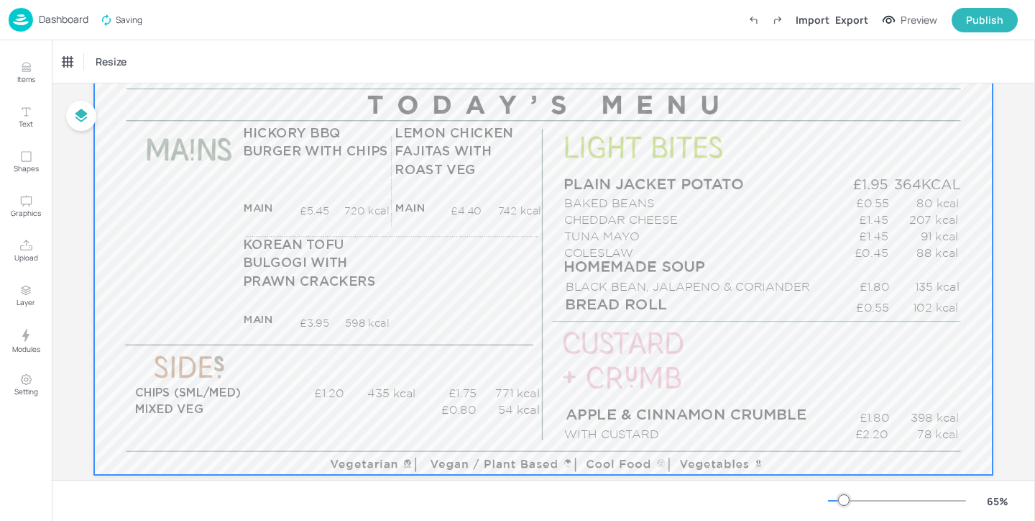
scroll to position [159, 0]
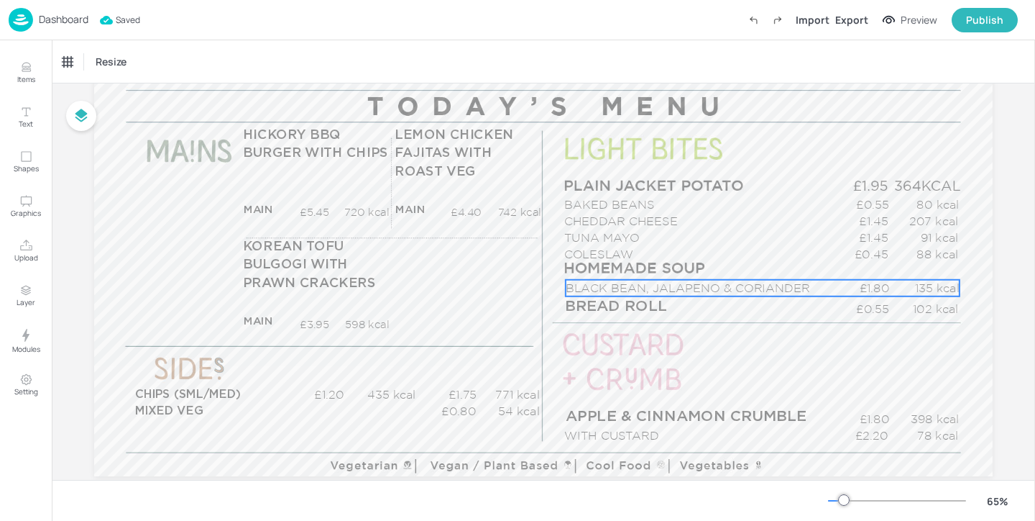
click at [656, 280] on p "BLACK BEAN, JALAPENO & CORIANDER" at bounding box center [699, 288] width 266 height 17
click at [154, 42] on div "BLACK BEAN, JALAPENO & CORIANDER Resize" at bounding box center [544, 61] width 984 height 42
click at [154, 56] on div "BLACK BEAN, JALAPENO & CORIANDER" at bounding box center [122, 61] width 119 height 13
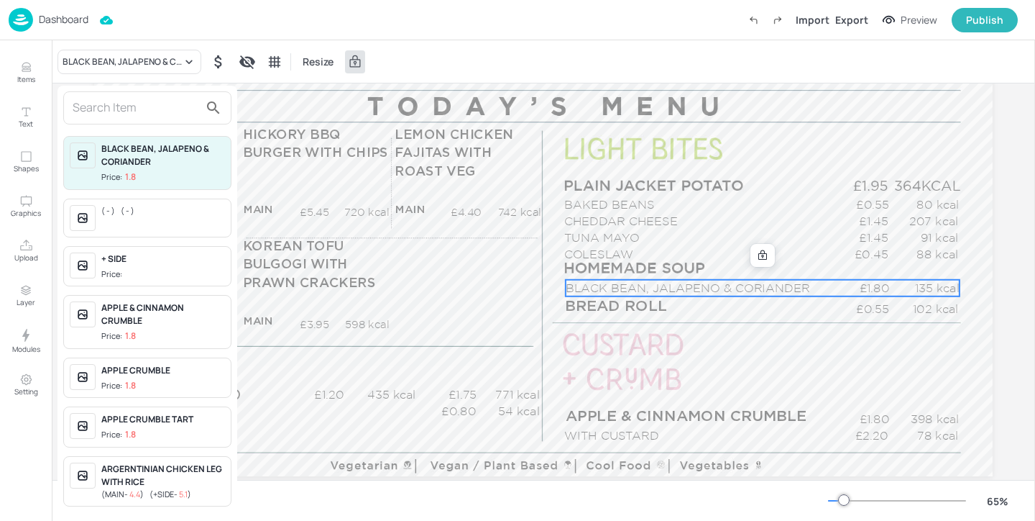
click at [137, 105] on input "text" at bounding box center [136, 107] width 127 height 23
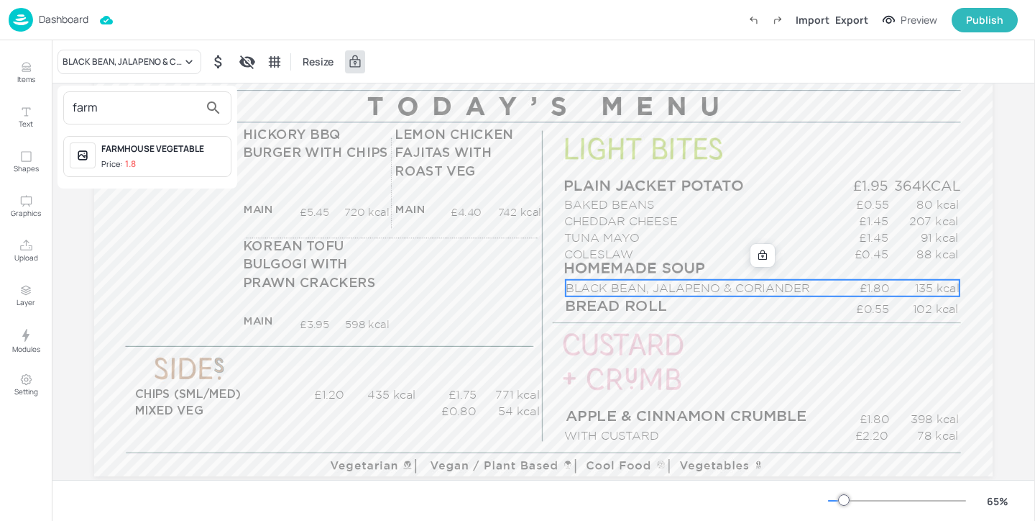
type input "farm"
click at [185, 146] on div "FARMHOUSE VEGETABLE" at bounding box center [163, 148] width 124 height 13
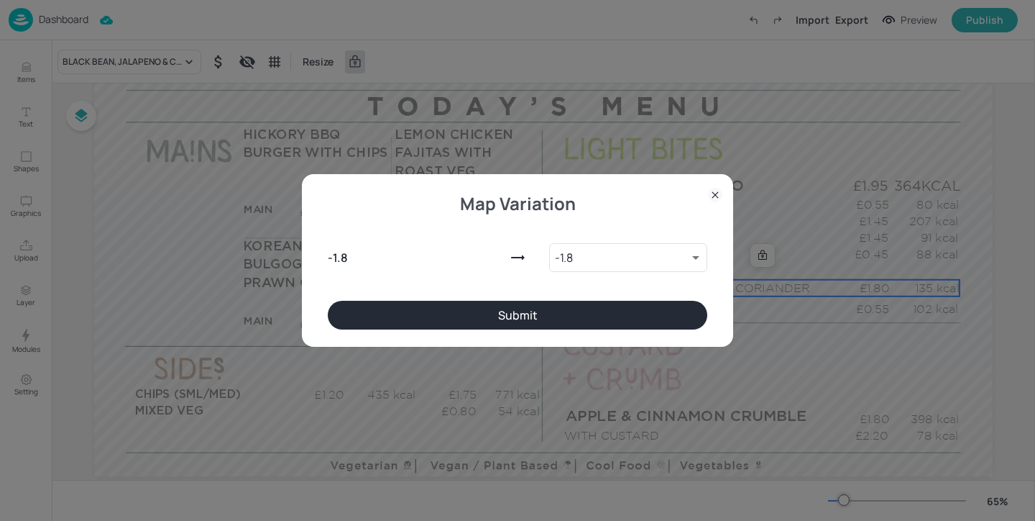
click at [443, 312] on button "Submit" at bounding box center [518, 315] width 380 height 29
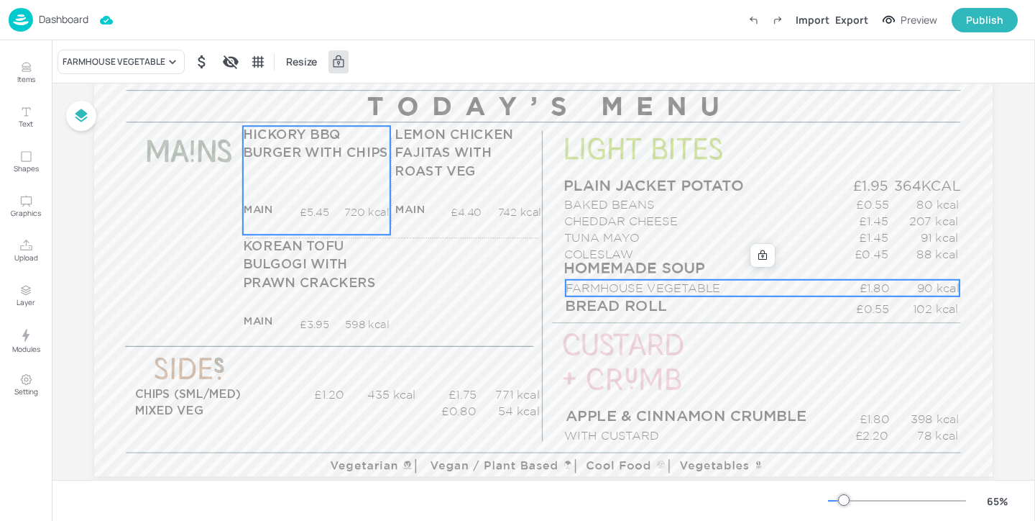
click at [300, 185] on div "HICKORY BBQ BURGER WITH CHIPS MAIN £5.45 720 kcal +SIDE £5.45 1165 kcal" at bounding box center [316, 180] width 147 height 109
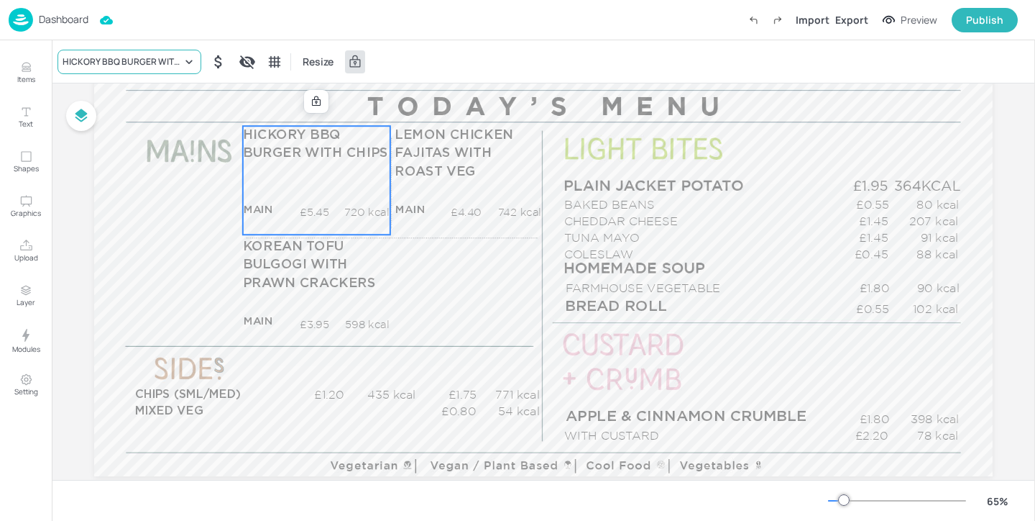
click at [131, 60] on div "HICKORY BBQ BURGER WITH CHIPS" at bounding box center [122, 61] width 119 height 13
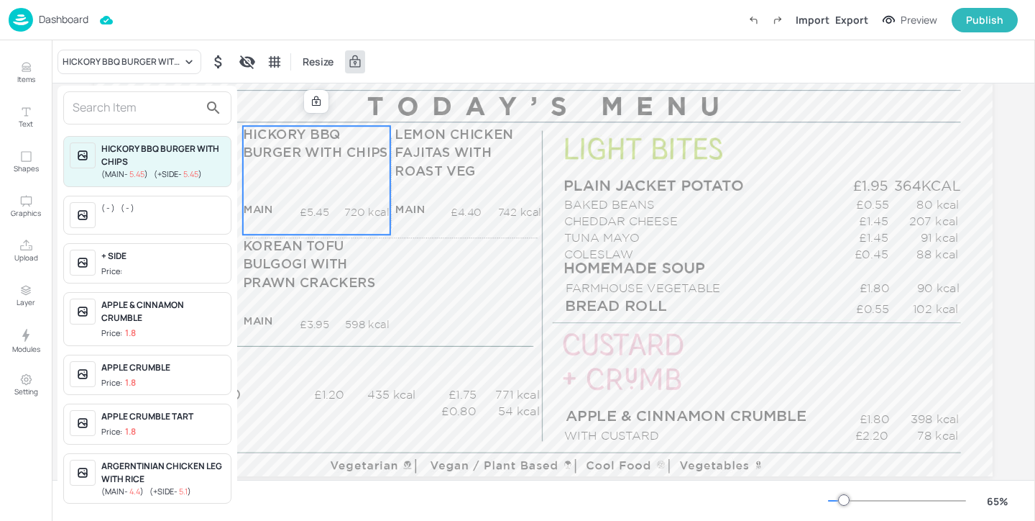
click at [147, 112] on input "text" at bounding box center [136, 107] width 127 height 23
type input "j"
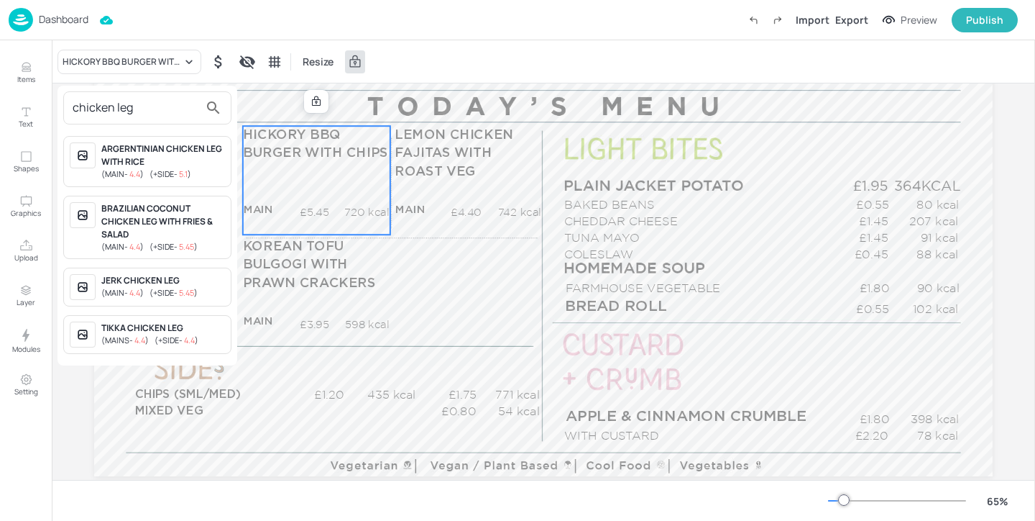
type input "chicken leg"
click at [212, 281] on div "JERK CHICKEN LEG" at bounding box center [163, 280] width 124 height 13
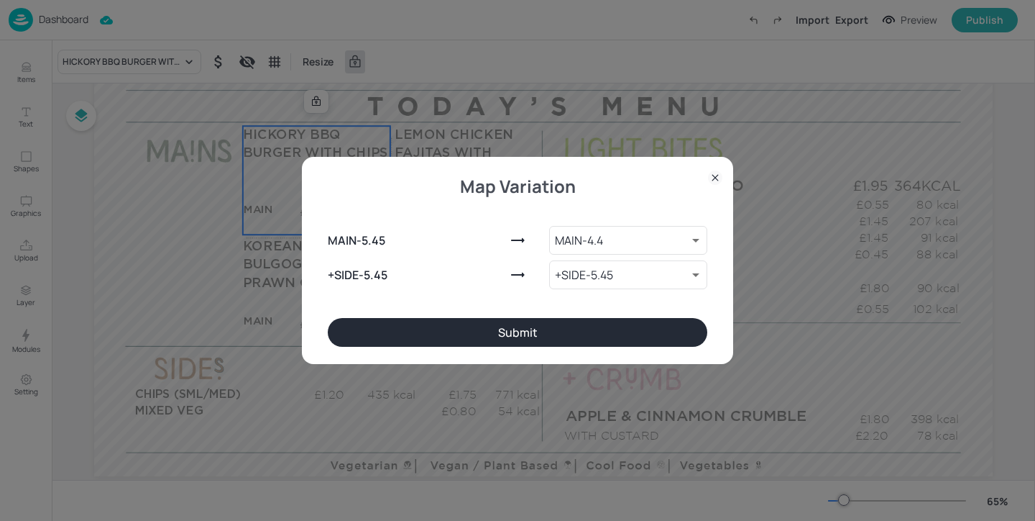
click at [506, 345] on button "Submit" at bounding box center [518, 332] width 380 height 29
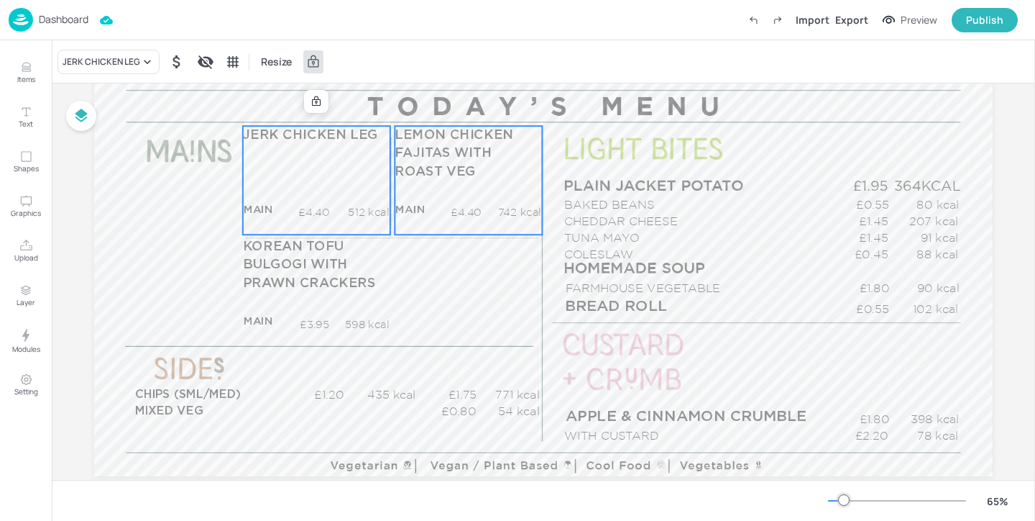
click at [488, 196] on div "LEMON CHICKEN FAJITAS WITH ROAST VEG MAIN £4.40 742 kcal +SIDE £5.45 kcal" at bounding box center [468, 180] width 147 height 109
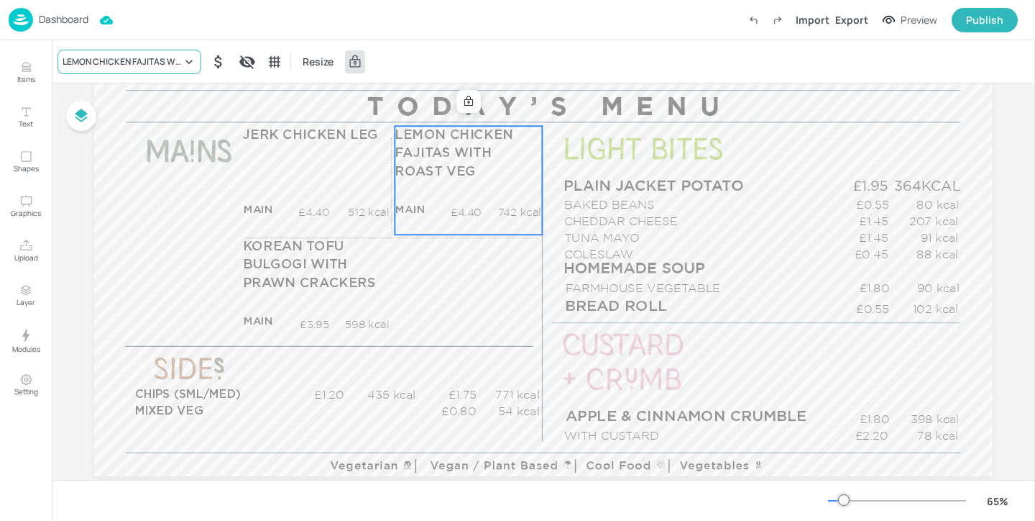
click at [155, 60] on div "LEMON CHICKEN FAJITAS WITH ROAST VEG" at bounding box center [122, 61] width 119 height 13
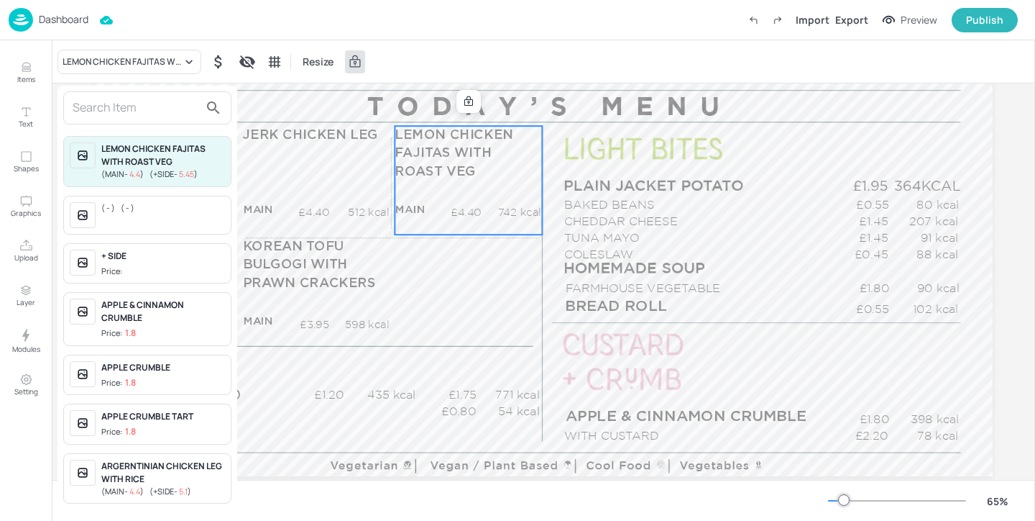
click at [122, 116] on input "text" at bounding box center [136, 107] width 127 height 23
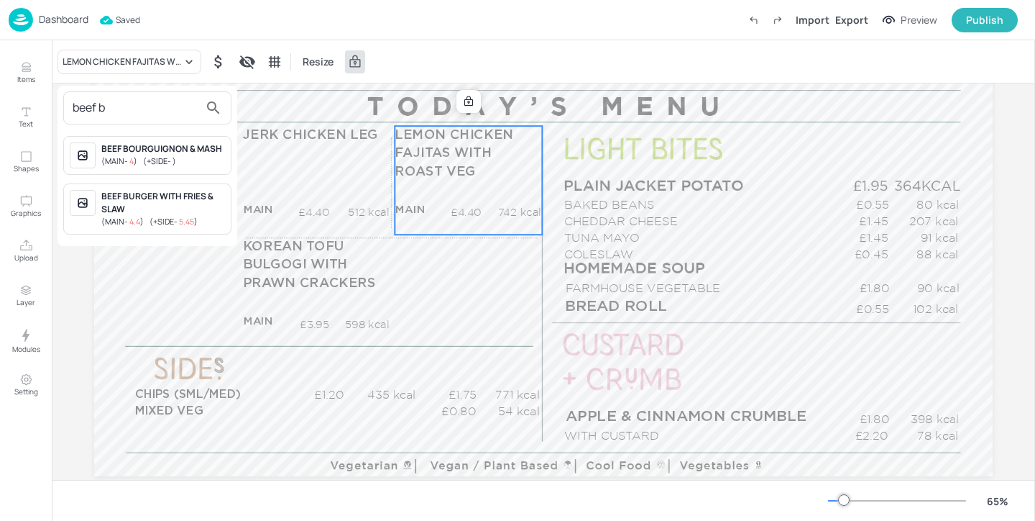
type input "beef b"
click at [207, 157] on div "( MAIN - 4 ) ( +SIDE - )" at bounding box center [163, 161] width 124 height 12
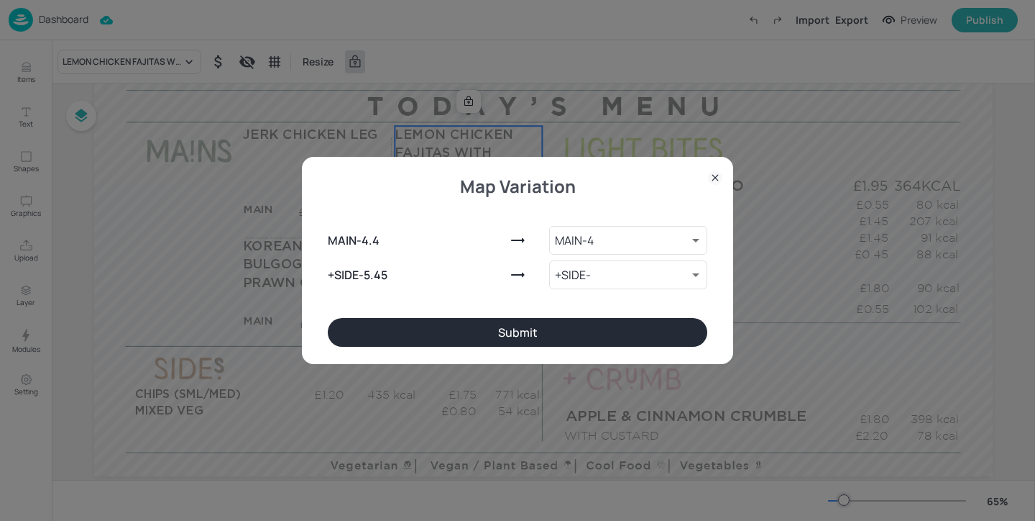
click at [541, 334] on button "Submit" at bounding box center [518, 332] width 380 height 29
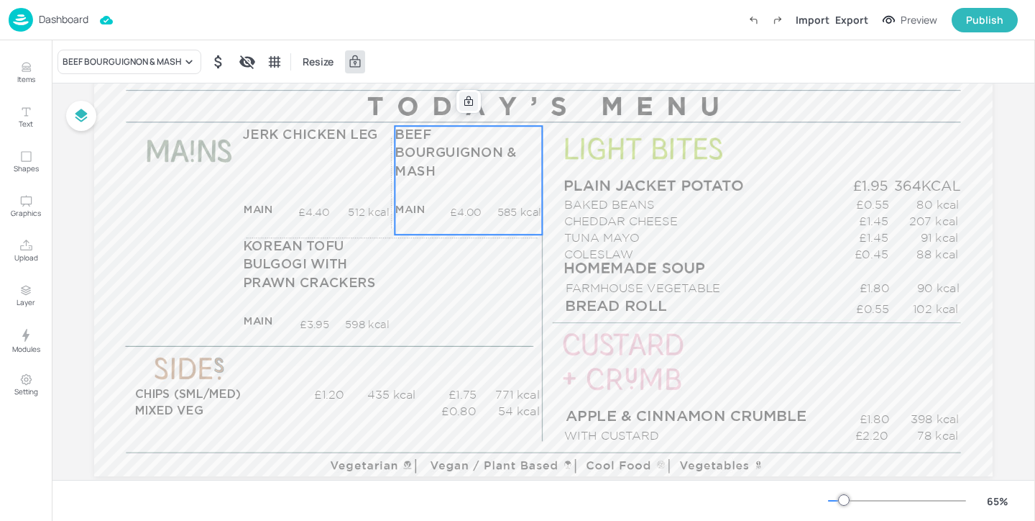
click at [463, 100] on icon at bounding box center [469, 102] width 12 height 12
click at [456, 100] on icon "Edit Item" at bounding box center [459, 102] width 12 height 12
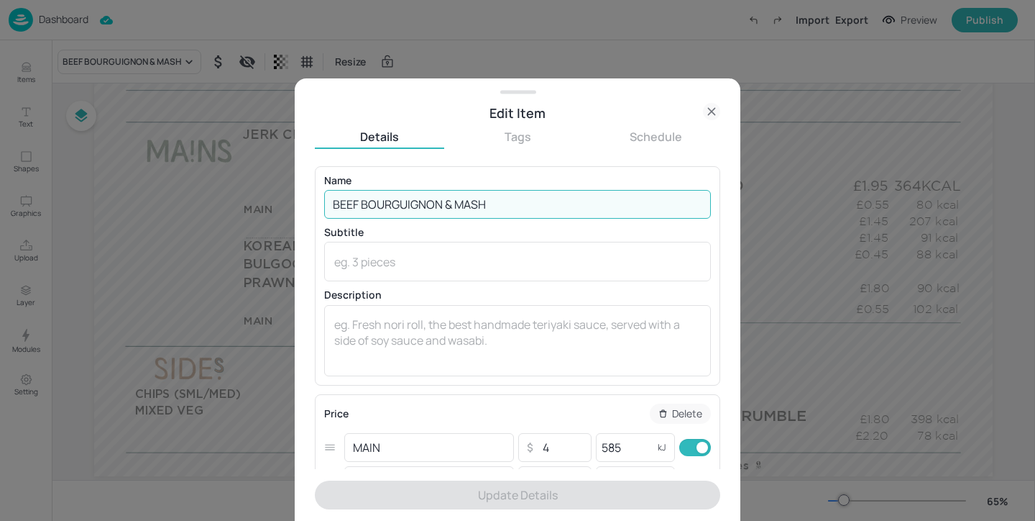
drag, startPoint x: 509, startPoint y: 197, endPoint x: 445, endPoint y: 198, distance: 64.0
click at [445, 198] on input "BEEF BOURGUIGNON & MASH" at bounding box center [517, 204] width 387 height 29
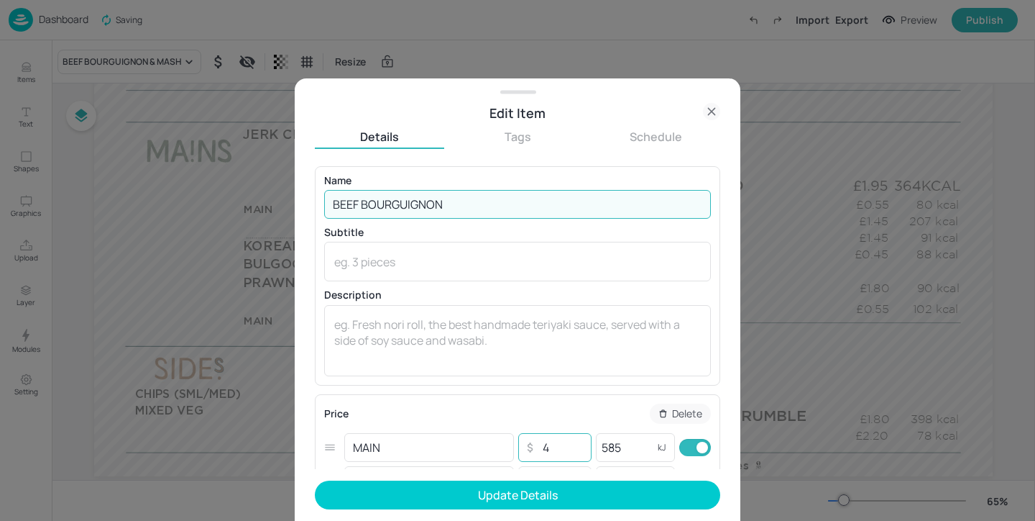
type input "BEEF BOURGUIGNON"
click at [562, 448] on input "4" at bounding box center [562, 447] width 50 height 29
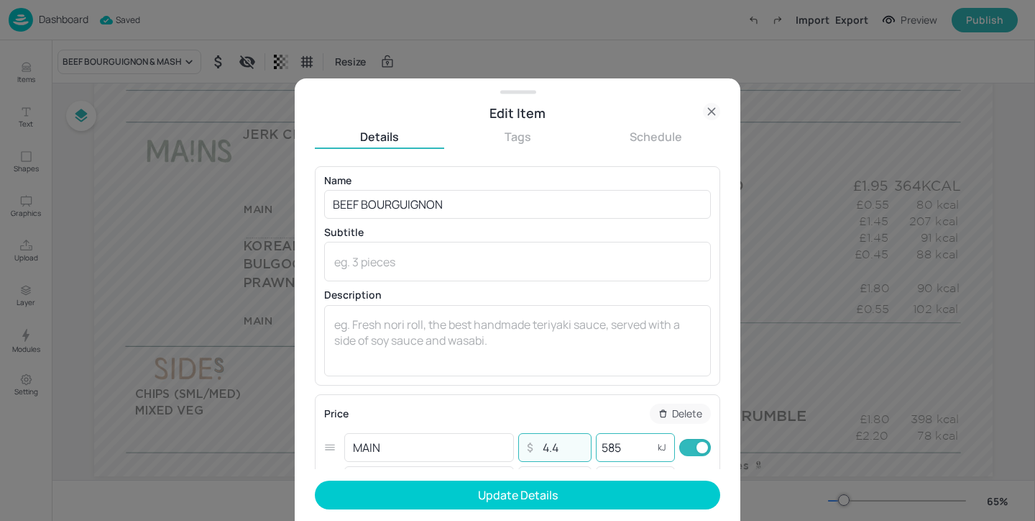
type input "4.4"
drag, startPoint x: 646, startPoint y: 445, endPoint x: 574, endPoint y: 449, distance: 72.0
click at [574, 449] on div "MAIN ​ ​ 4.4 ​ 585 kJ ​" at bounding box center [517, 447] width 387 height 33
click at [605, 447] on input "585" at bounding box center [625, 447] width 58 height 29
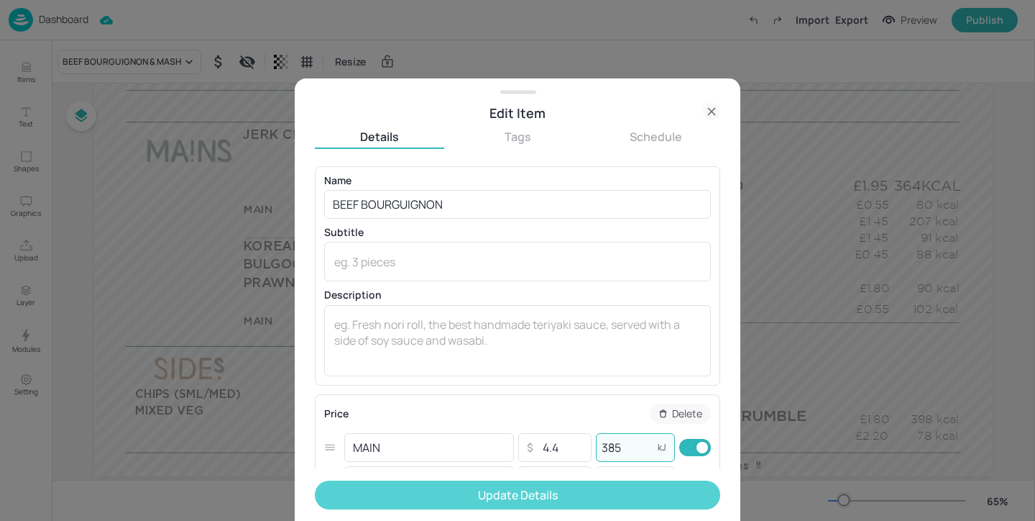
type input "385"
click at [627, 489] on button "Update Details" at bounding box center [518, 494] width 406 height 29
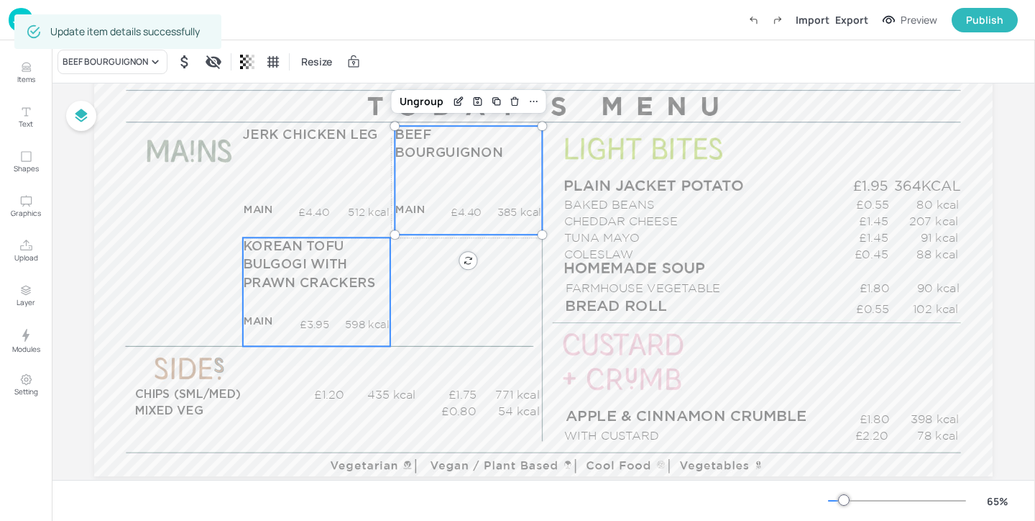
click at [342, 332] on p "kcal" at bounding box center [362, 338] width 58 height 15
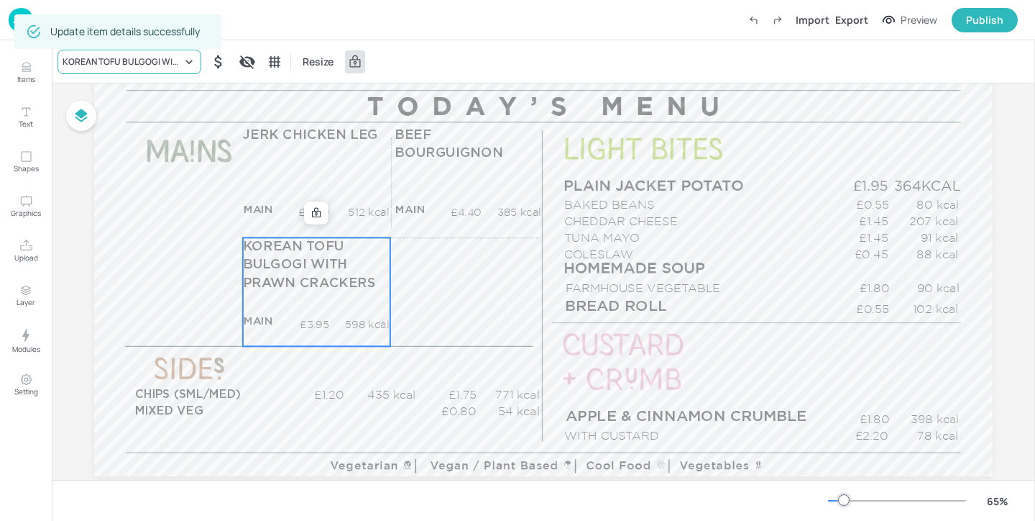
click at [132, 63] on div "KOREAN TOFU BULGOGI WITH PRAWN CRACKERS" at bounding box center [122, 61] width 119 height 13
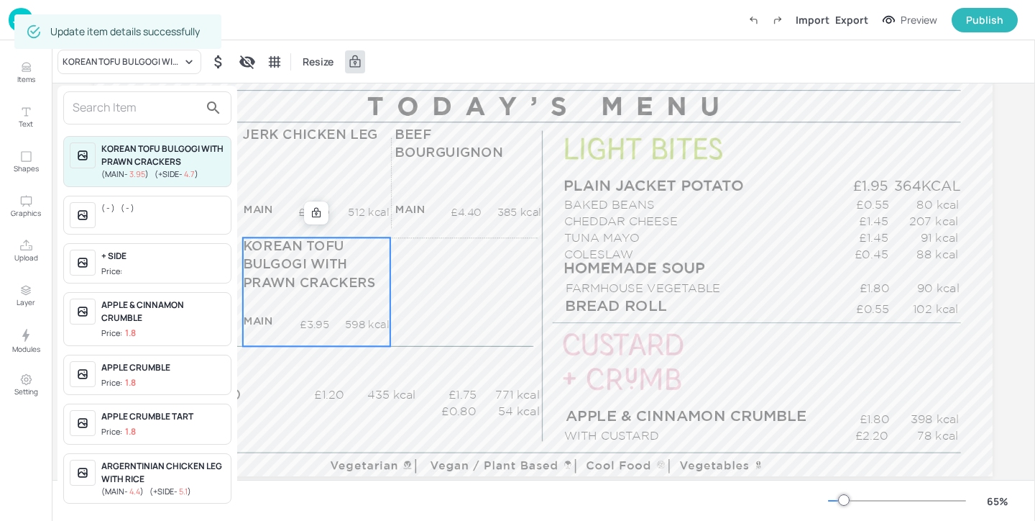
click at [133, 106] on input "text" at bounding box center [136, 107] width 127 height 23
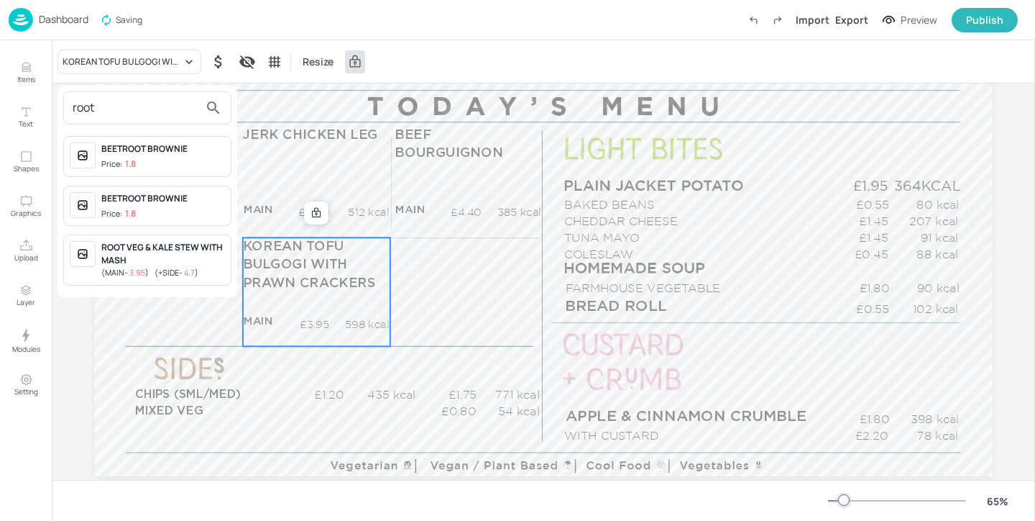
type input "root"
click at [187, 257] on div "ROOT VEG & KALE STEW WITH MASH" at bounding box center [163, 254] width 124 height 26
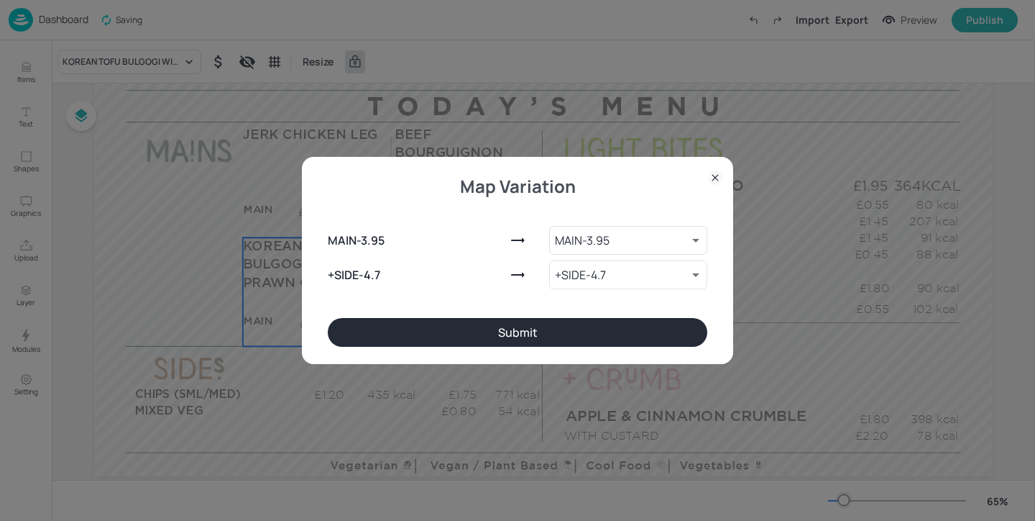
click at [426, 331] on button "Submit" at bounding box center [518, 332] width 380 height 29
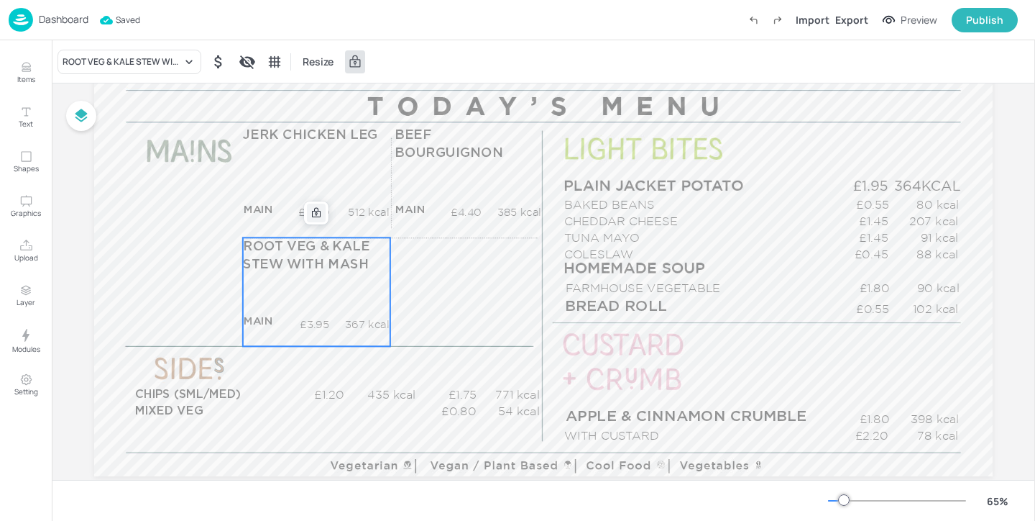
click at [316, 216] on icon at bounding box center [316, 213] width 9 height 10
click at [305, 216] on icon "Edit Item" at bounding box center [306, 214] width 6 height 6
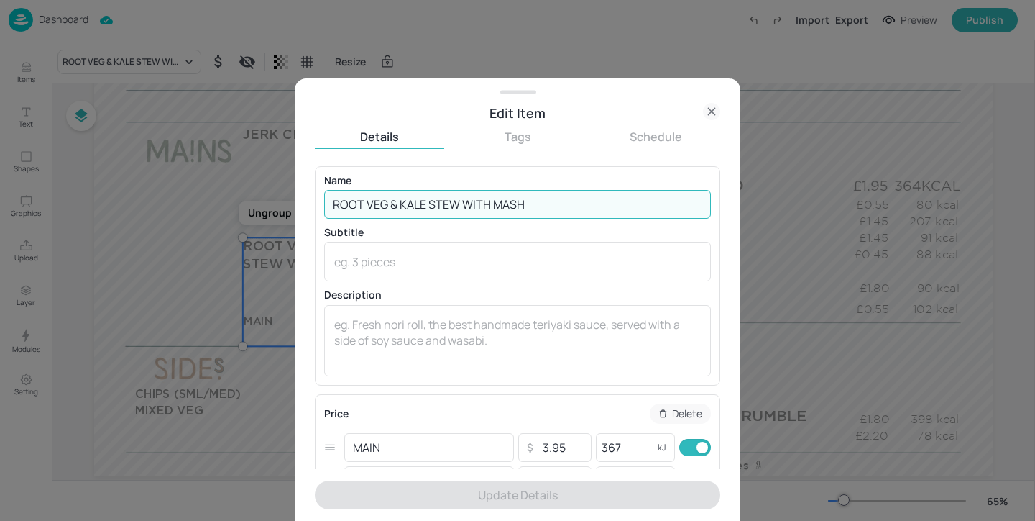
drag, startPoint x: 554, startPoint y: 212, endPoint x: 462, endPoint y: 203, distance: 91.8
click at [462, 203] on input "ROOT VEG & KALE STEW WITH MASH" at bounding box center [517, 204] width 387 height 29
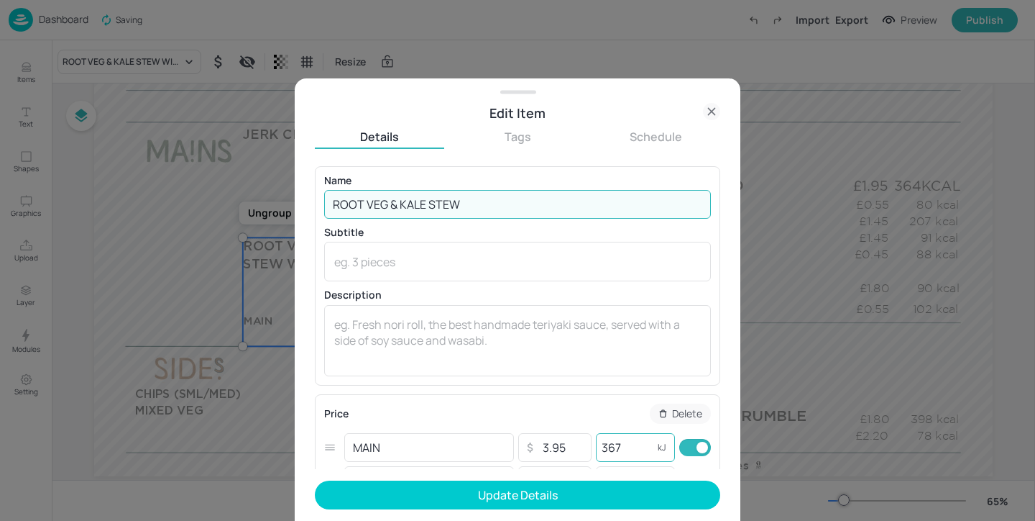
type input "ROOT VEG & KALE STEW"
click at [629, 447] on input "367" at bounding box center [625, 447] width 58 height 29
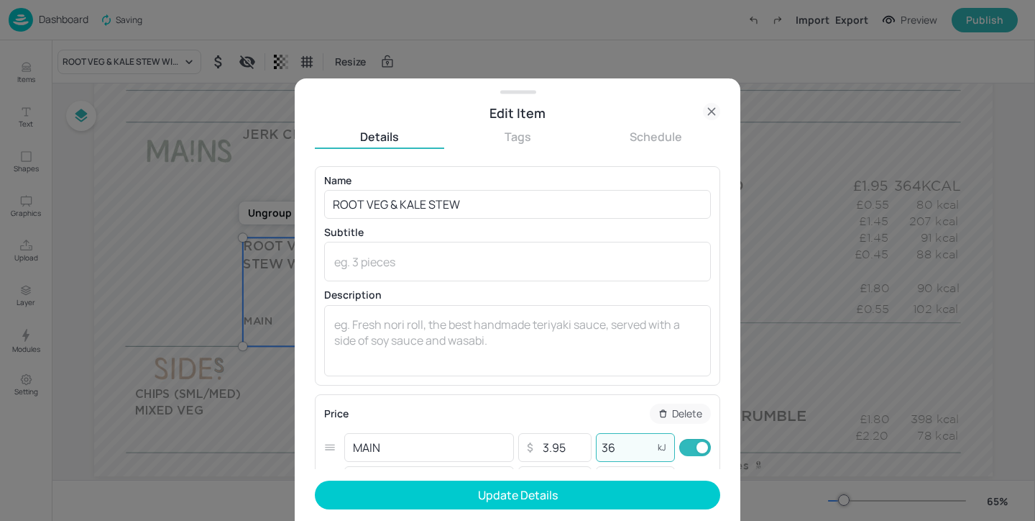
type input "3"
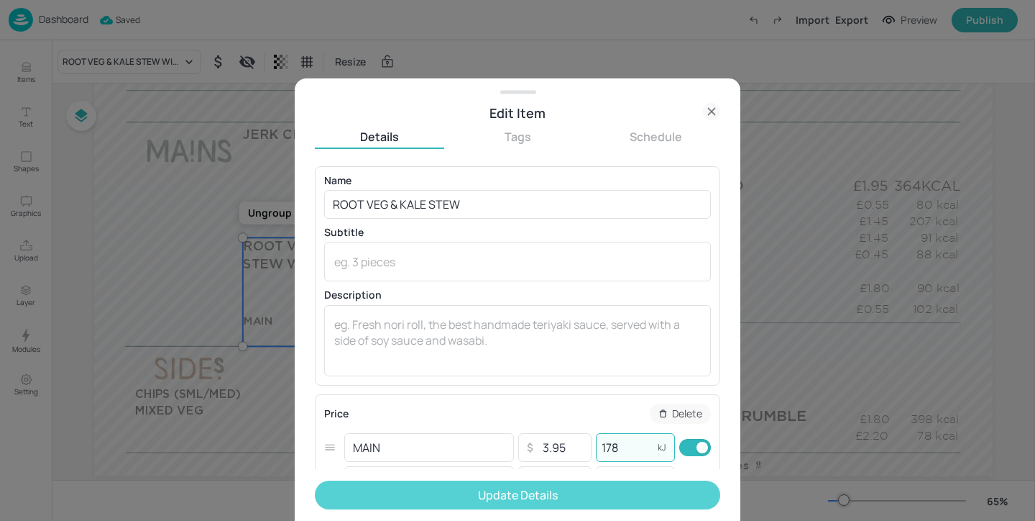
type input "178"
click at [636, 493] on button "Update Details" at bounding box center [518, 494] width 406 height 29
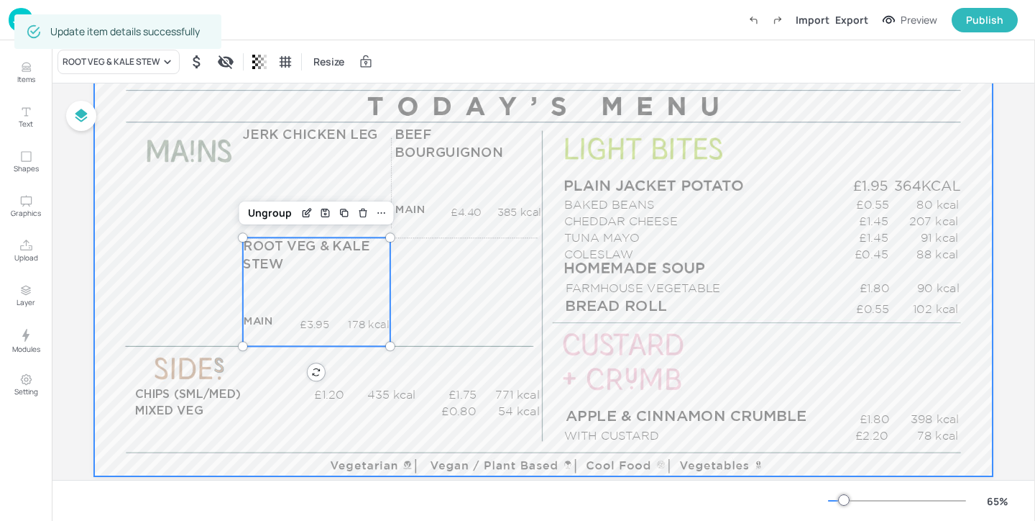
scroll to position [191, 0]
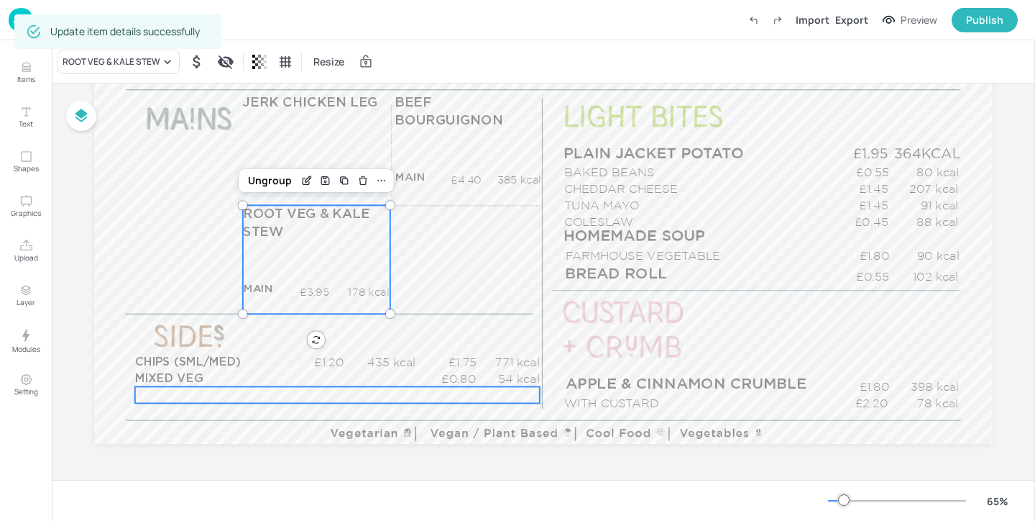
click at [246, 387] on div "£0.00 kcal" at bounding box center [337, 394] width 405 height 17
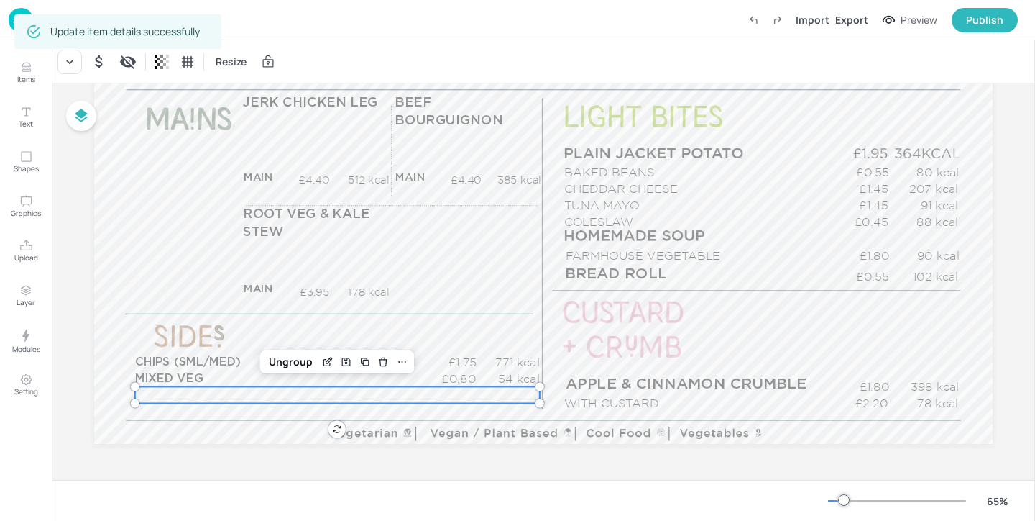
click at [246, 387] on div "£0.00 kcal" at bounding box center [337, 394] width 405 height 17
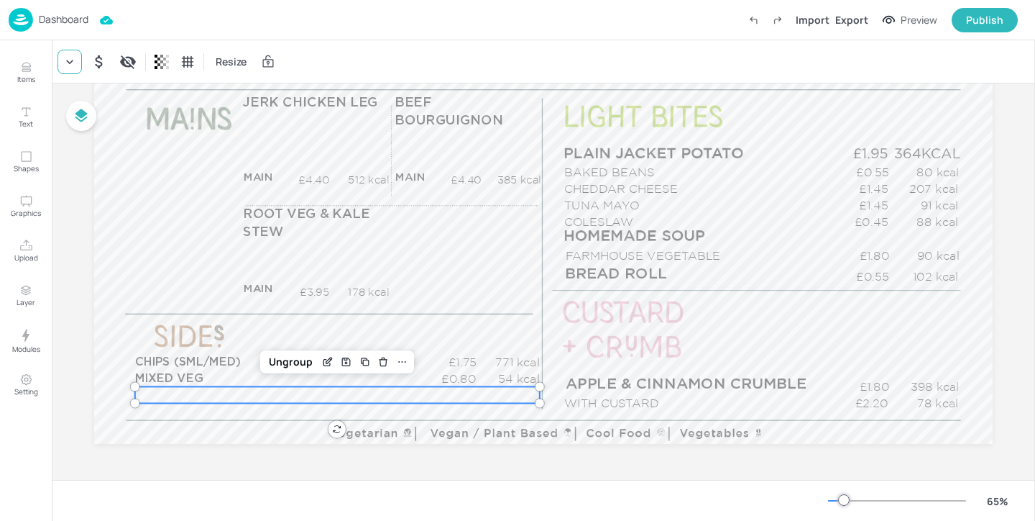
click at [72, 70] on div at bounding box center [70, 62] width 24 height 24
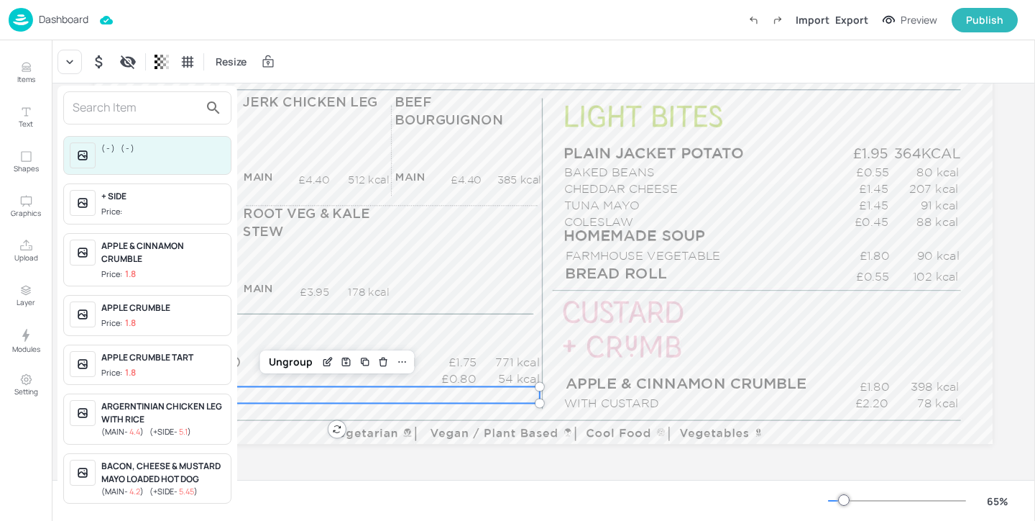
click at [86, 96] on input "text" at bounding box center [136, 107] width 127 height 23
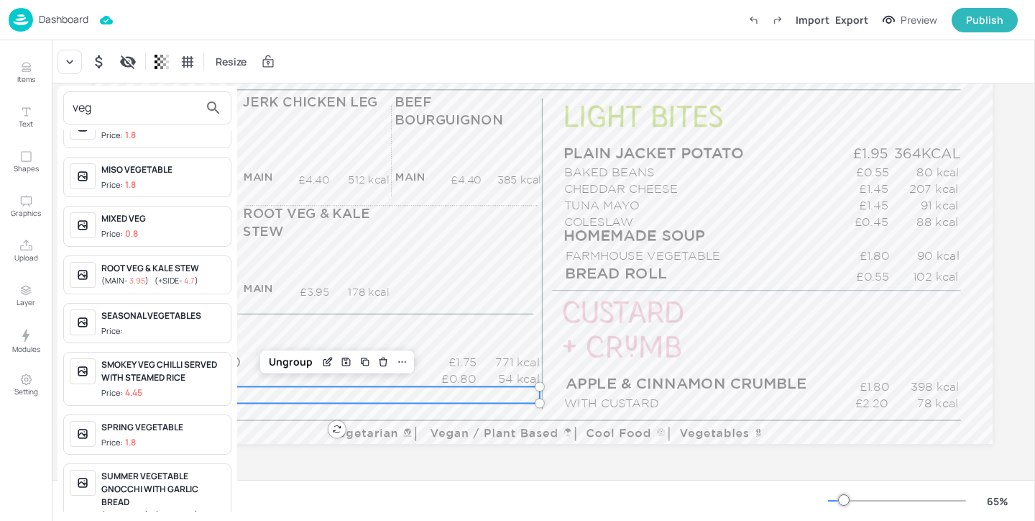
scroll to position [306, 0]
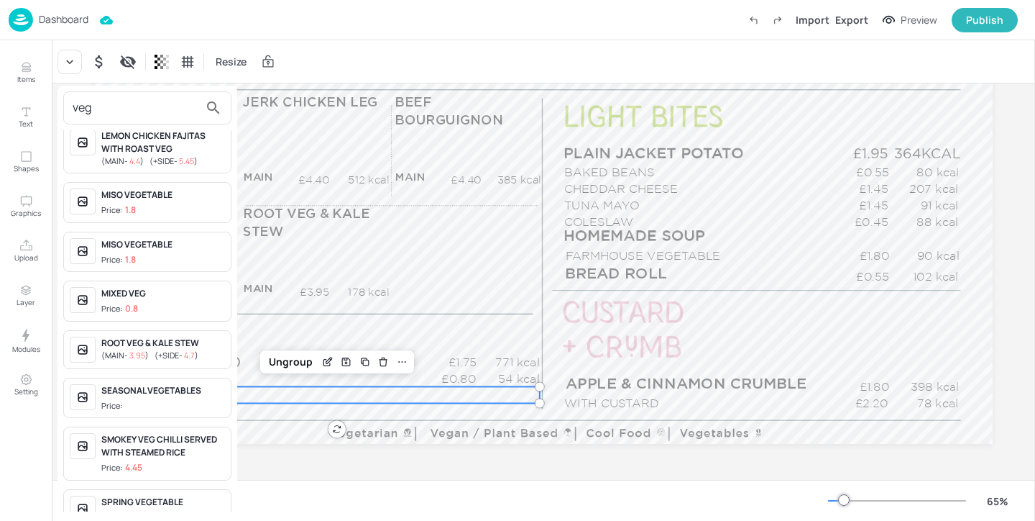
type input "veg"
click at [180, 287] on div "MIXED VEG" at bounding box center [163, 293] width 124 height 13
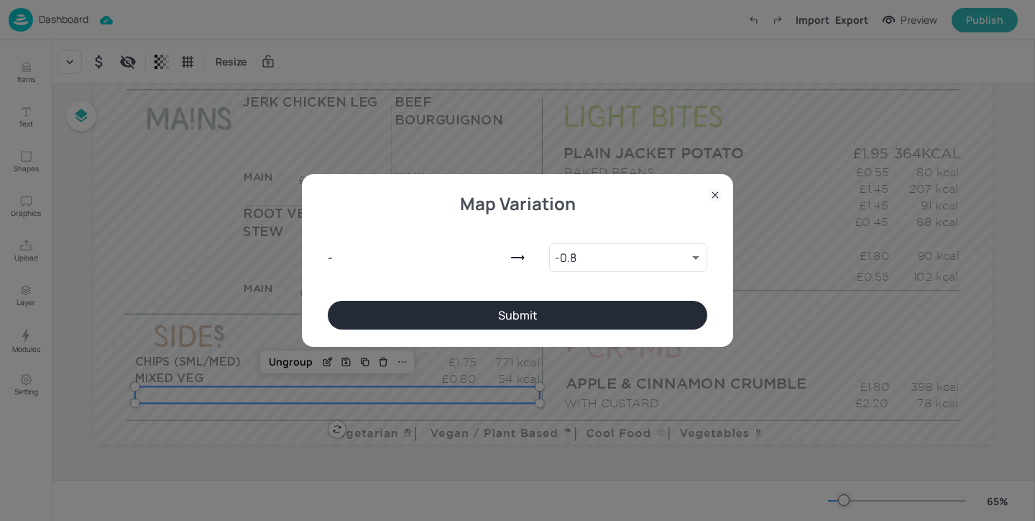
click at [469, 305] on button "Submit" at bounding box center [518, 315] width 380 height 29
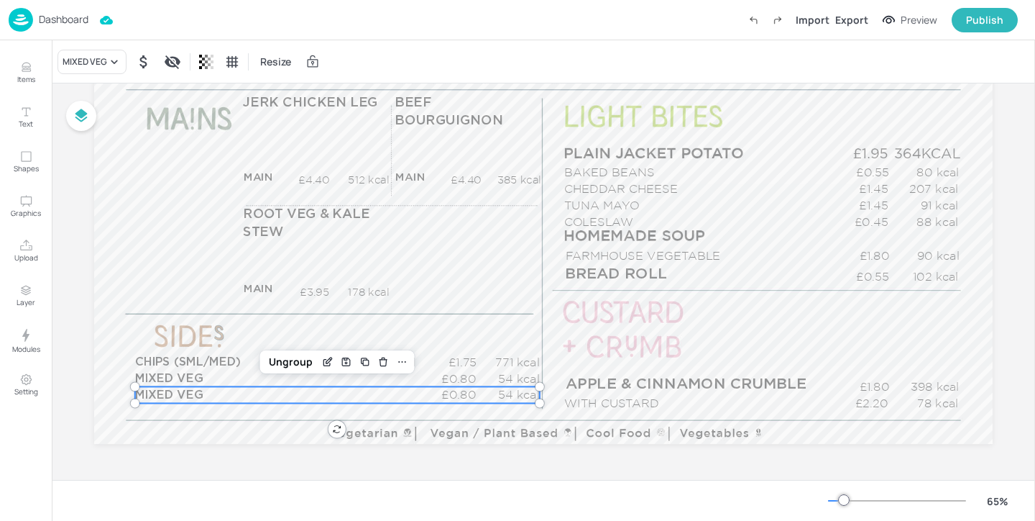
click at [90, 78] on div "MIXED VEG Resize" at bounding box center [544, 61] width 984 height 42
click at [104, 60] on div "MIXED VEG" at bounding box center [85, 61] width 45 height 13
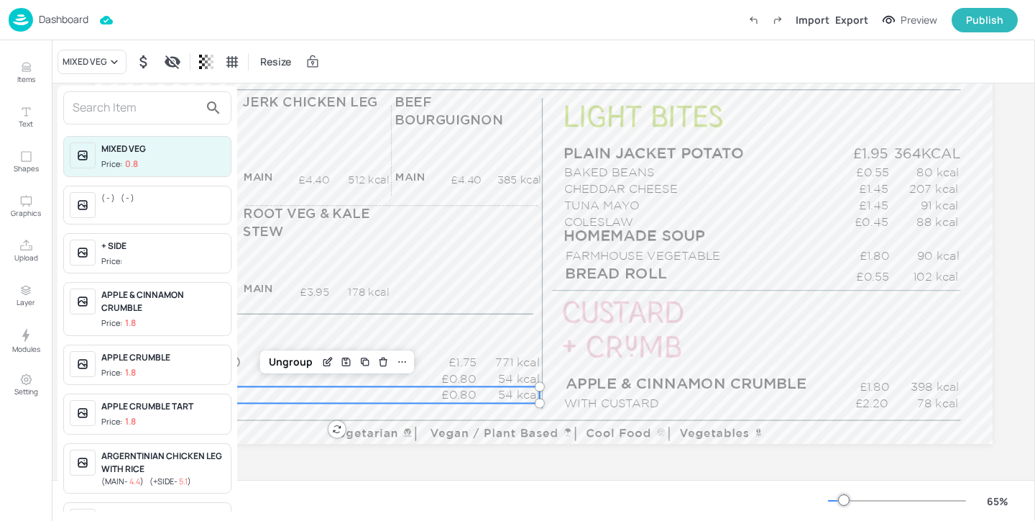
click at [93, 115] on input "text" at bounding box center [136, 107] width 127 height 23
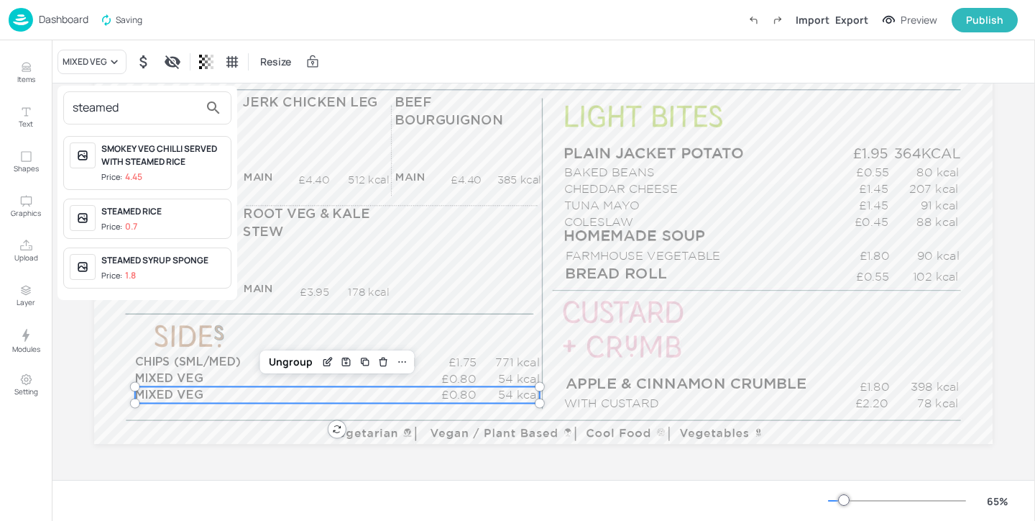
type input "steamed"
click at [164, 221] on span "Price: 0.7" at bounding box center [163, 227] width 124 height 12
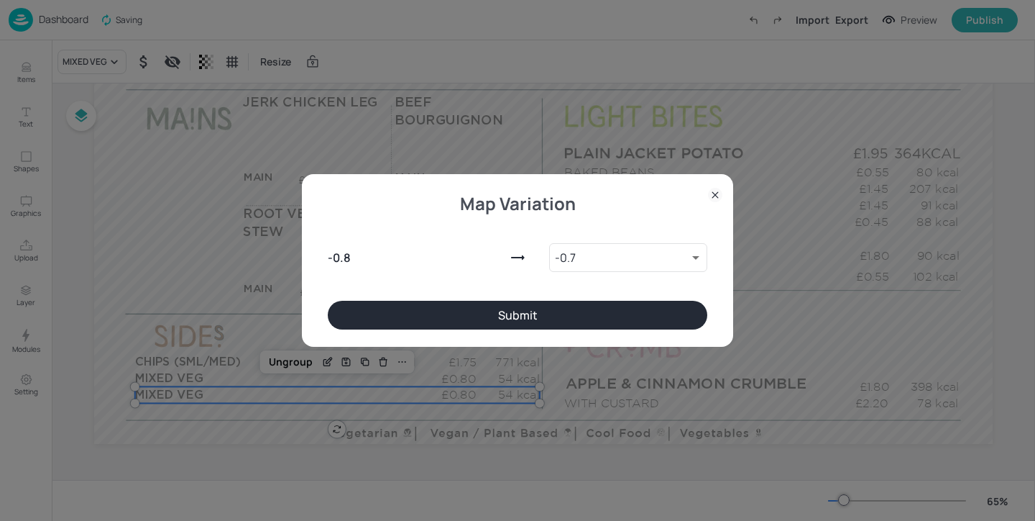
click at [412, 300] on div "- 0.8 - 0.7 8990262 ​" at bounding box center [518, 255] width 380 height 92
click at [411, 313] on button "Submit" at bounding box center [518, 315] width 380 height 29
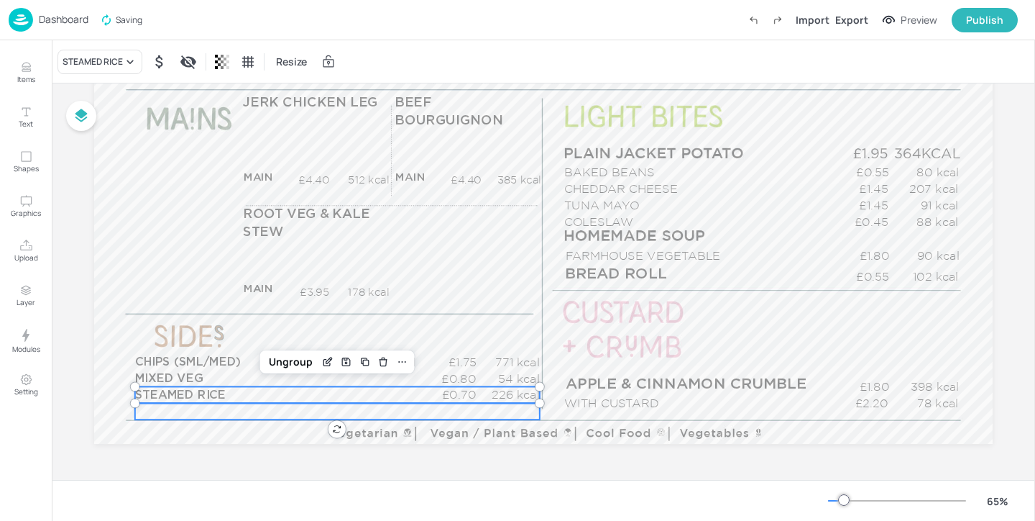
click at [245, 412] on div "£0.00 kcal" at bounding box center [337, 411] width 405 height 17
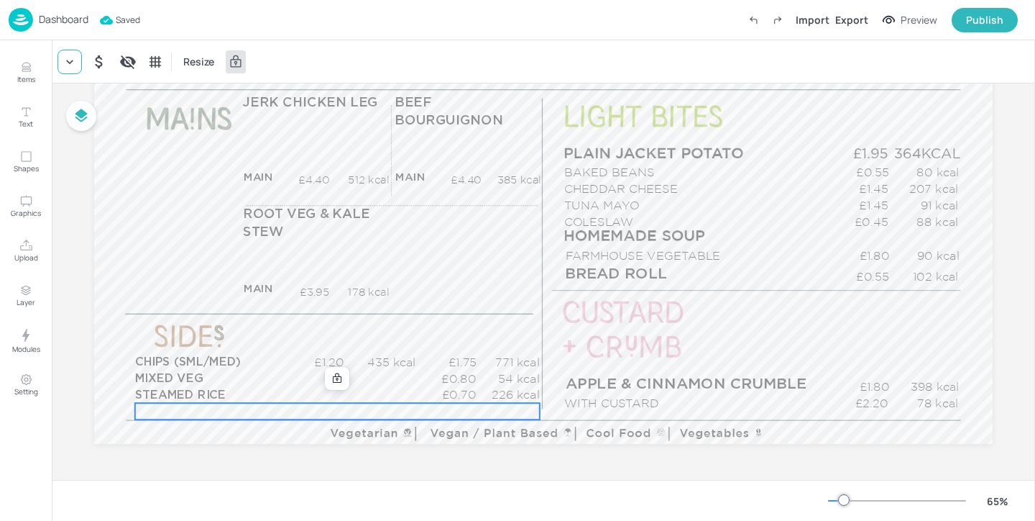
click at [81, 64] on div at bounding box center [70, 62] width 24 height 24
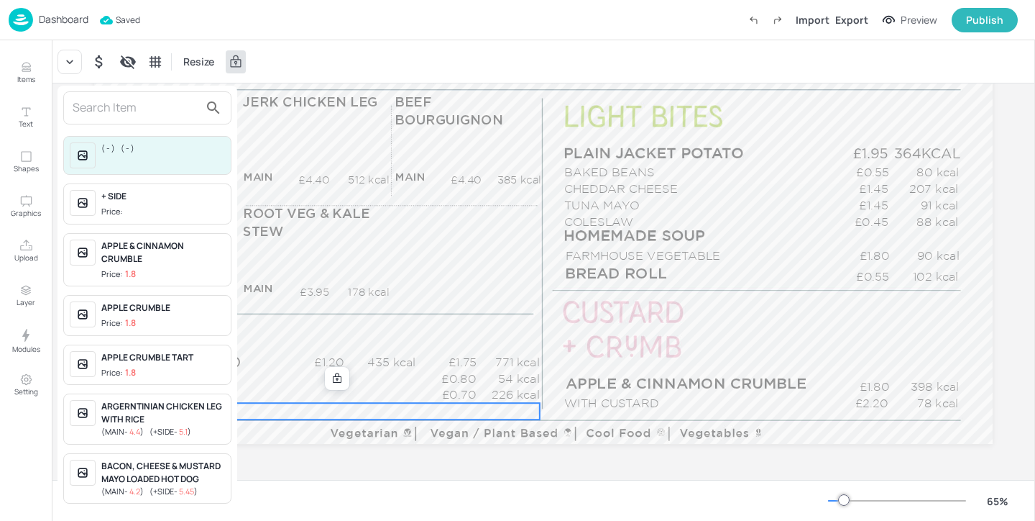
click at [90, 104] on input "text" at bounding box center [136, 107] width 127 height 23
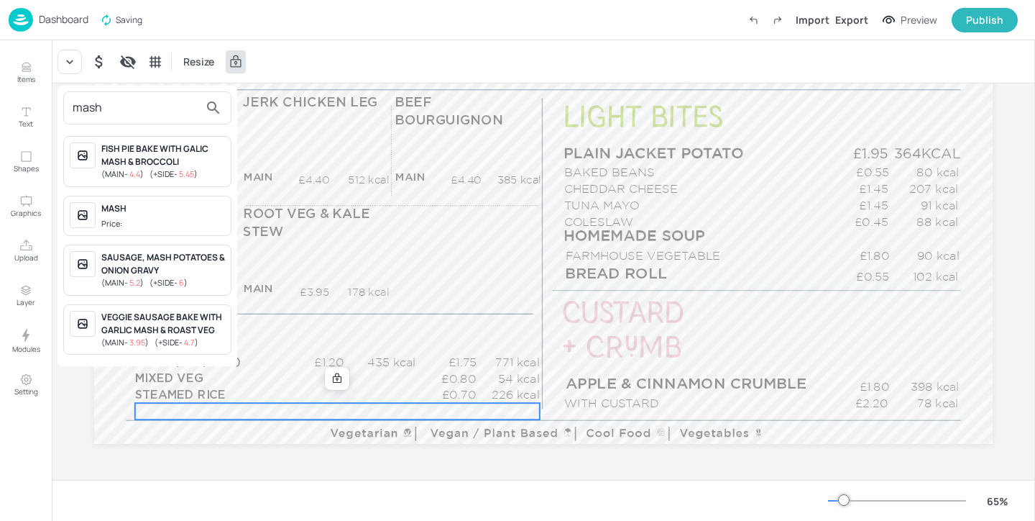
type input "mash"
click at [170, 208] on div "MASH" at bounding box center [163, 208] width 124 height 13
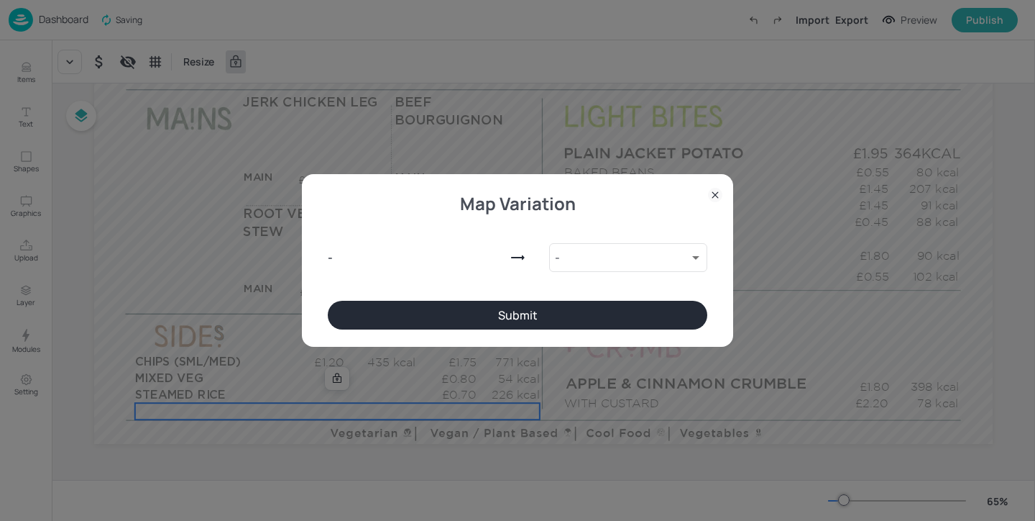
click at [471, 316] on button "Submit" at bounding box center [518, 315] width 380 height 29
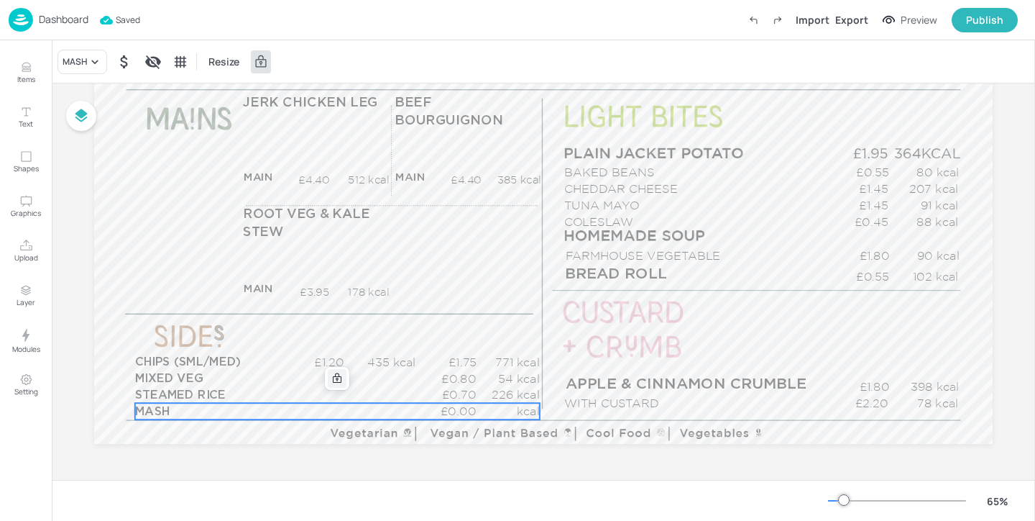
click at [333, 374] on icon at bounding box center [337, 378] width 12 height 12
click at [324, 379] on icon "Edit Item" at bounding box center [327, 378] width 12 height 12
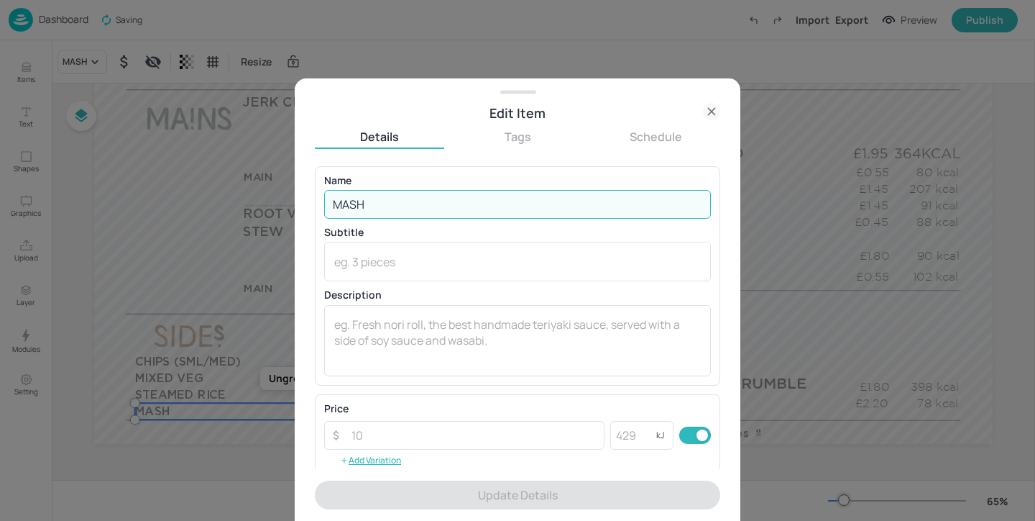
click at [414, 209] on input "MASH" at bounding box center [517, 204] width 387 height 29
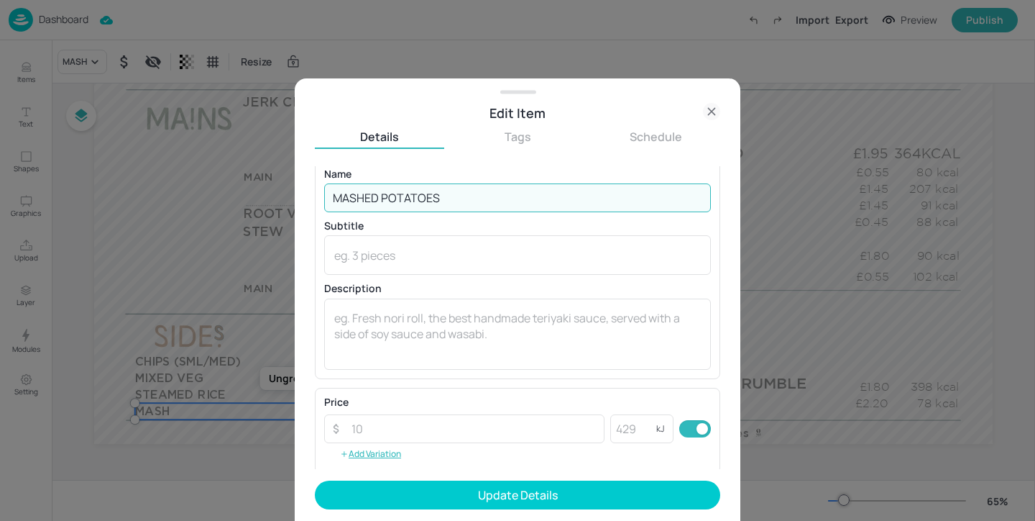
scroll to position [7, 0]
type input "MASHED POTATOES"
click at [481, 419] on input "number" at bounding box center [474, 427] width 262 height 29
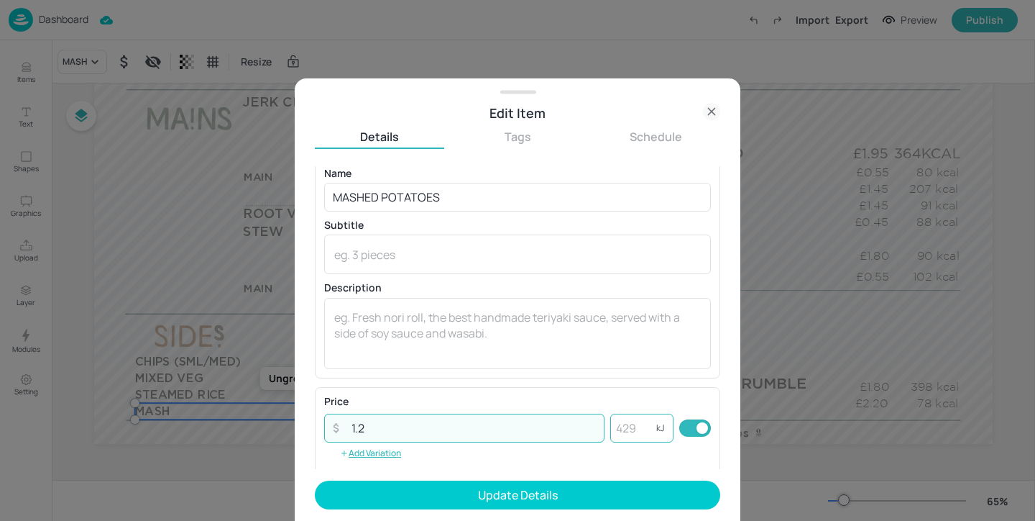
type input "1.2"
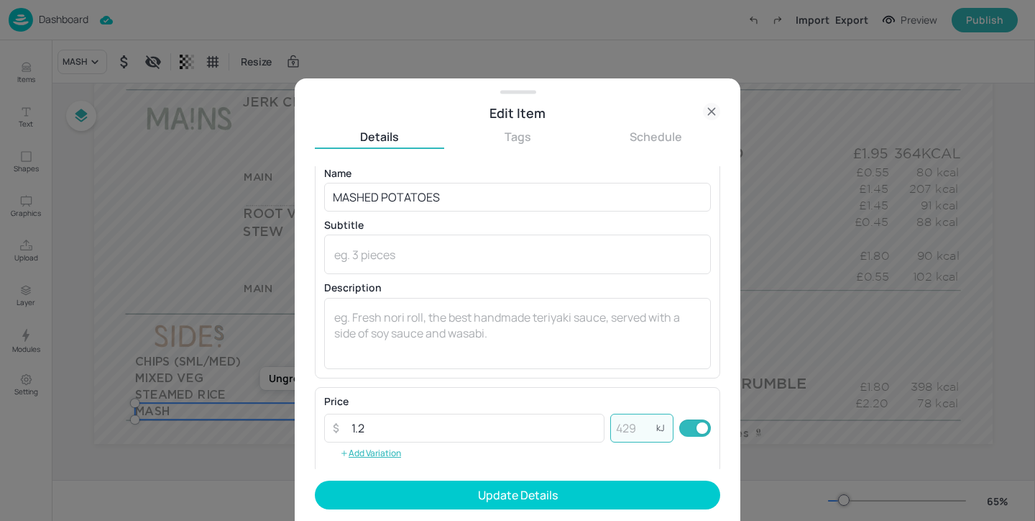
click at [636, 439] on input "number" at bounding box center [633, 427] width 46 height 29
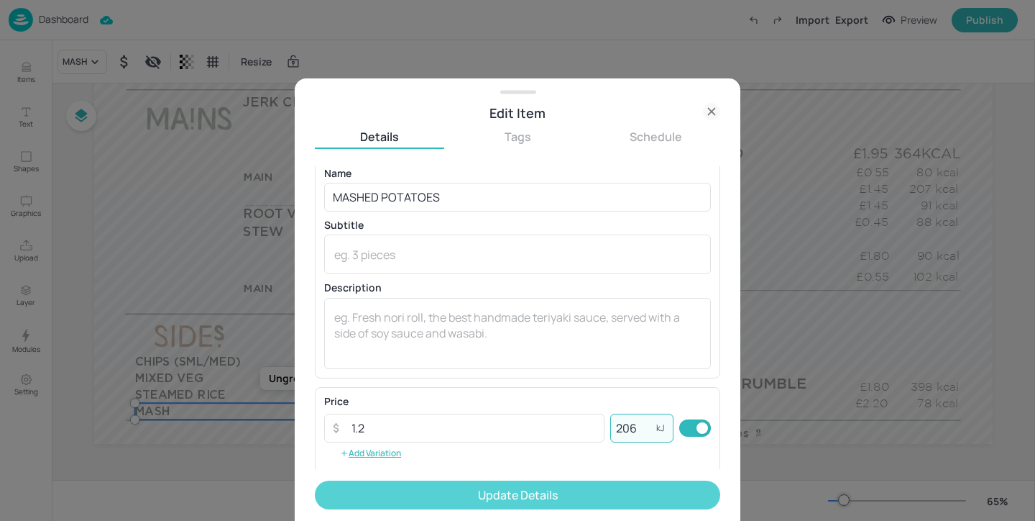
type input "206"
click at [636, 495] on button "Update Details" at bounding box center [518, 494] width 406 height 29
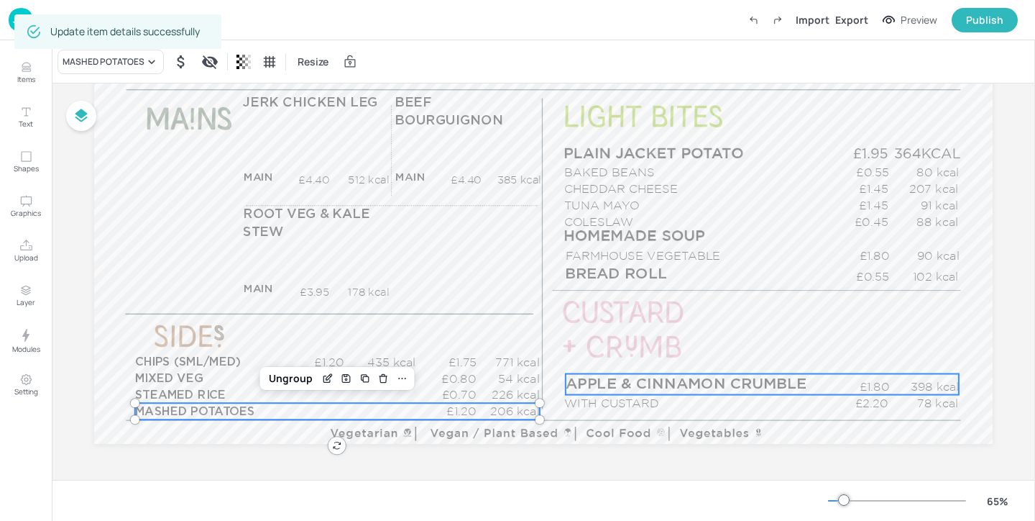
click at [690, 380] on span "APPLE & CINNAMON CRUMBLE" at bounding box center [686, 383] width 241 height 15
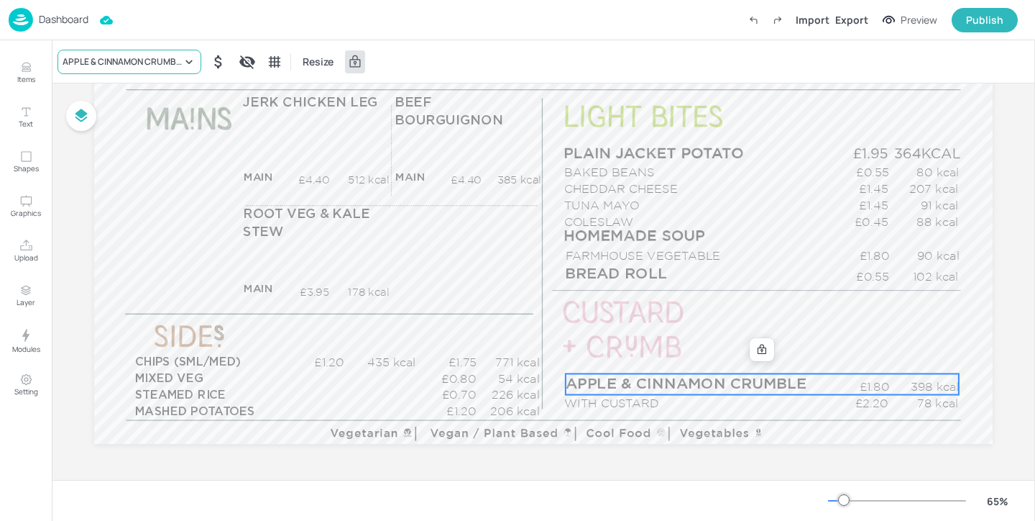
click at [138, 58] on div "APPLE & CINNAMON CRUMBLE" at bounding box center [122, 61] width 119 height 13
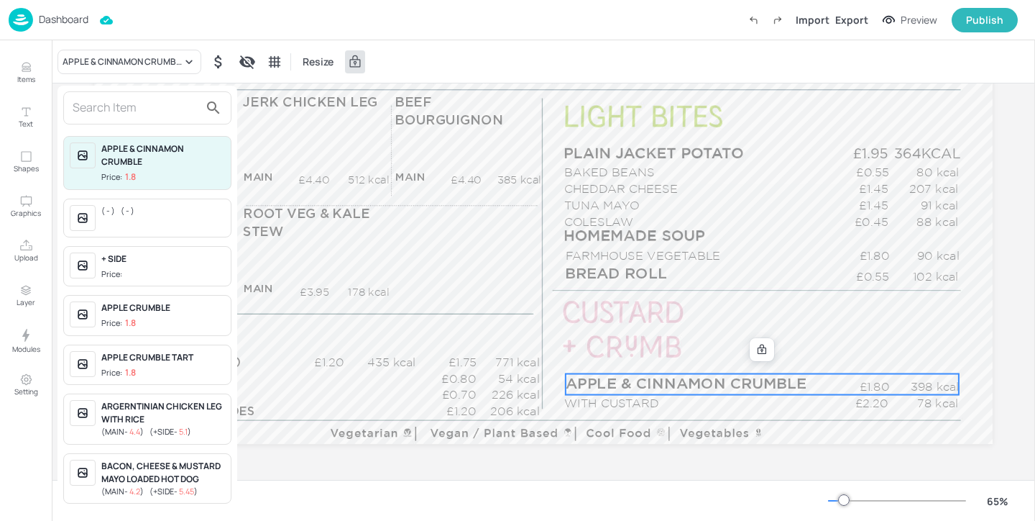
click at [136, 99] on input "text" at bounding box center [136, 107] width 127 height 23
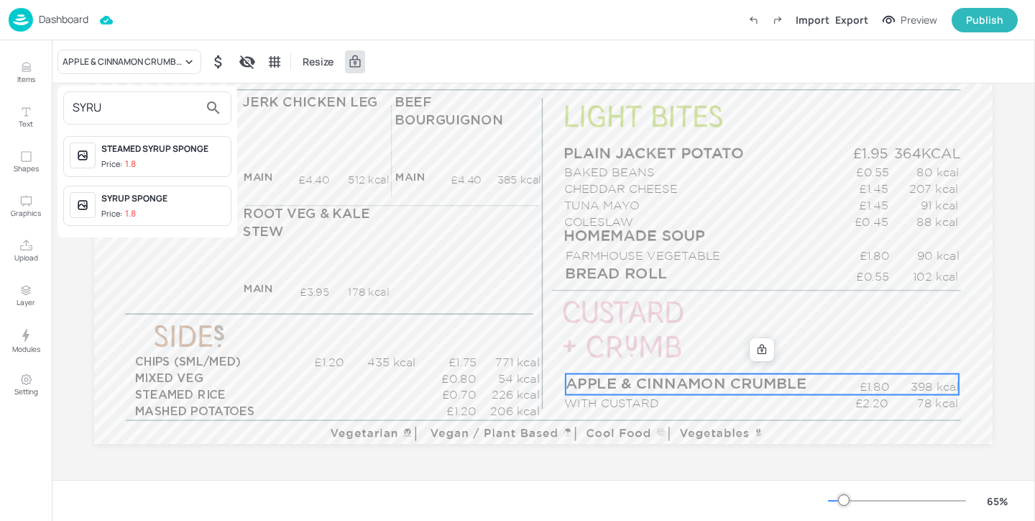
type input "SYRU"
click at [206, 157] on div "STEAMED SYRUP SPONGE Price: 1.8" at bounding box center [163, 156] width 124 height 28
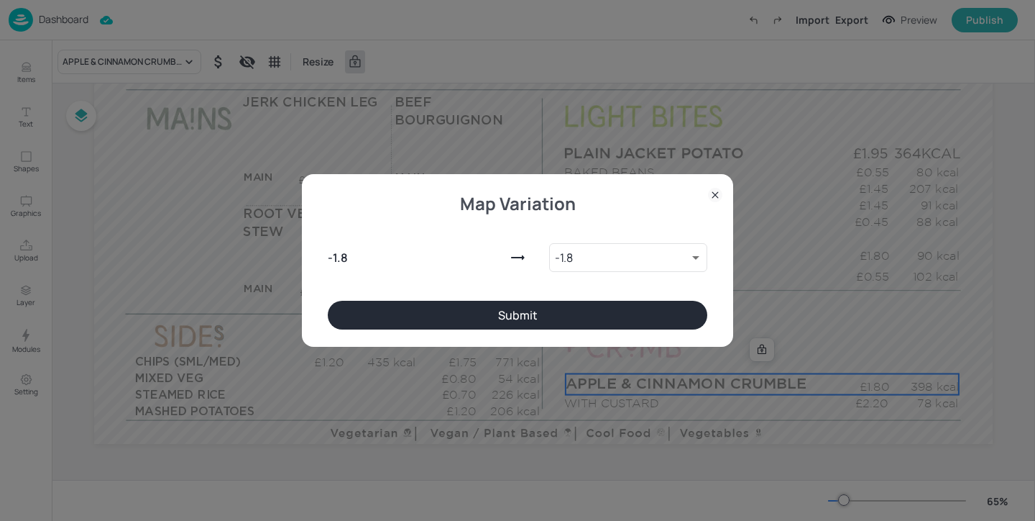
click at [511, 326] on button "Submit" at bounding box center [518, 315] width 380 height 29
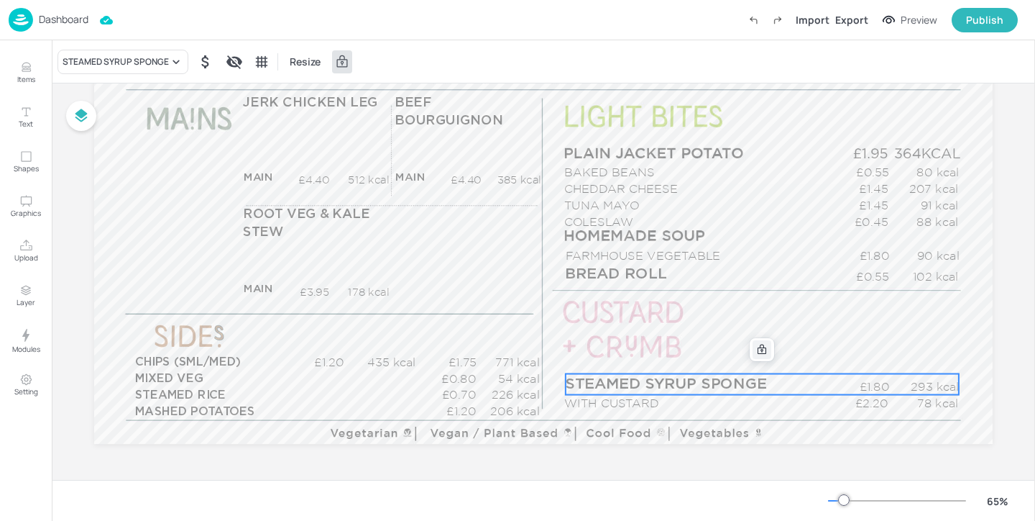
click at [766, 352] on div at bounding box center [762, 349] width 19 height 19
click at [746, 352] on icon "Edit Item" at bounding box center [752, 350] width 12 height 12
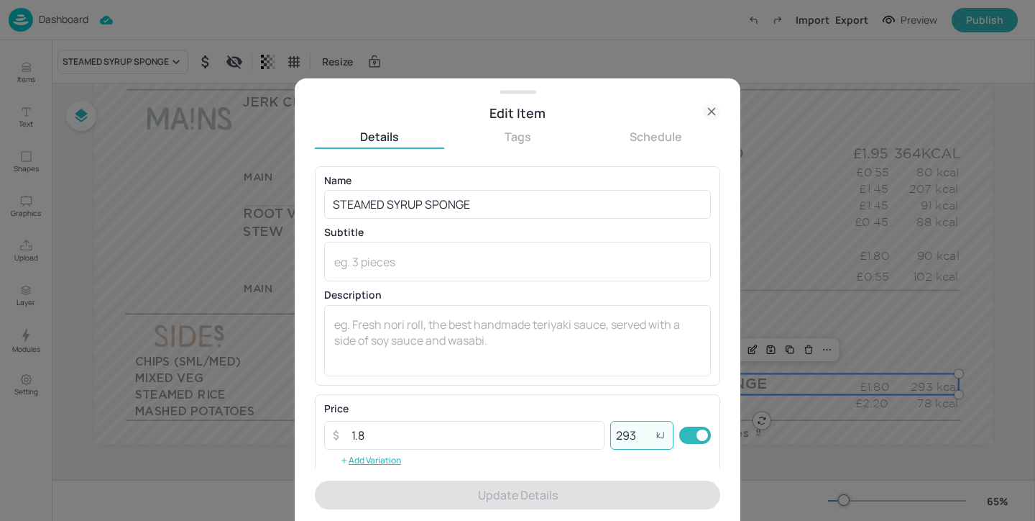
drag, startPoint x: 636, startPoint y: 436, endPoint x: 614, endPoint y: 436, distance: 22.3
click at [614, 436] on input "293" at bounding box center [633, 435] width 46 height 29
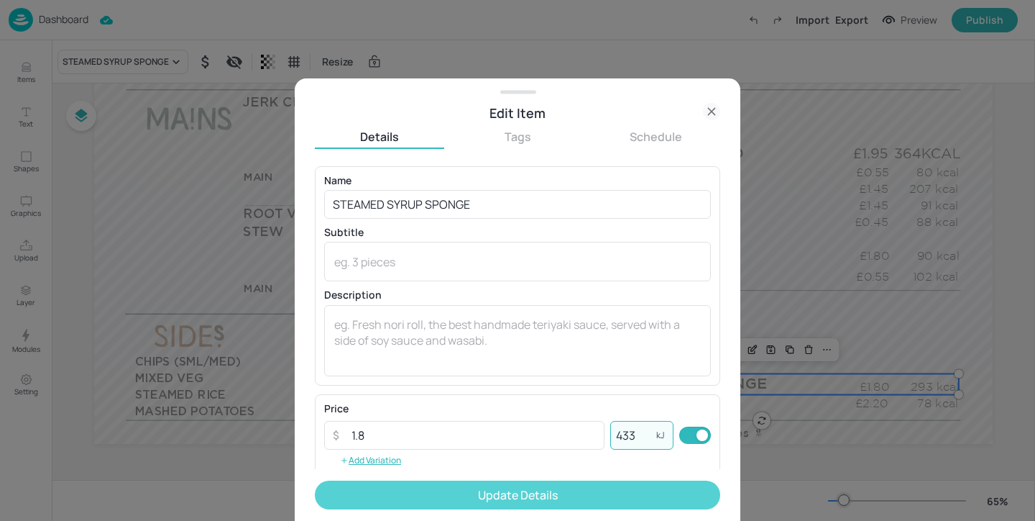
type input "433"
click at [610, 493] on button "Update Details" at bounding box center [518, 494] width 406 height 29
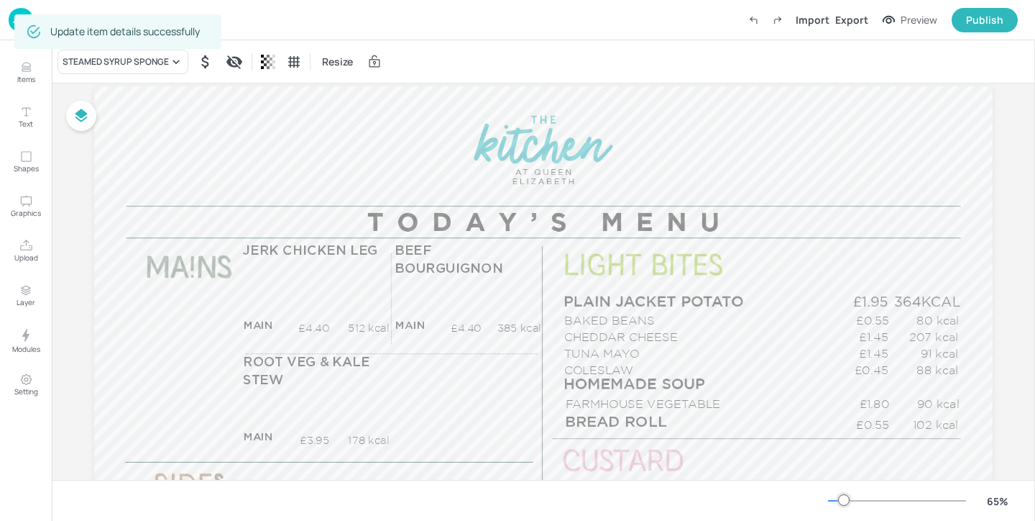
scroll to position [32, 0]
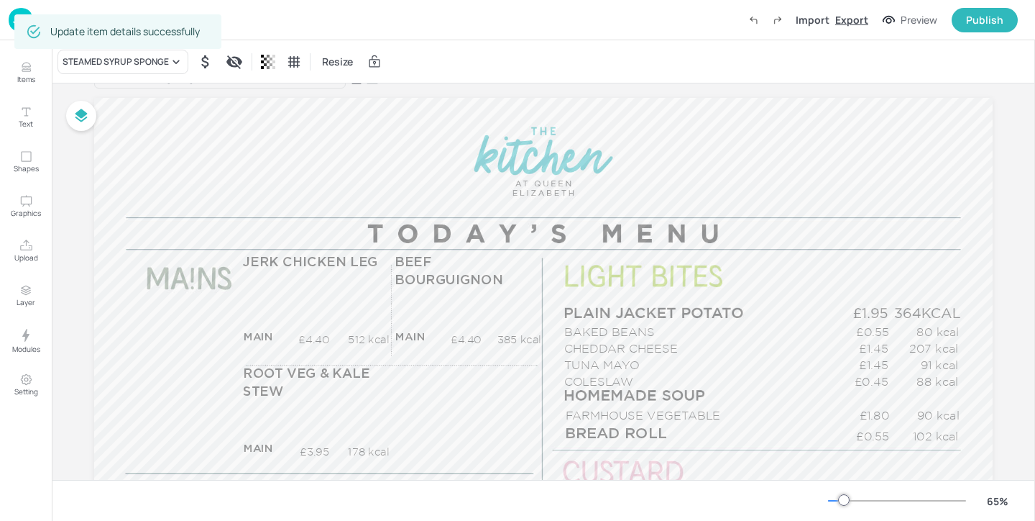
click at [861, 19] on div "Export" at bounding box center [852, 19] width 33 height 15
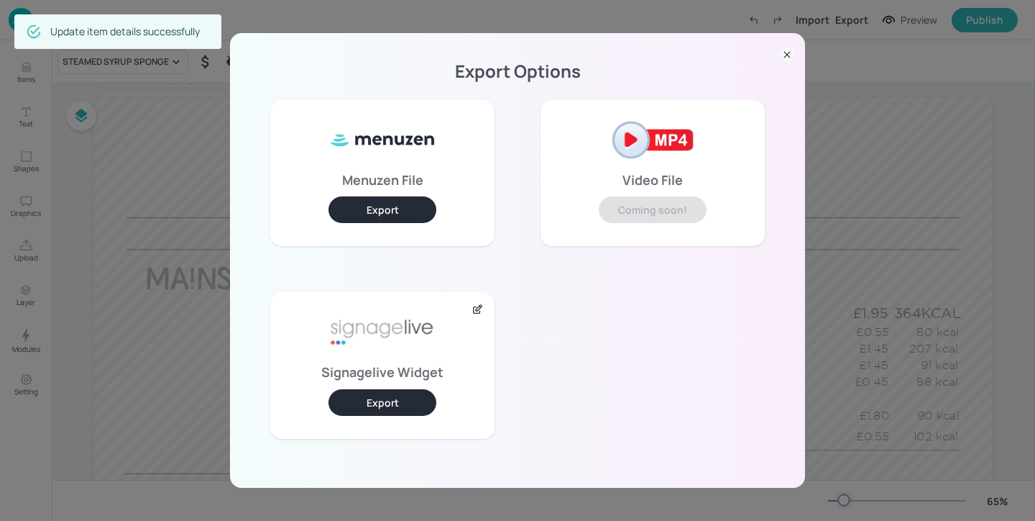
click at [391, 393] on button "Export" at bounding box center [383, 402] width 108 height 27
